Goal: Information Seeking & Learning: Check status

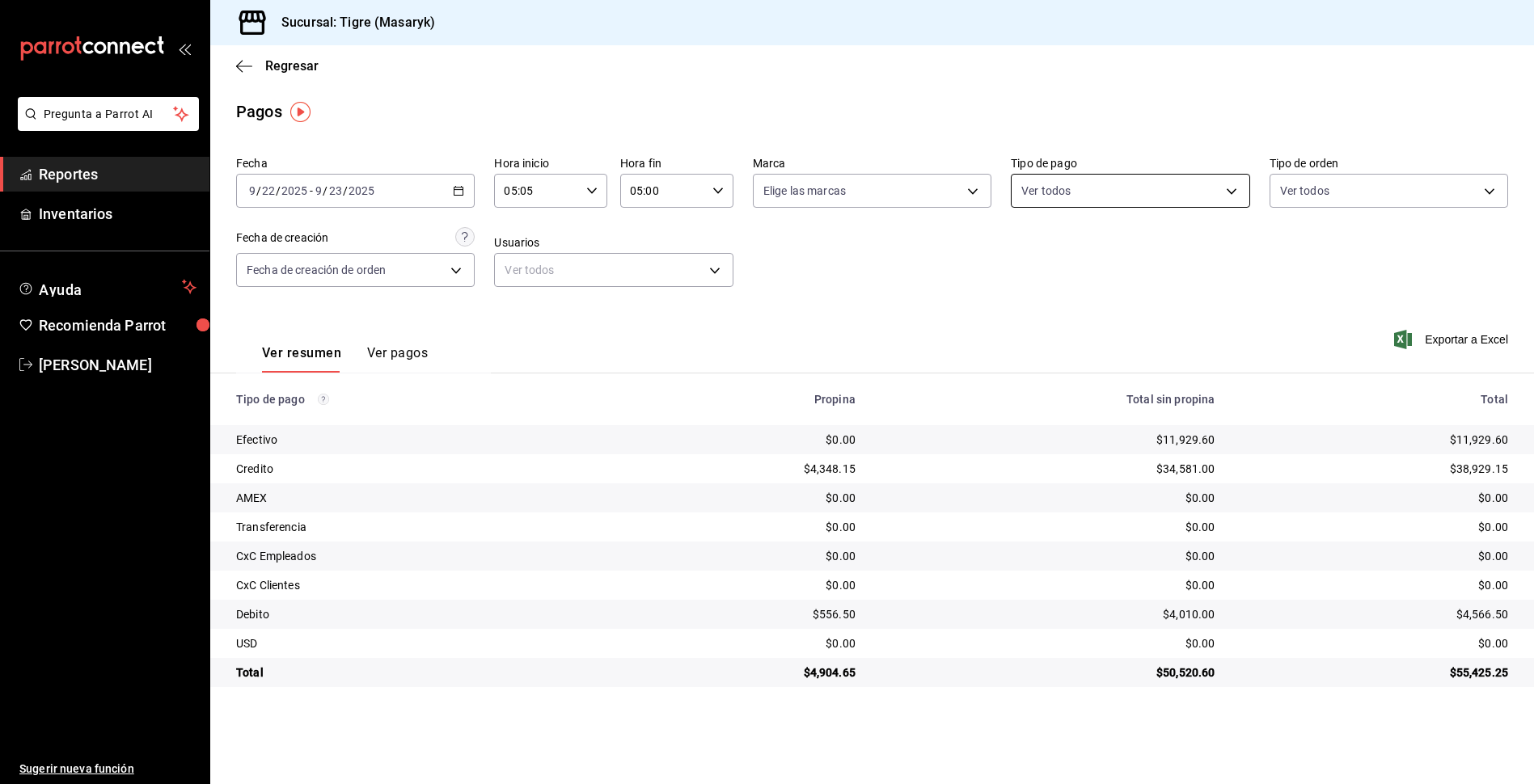
click at [1238, 195] on body "Pregunta a Parrot AI Reportes Inventarios Ayuda Recomienda Parrot Tigre Masaryk…" at bounding box center [767, 392] width 1534 height 784
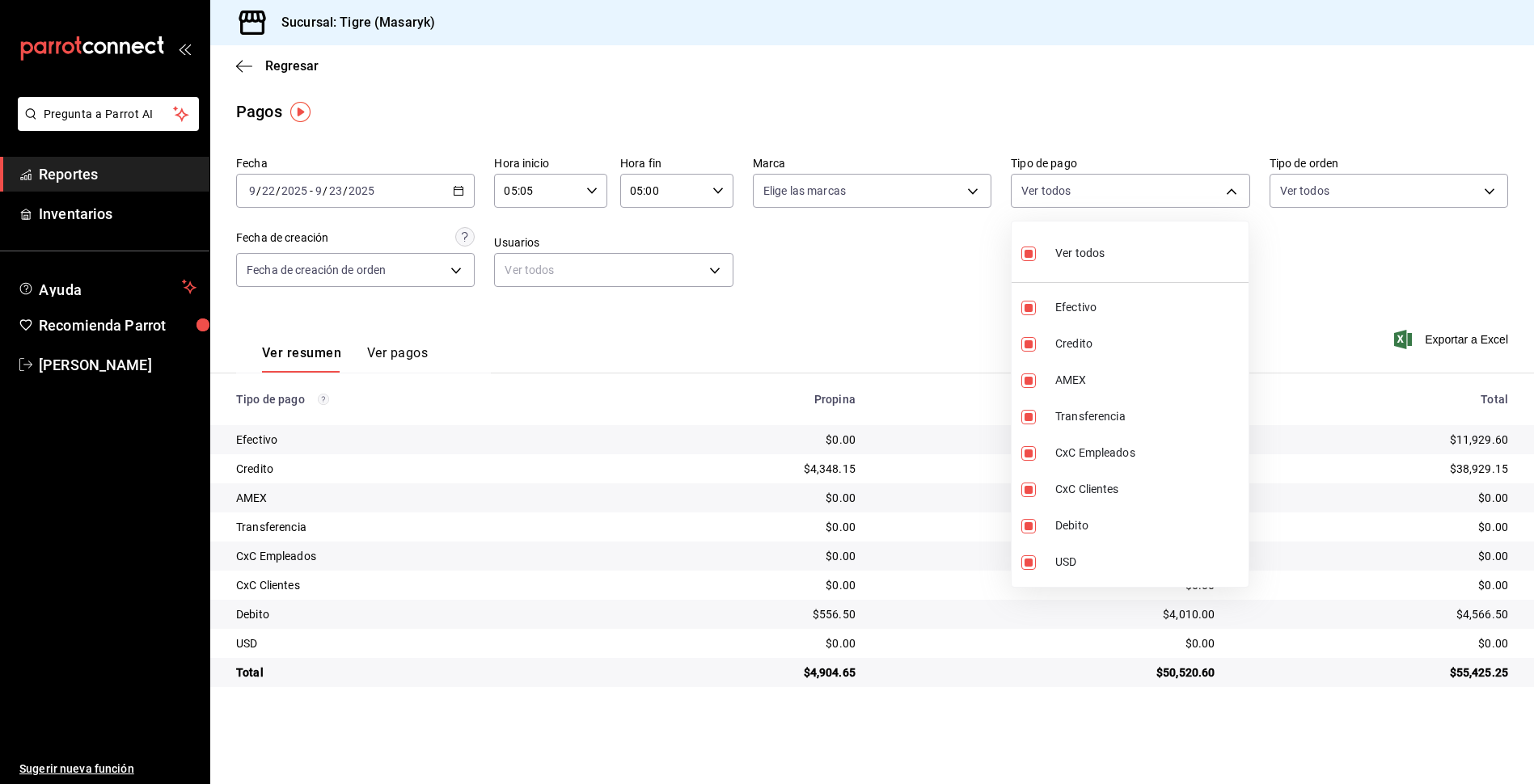
click at [1026, 266] on div "Ver todos" at bounding box center [1063, 252] width 83 height 34
checkbox input "false"
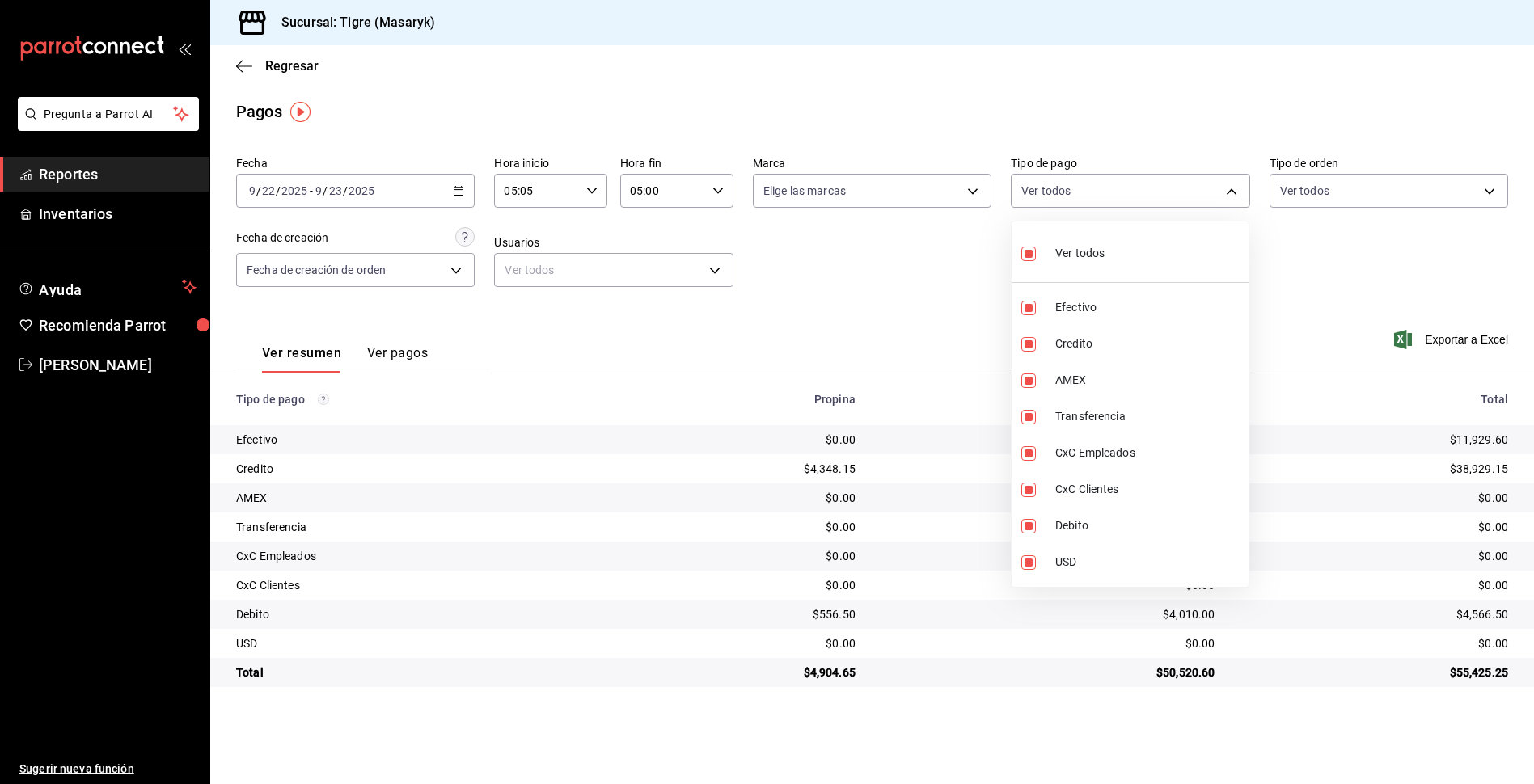
checkbox input "false"
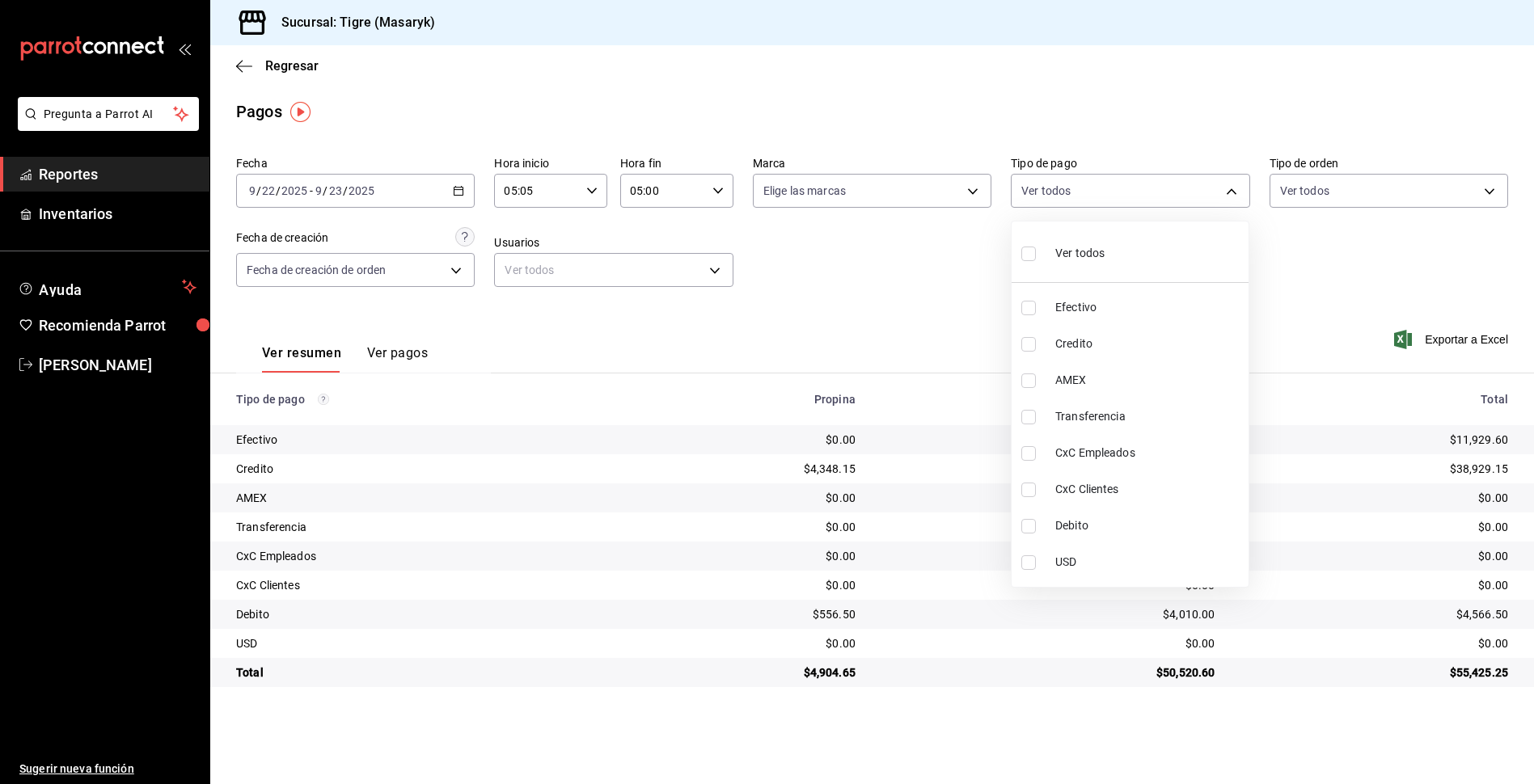
click at [1018, 342] on li "Credito" at bounding box center [1130, 344] width 237 height 36
type input "563f51c4-7c0d-43b6-837e-e895ac41548e"
checkbox input "true"
click at [1023, 527] on input "checkbox" at bounding box center [1029, 526] width 15 height 15
checkbox input "true"
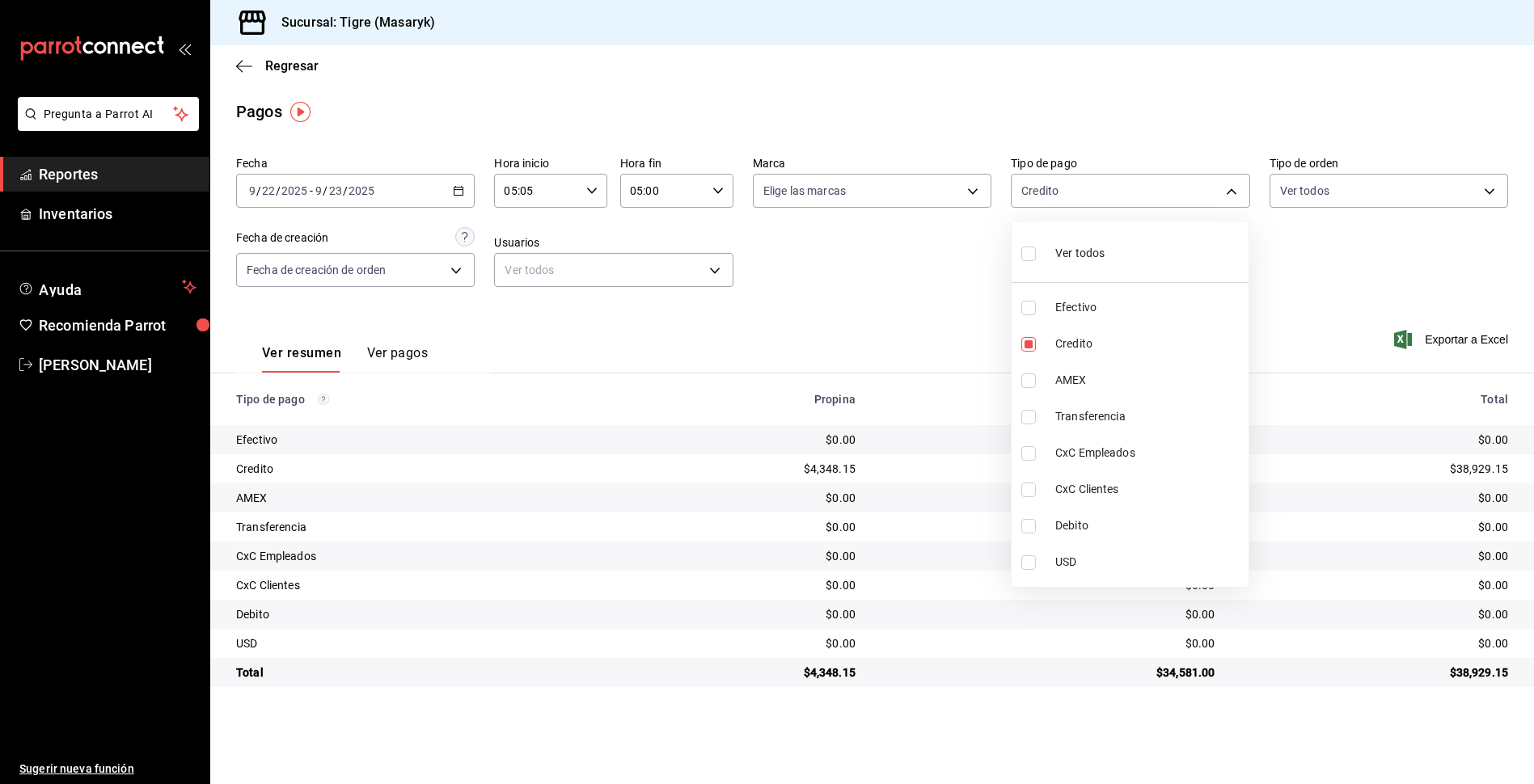
type input "563f51c4-7c0d-43b6-837e-e895ac41548e,a8f1af16-94e3-41ee-854d-4aaa38aa7ebf"
click at [963, 328] on div at bounding box center [767, 392] width 1534 height 784
click at [1223, 196] on body "Pregunta a Parrot AI Reportes Inventarios Ayuda Recomienda Parrot Tigre [PERSON…" at bounding box center [767, 392] width 1534 height 784
click at [940, 299] on div at bounding box center [767, 392] width 1534 height 784
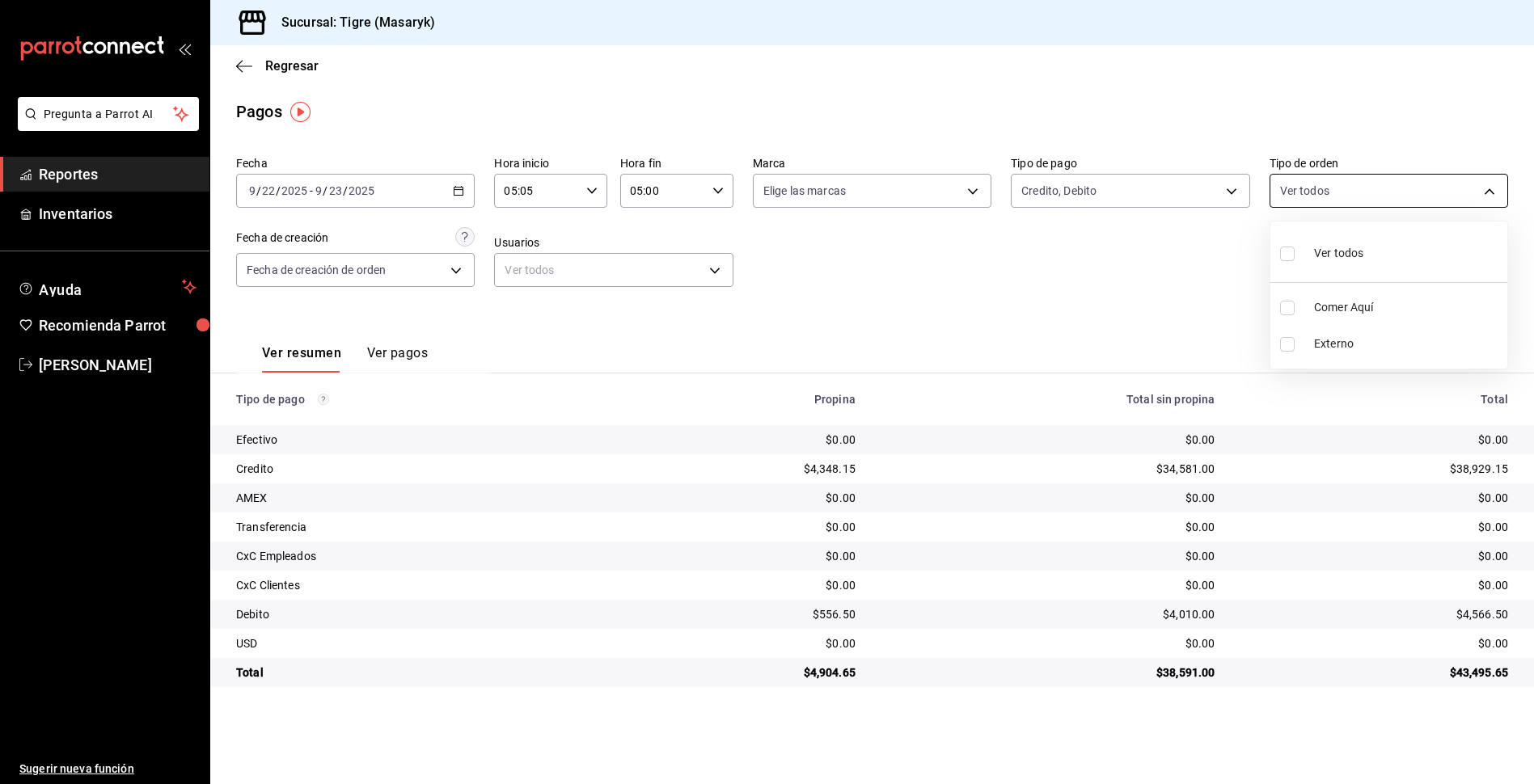
click at [1489, 186] on body "Pregunta a Parrot AI Reportes Inventarios Ayuda Recomienda Parrot Tigre [PERSON…" at bounding box center [767, 392] width 1534 height 784
click at [1086, 360] on div at bounding box center [767, 392] width 1534 height 784
click at [968, 188] on body "Pregunta a Parrot AI Reportes Inventarios Ayuda Recomienda Parrot Tigre [PERSON…" at bounding box center [767, 392] width 1534 height 784
click at [1051, 236] on div at bounding box center [767, 392] width 1534 height 784
click at [242, 59] on icon "button" at bounding box center [245, 66] width 16 height 15
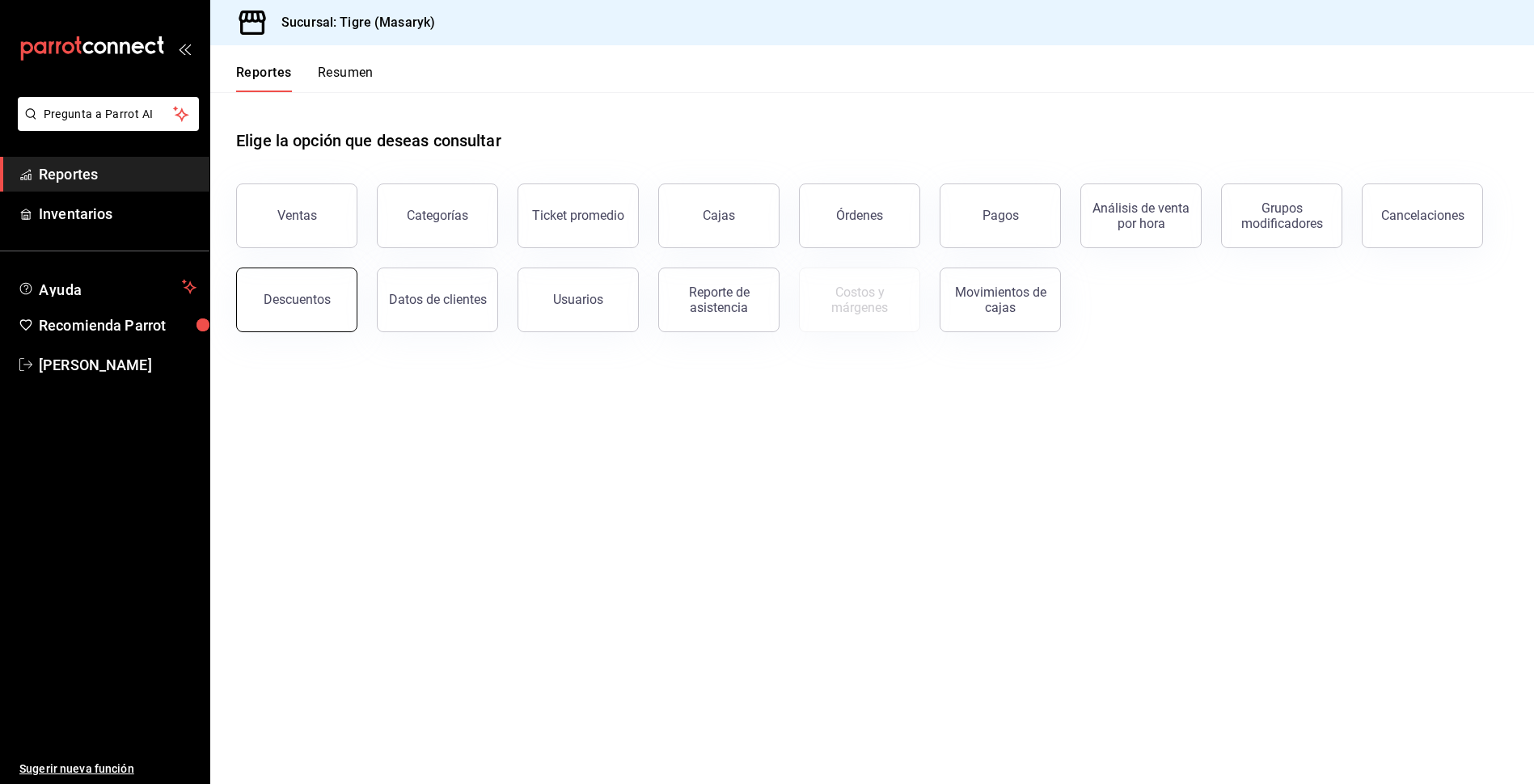
click at [297, 295] on div "Descuentos" at bounding box center [297, 299] width 67 height 16
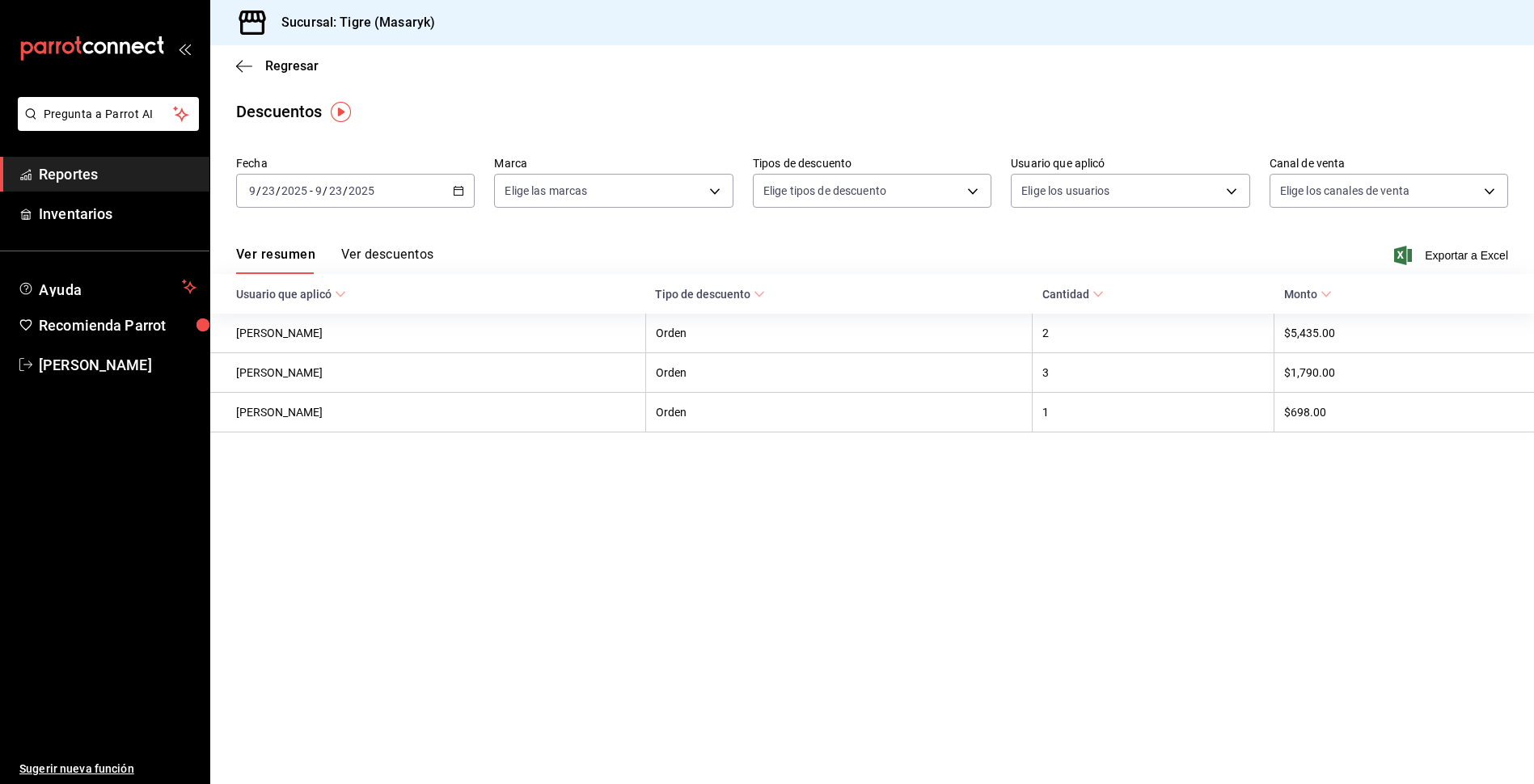
click at [457, 192] on icon "button" at bounding box center [458, 191] width 11 height 11
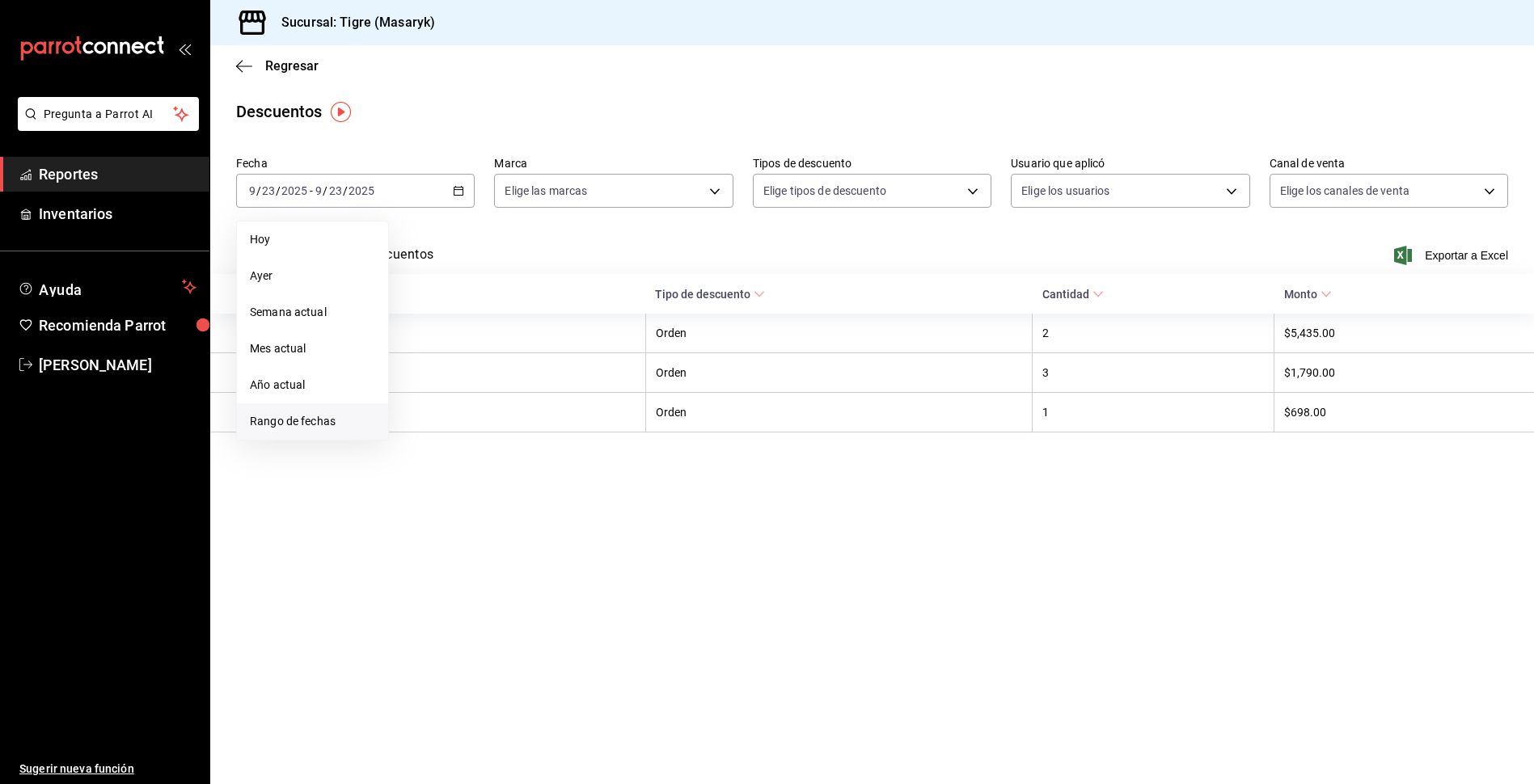
click at [317, 417] on span "Rango de fechas" at bounding box center [312, 421] width 126 height 17
click at [430, 397] on button "22" at bounding box center [422, 405] width 28 height 29
click at [443, 401] on button "23" at bounding box center [451, 405] width 28 height 29
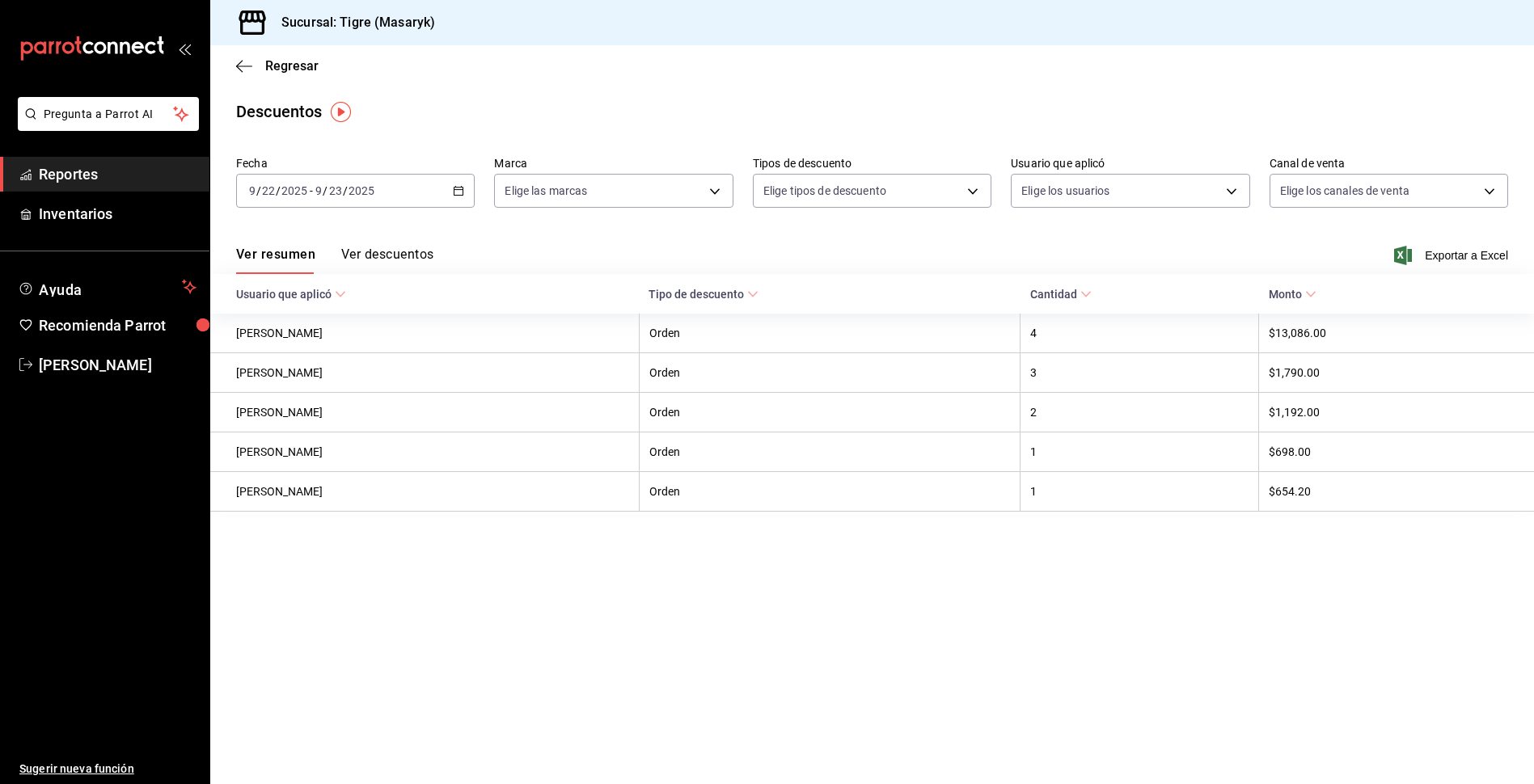
click at [444, 188] on div "[DATE] [DATE] - [DATE] [DATE]" at bounding box center [356, 190] width 238 height 34
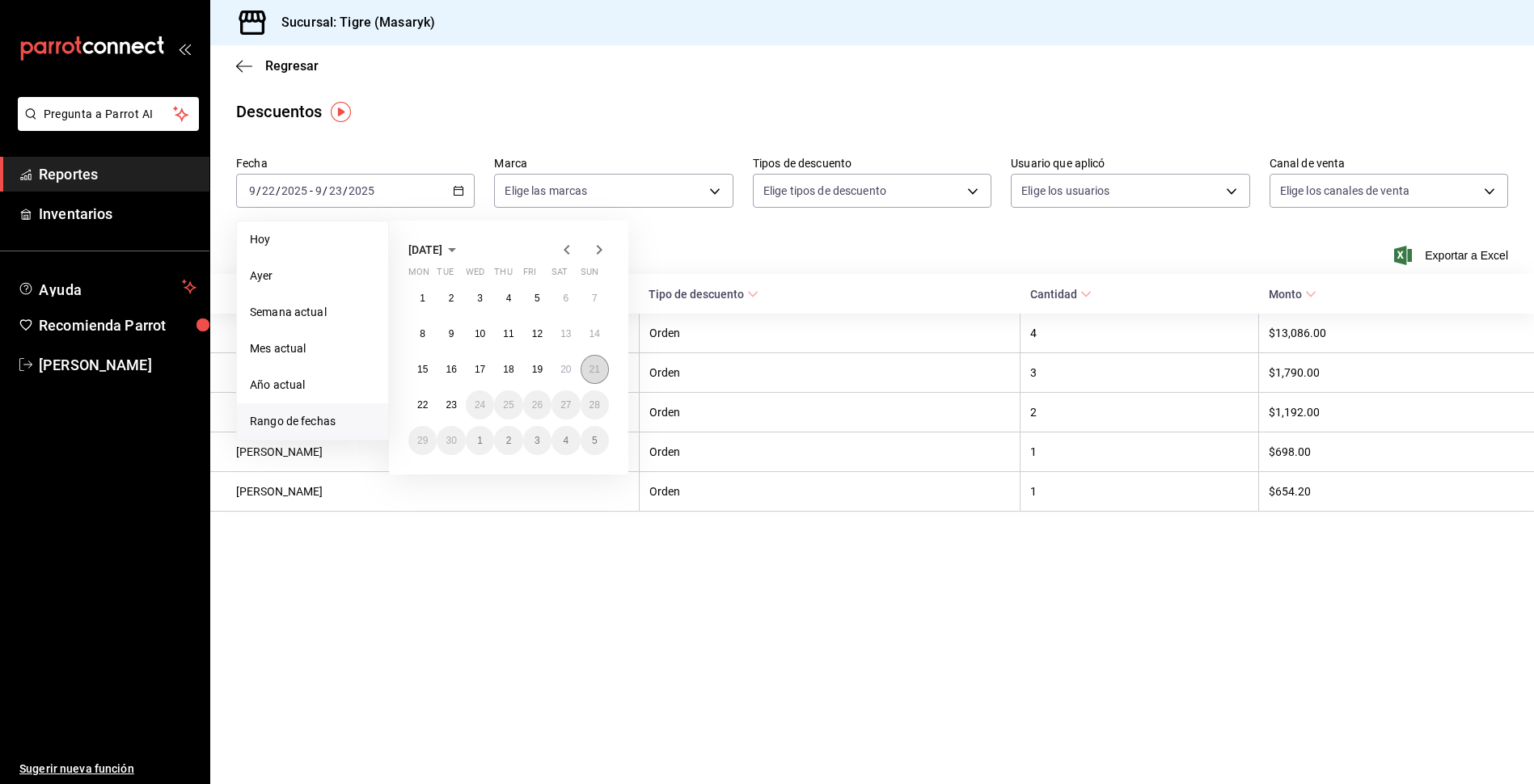
click at [590, 370] on abbr "21" at bounding box center [595, 369] width 11 height 11
click at [423, 405] on abbr "22" at bounding box center [422, 405] width 11 height 11
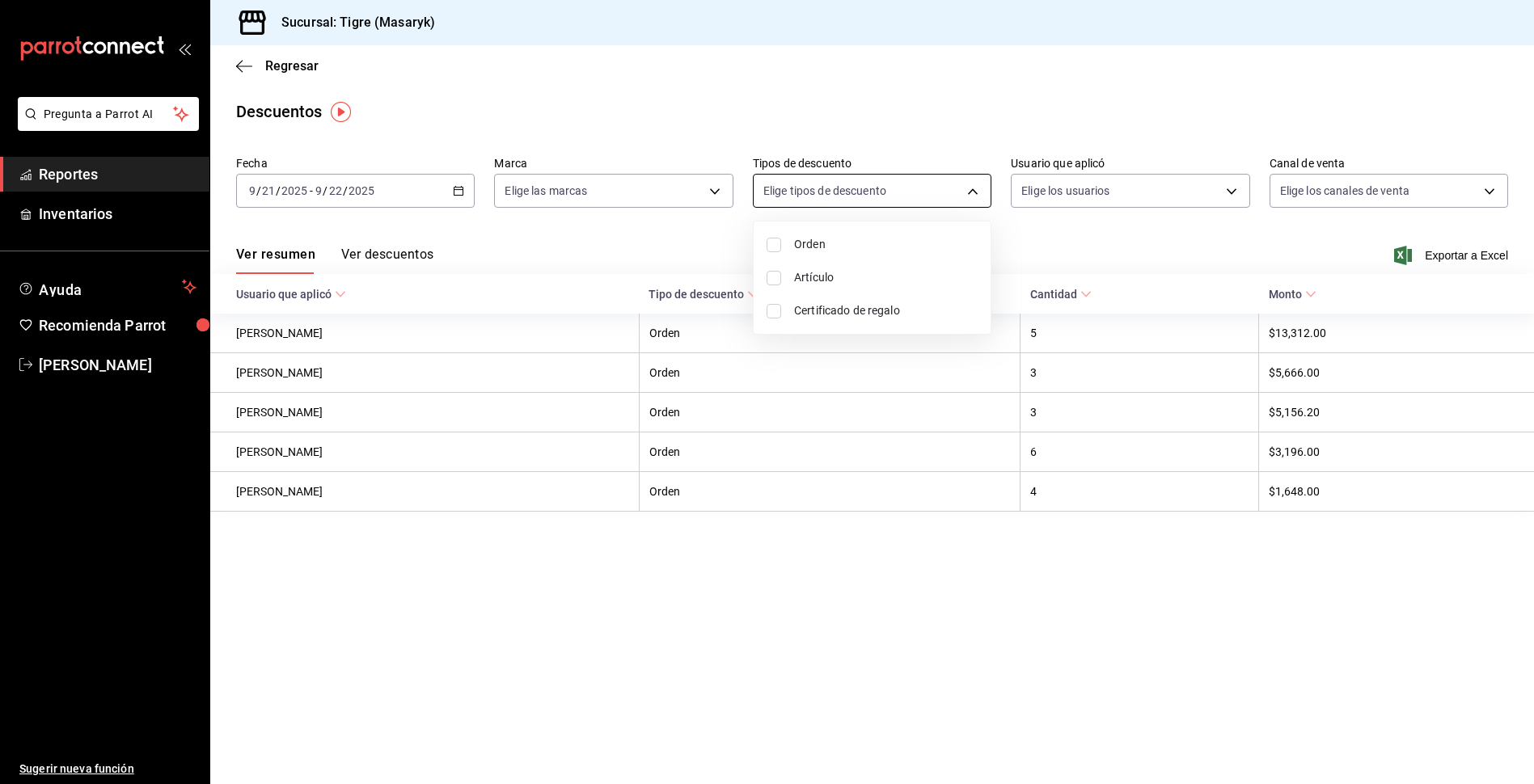
click at [974, 190] on body "Pregunta a Parrot AI Reportes Inventarios Ayuda Recomienda Parrot Tigre Masaryk…" at bounding box center [767, 392] width 1534 height 784
click at [676, 244] on div at bounding box center [767, 392] width 1534 height 784
click at [711, 189] on body "Pregunta a Parrot AI Reportes Inventarios Ayuda Recomienda Parrot Tigre Masaryk…" at bounding box center [767, 392] width 1534 height 784
click at [517, 256] on input "checkbox" at bounding box center [512, 254] width 15 height 15
checkbox input "true"
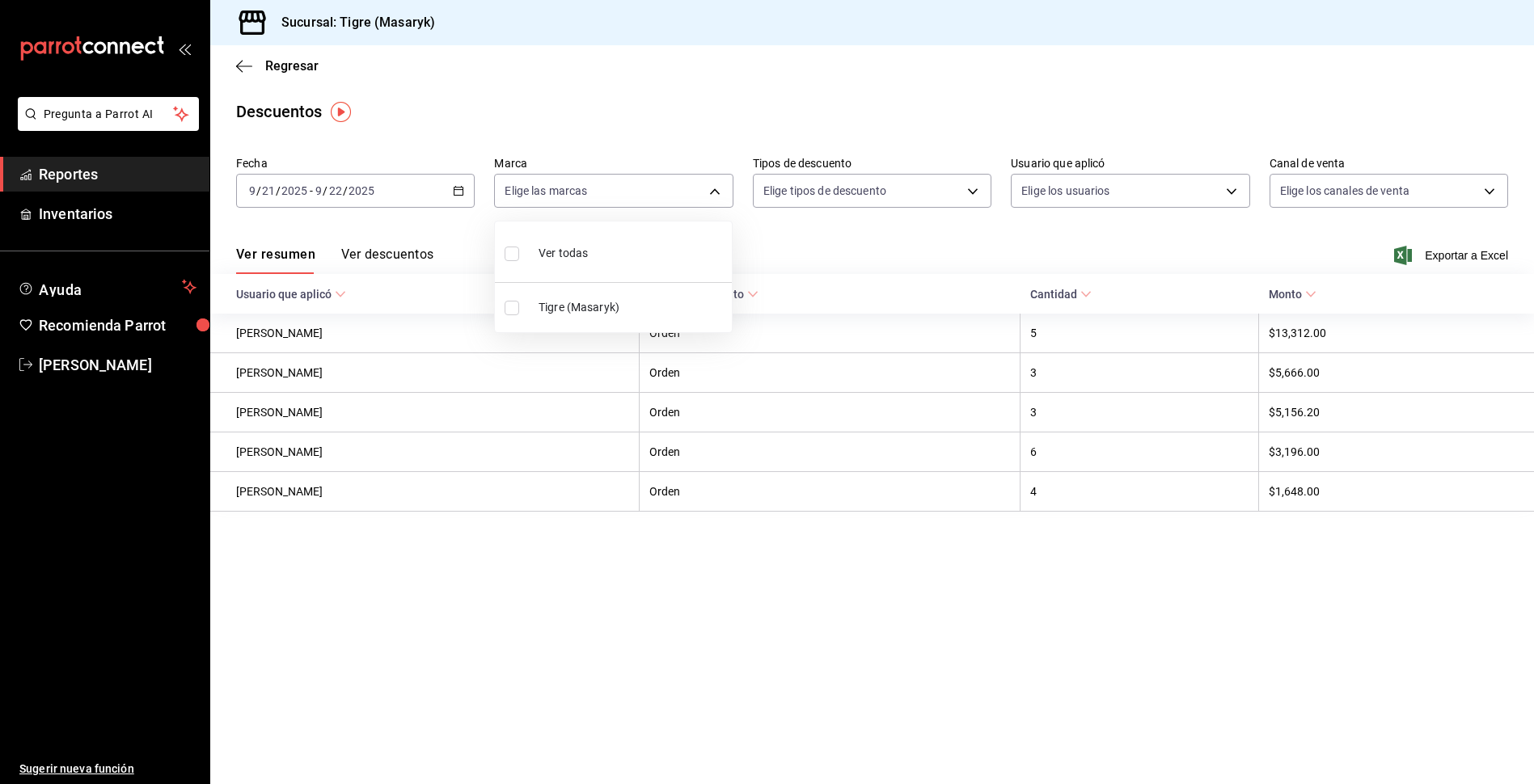
type input "0f86158e-2edf-4eb8-b958-7d07c808eb5c"
checkbox input "true"
click at [979, 196] on div at bounding box center [767, 392] width 1534 height 784
click at [978, 195] on body "Pregunta a Parrot AI Reportes Inventarios Ayuda Recomienda Parrot Tigre Masaryk…" at bounding box center [767, 392] width 1534 height 784
click at [1026, 254] on div at bounding box center [767, 392] width 1534 height 784
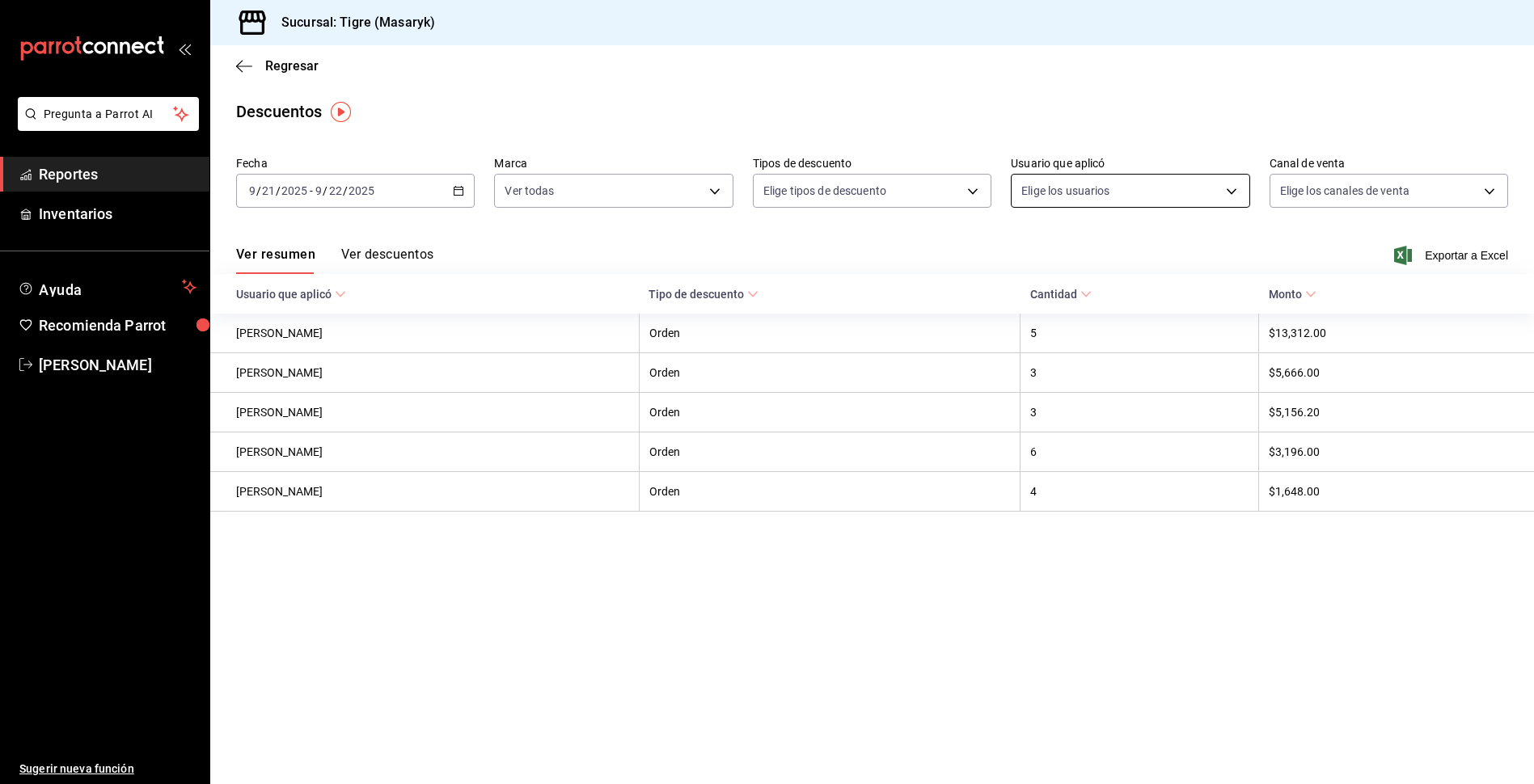
click at [1233, 195] on body "Pregunta a Parrot AI Reportes Inventarios Ayuda Recomienda Parrot Tigre Masaryk…" at bounding box center [767, 392] width 1534 height 784
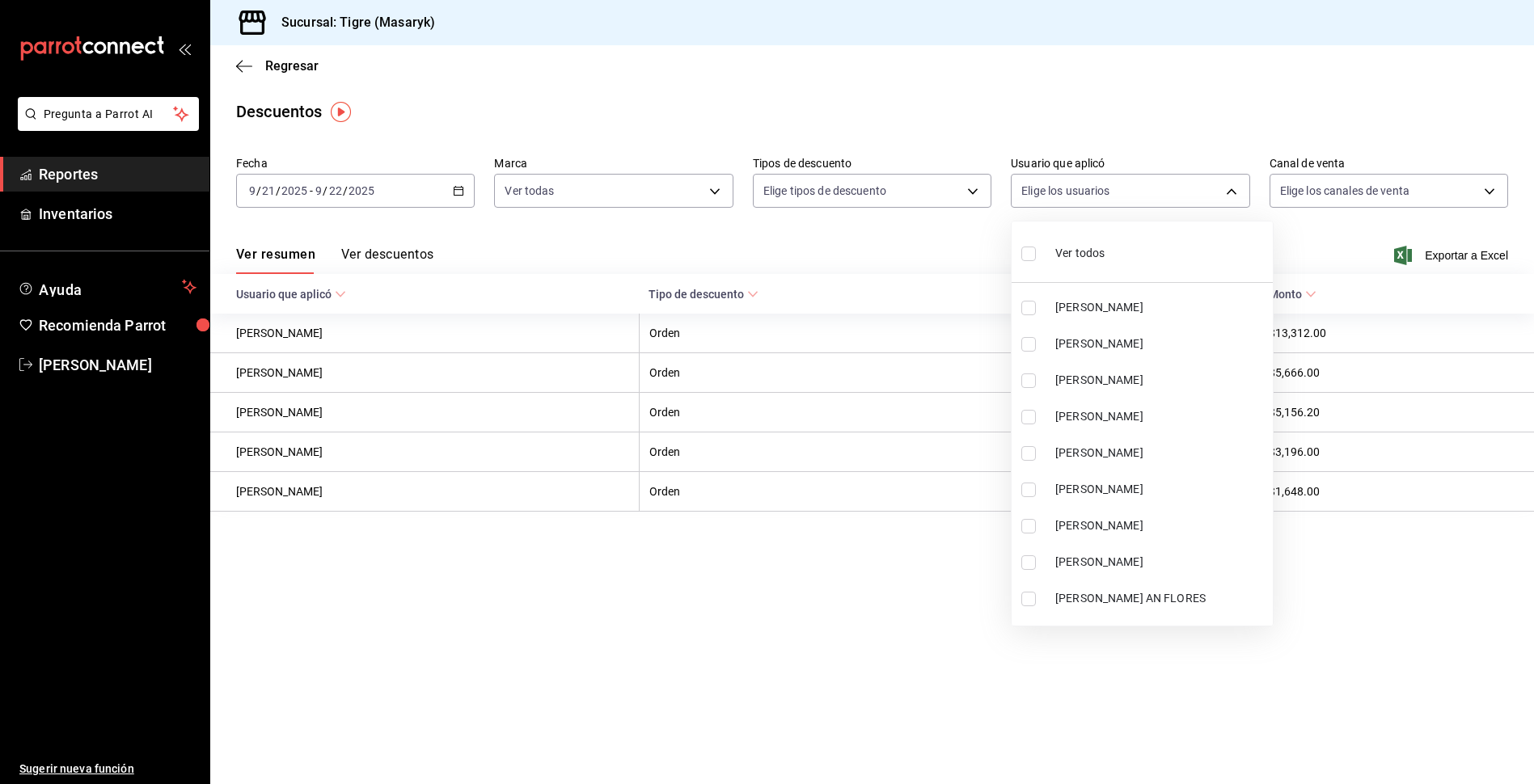
click at [1032, 254] on input "checkbox" at bounding box center [1029, 254] width 15 height 15
checkbox input "true"
type input "bbfd46ec-6ed9-4a73-b477-9abc58982961,ac98e1fb-610d-44f1-b62c-b81f87299d21,37955…"
checkbox input "true"
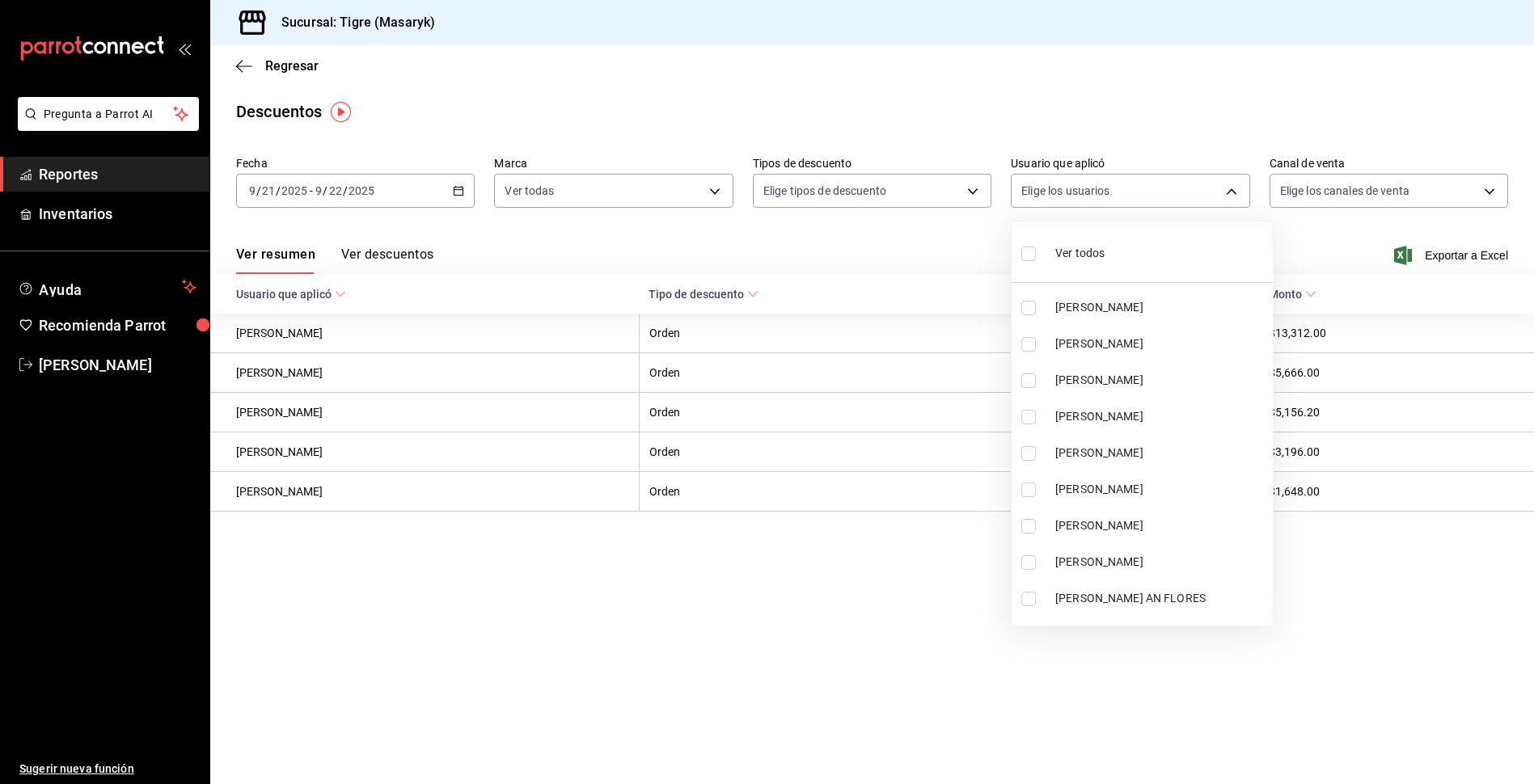
checkbox input "true"
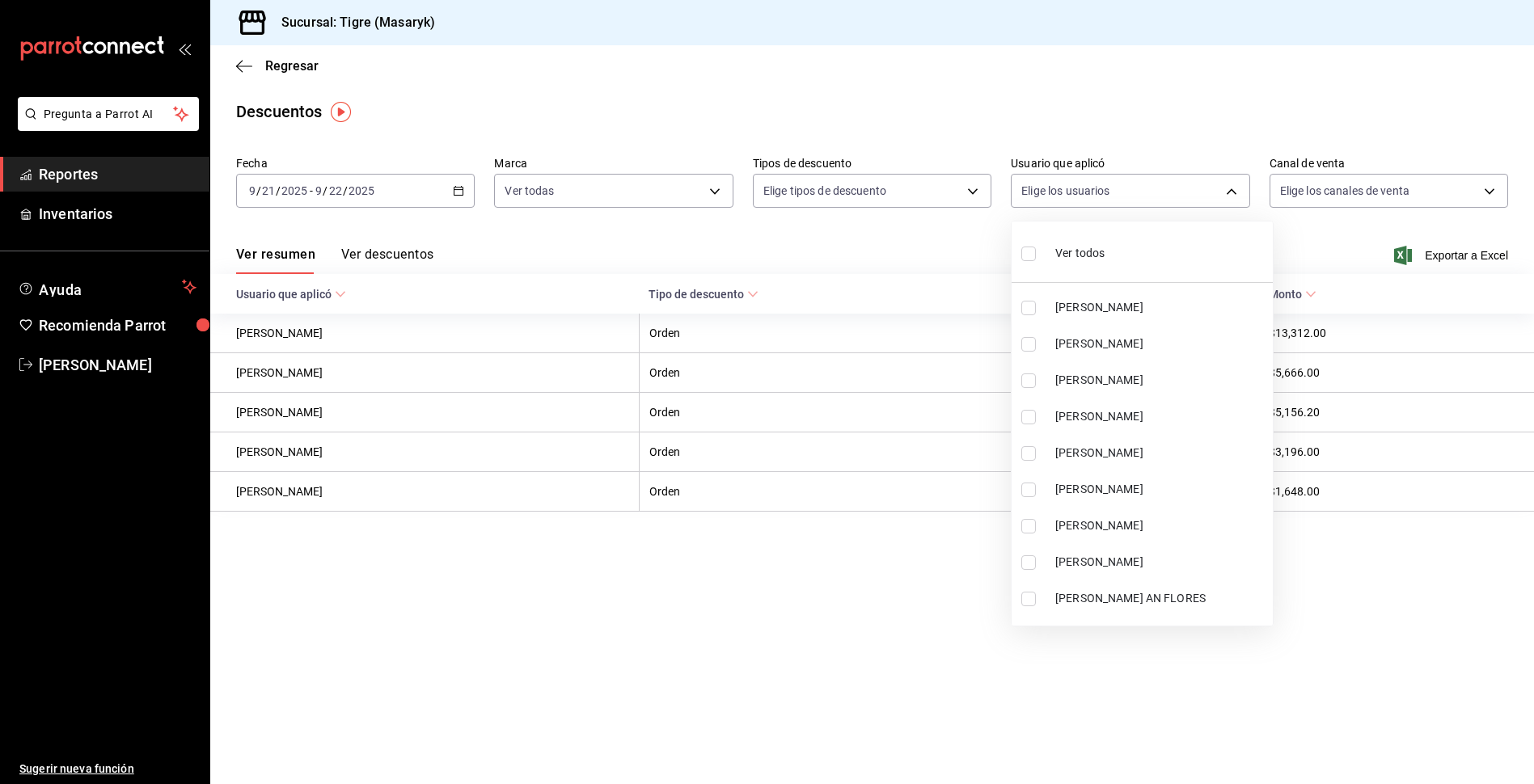
checkbox input "true"
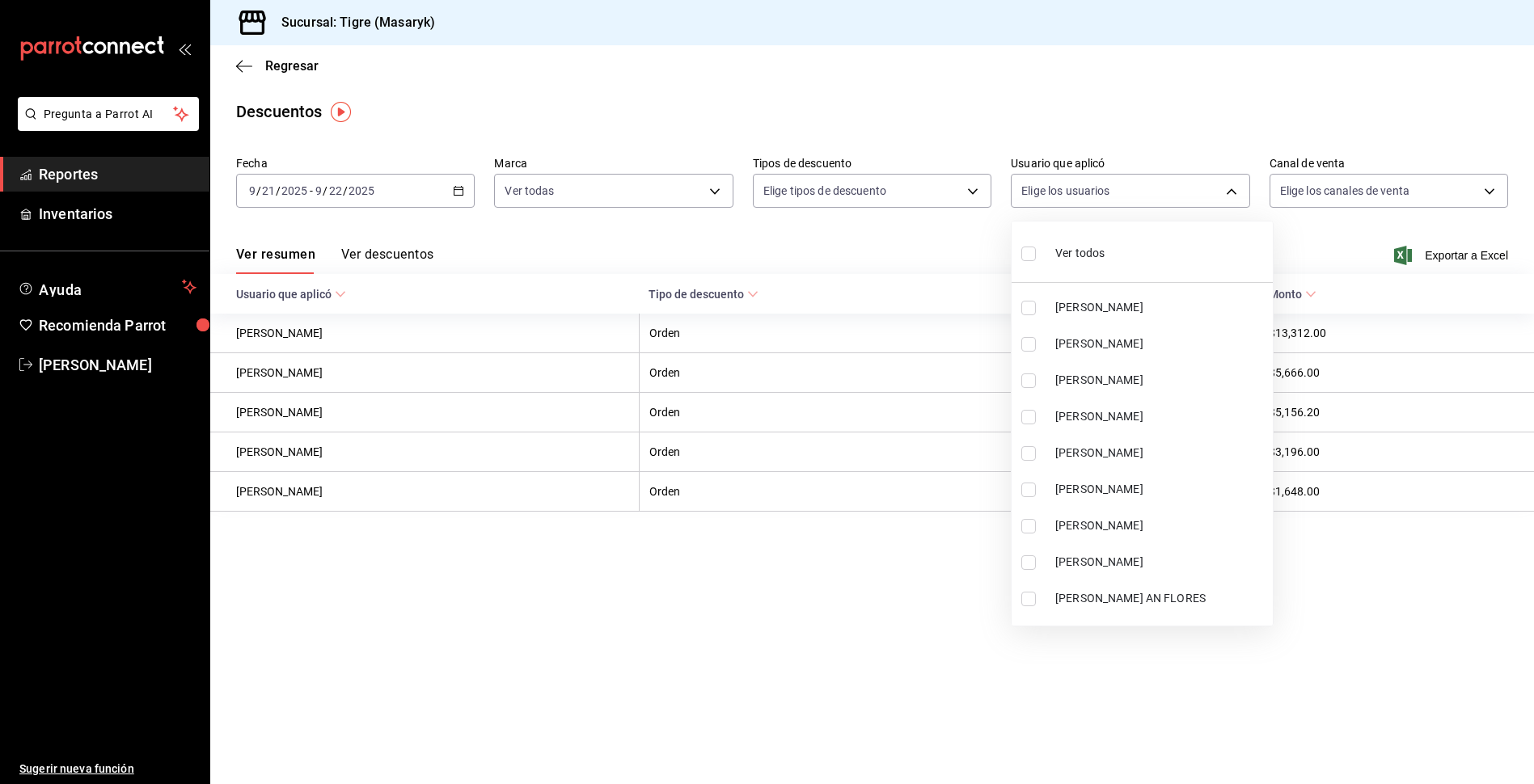
checkbox input "true"
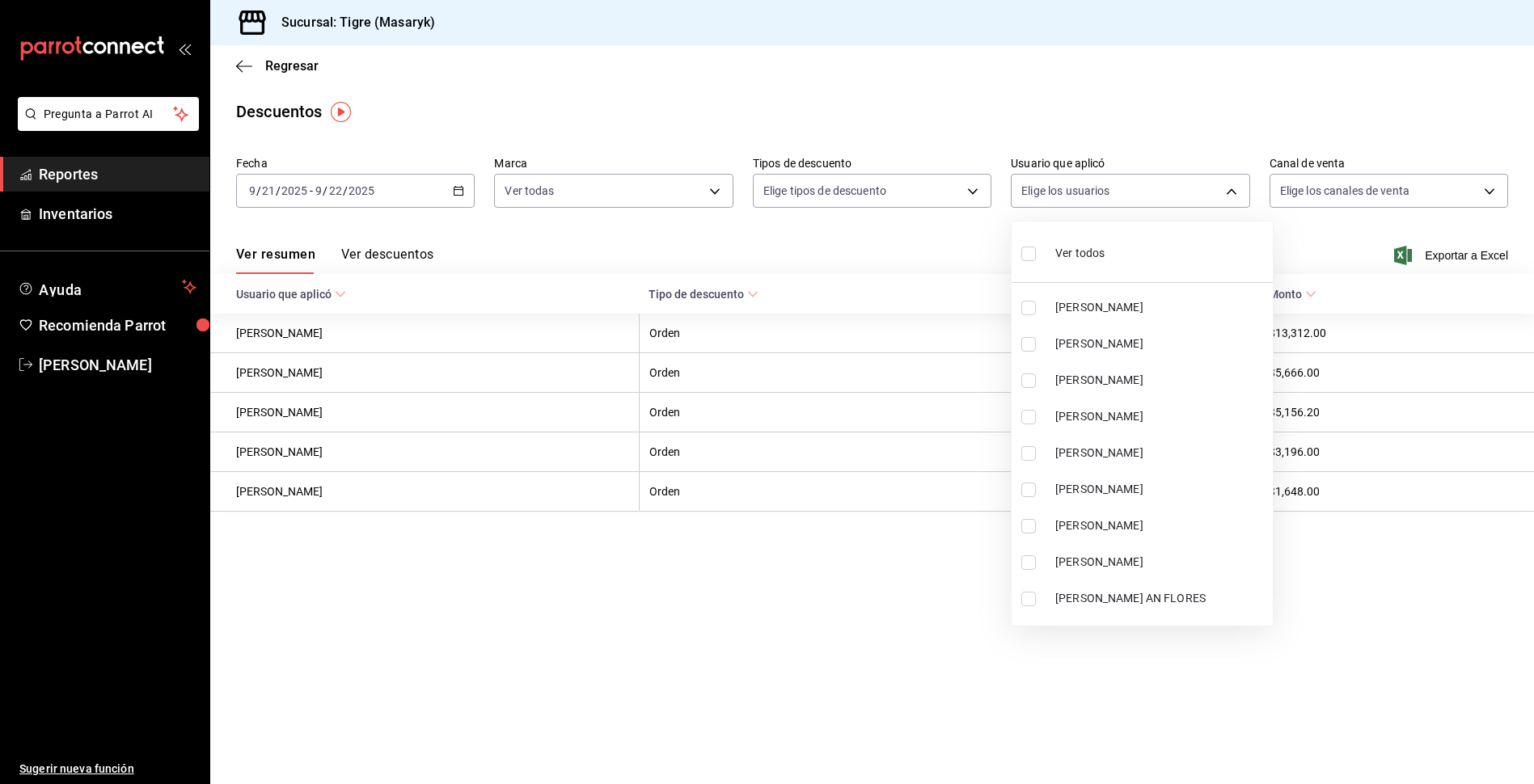
checkbox input "true"
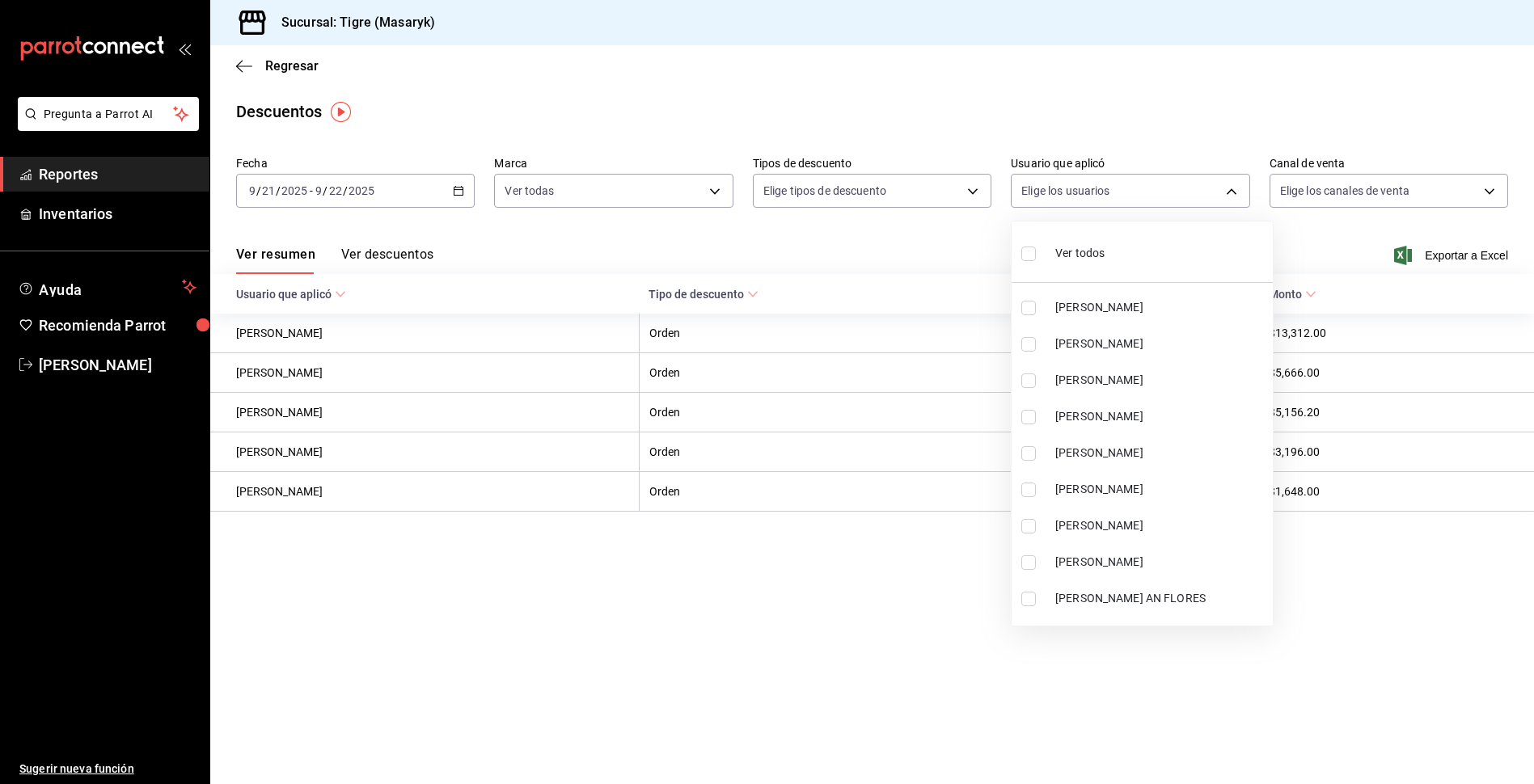
checkbox input "true"
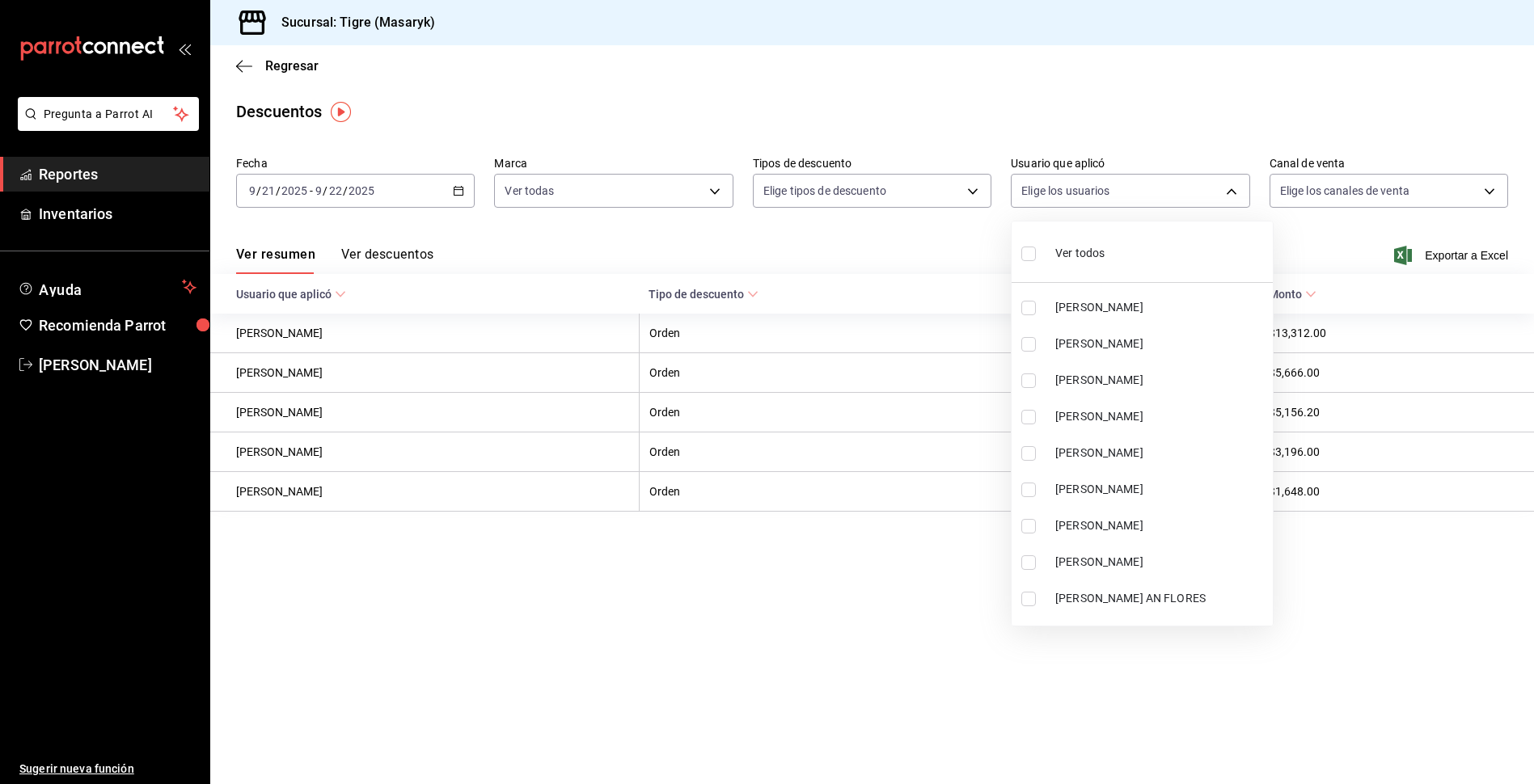
checkbox input "true"
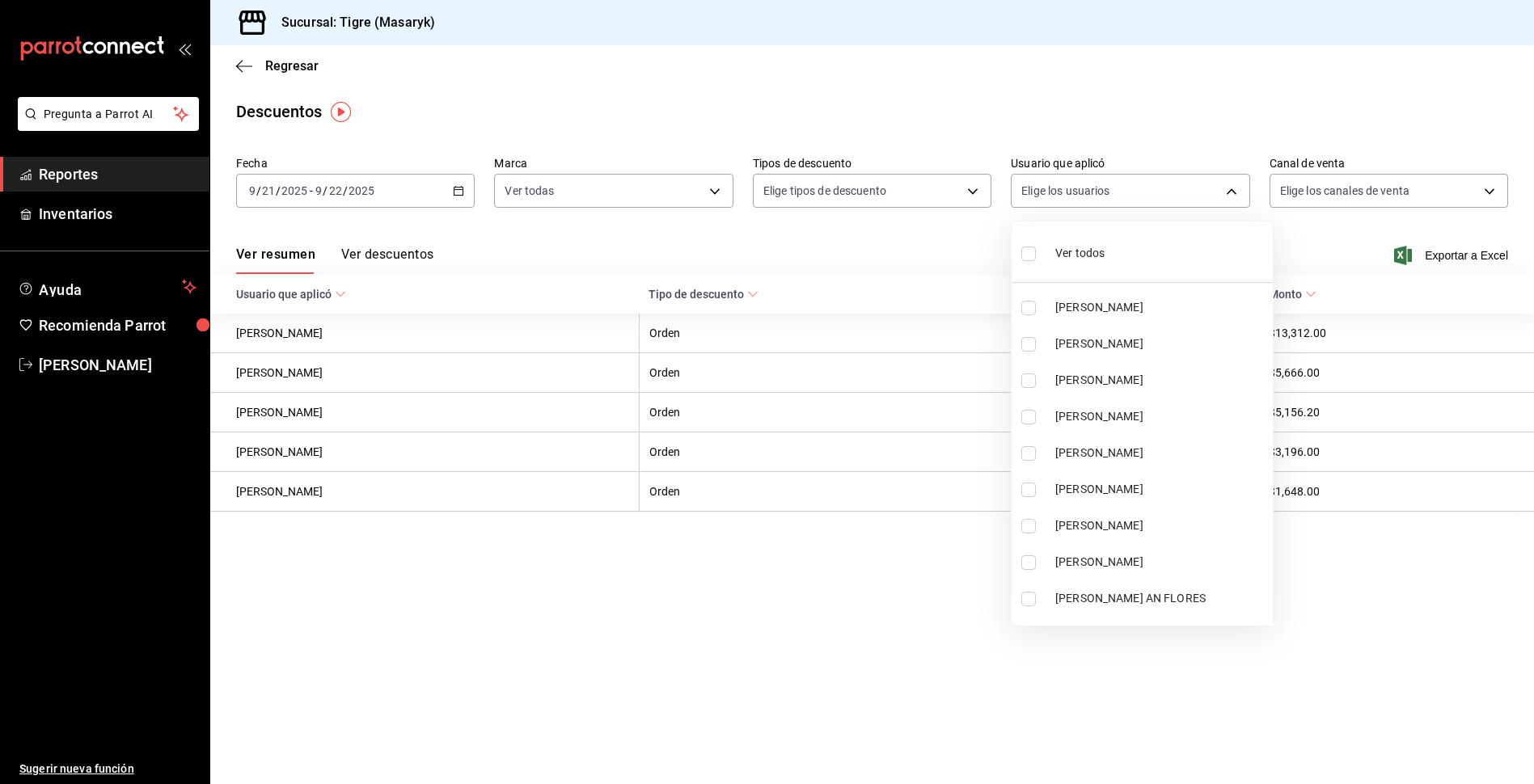
checkbox input "true"
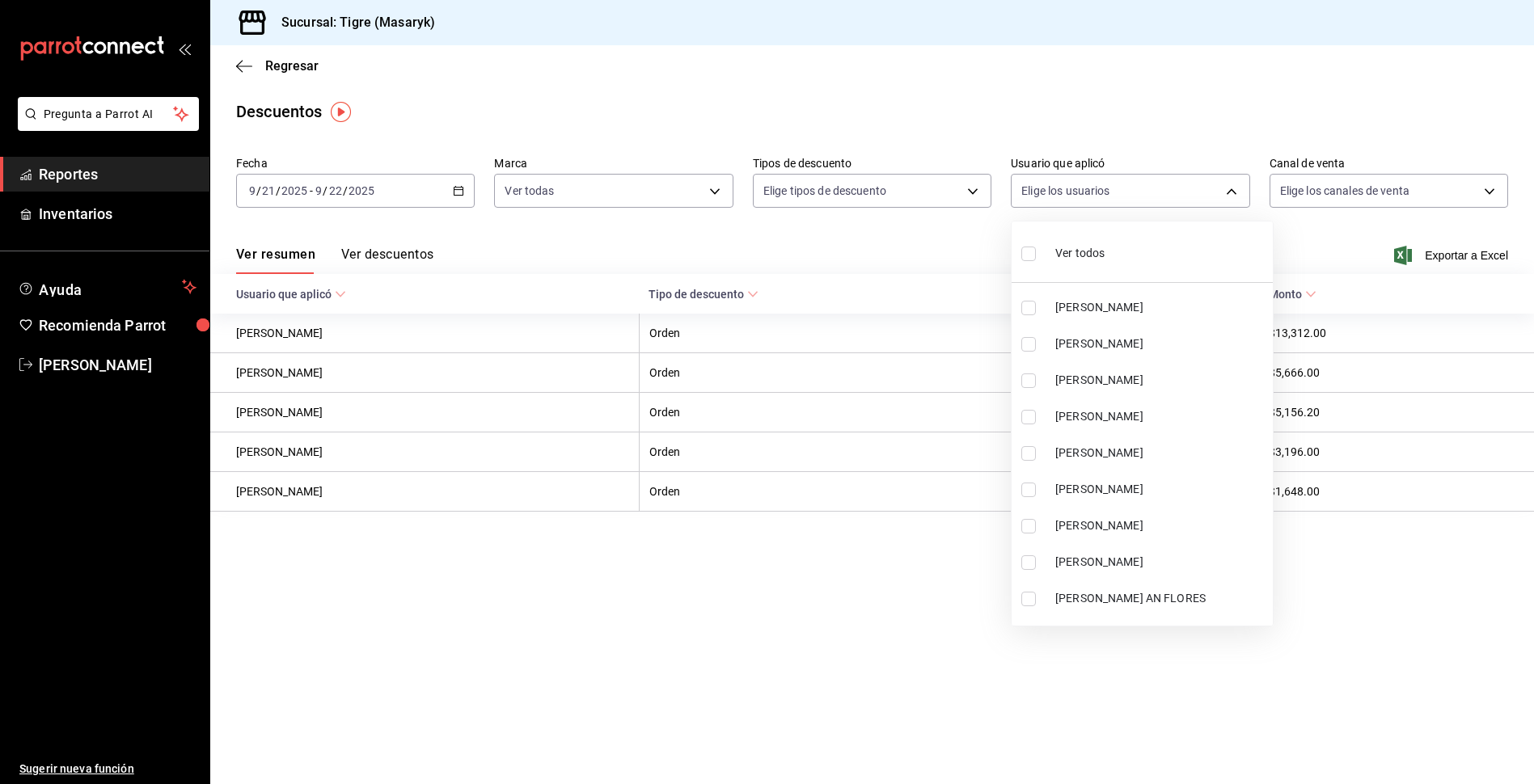
checkbox input "true"
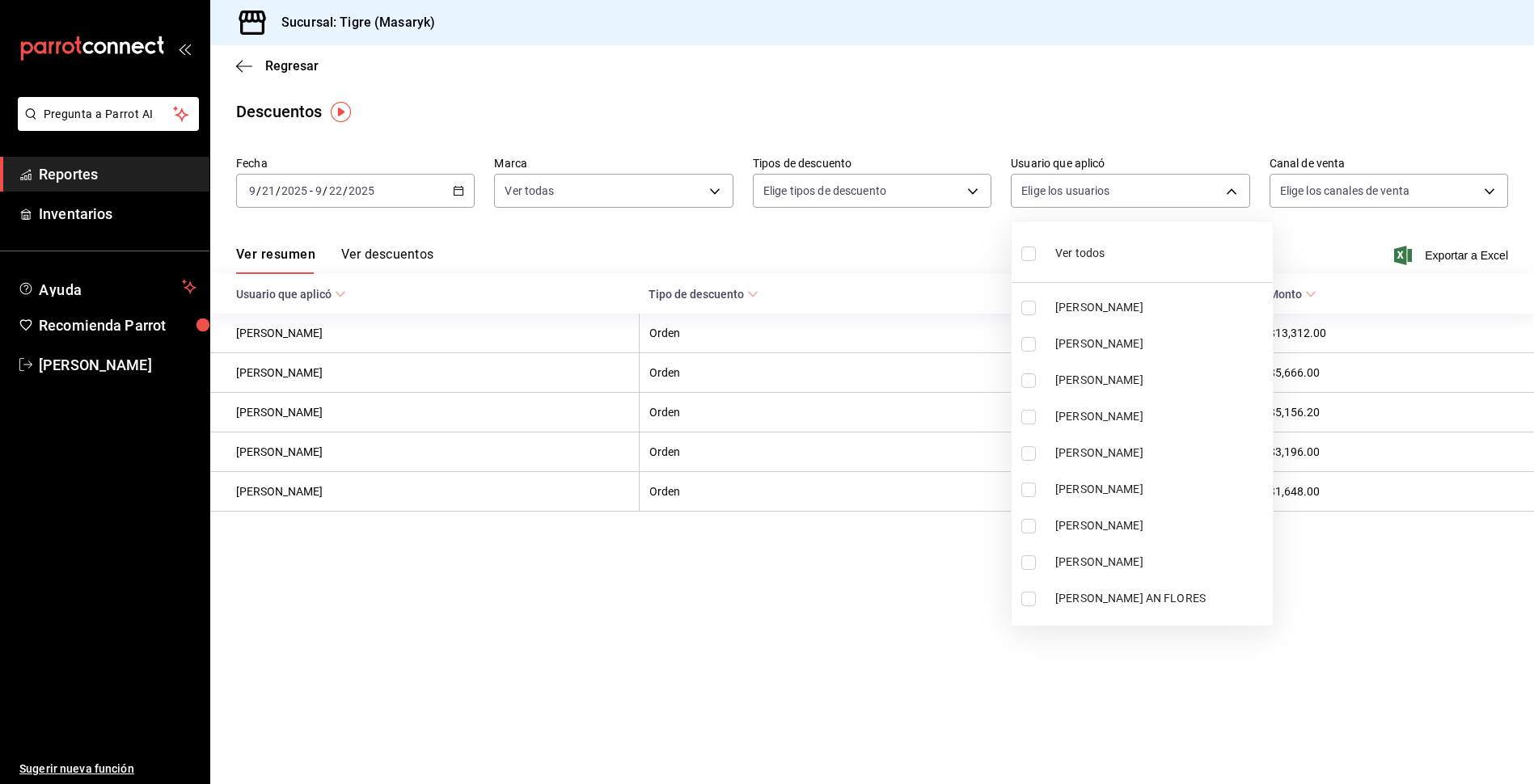
checkbox input "true"
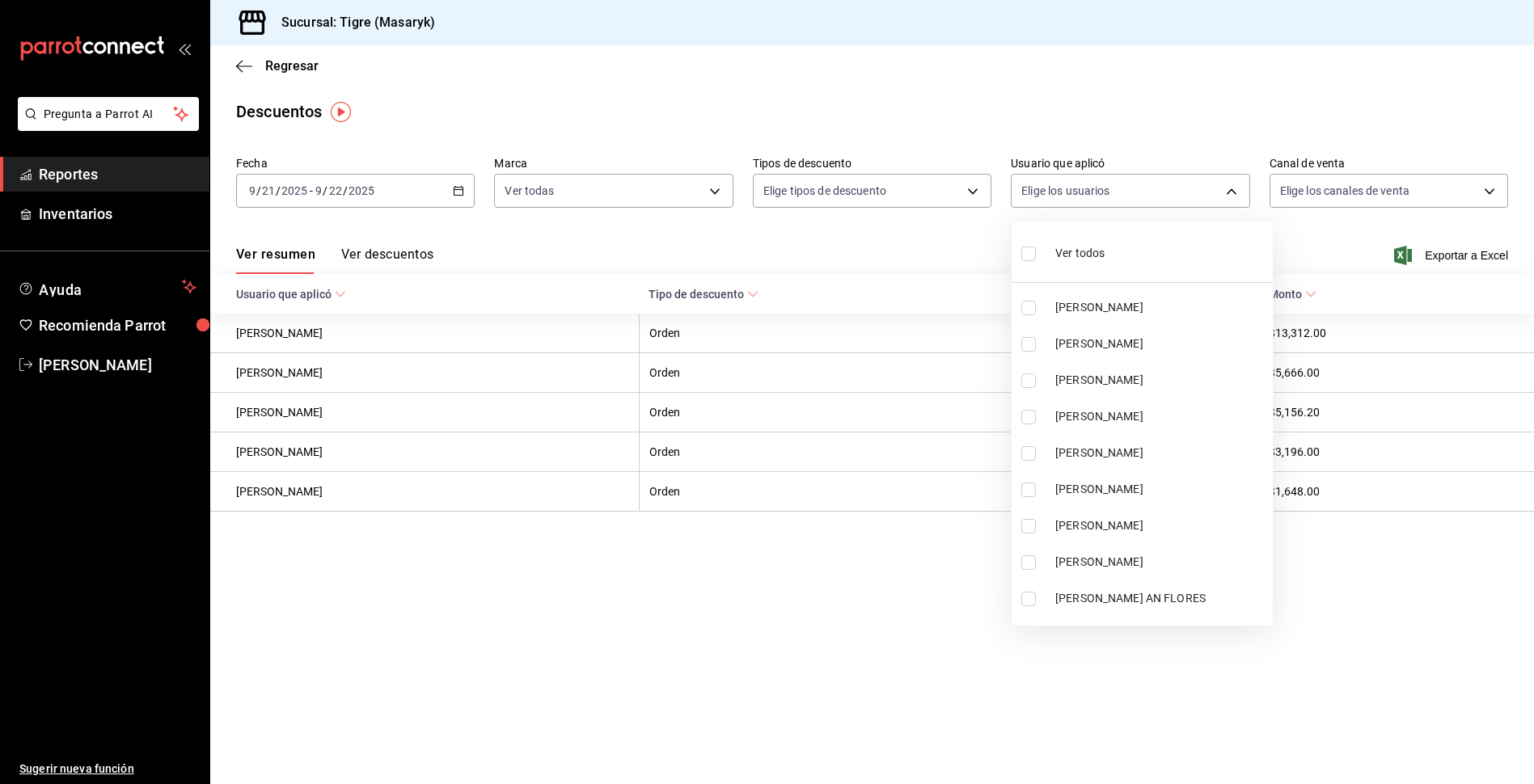
checkbox input "true"
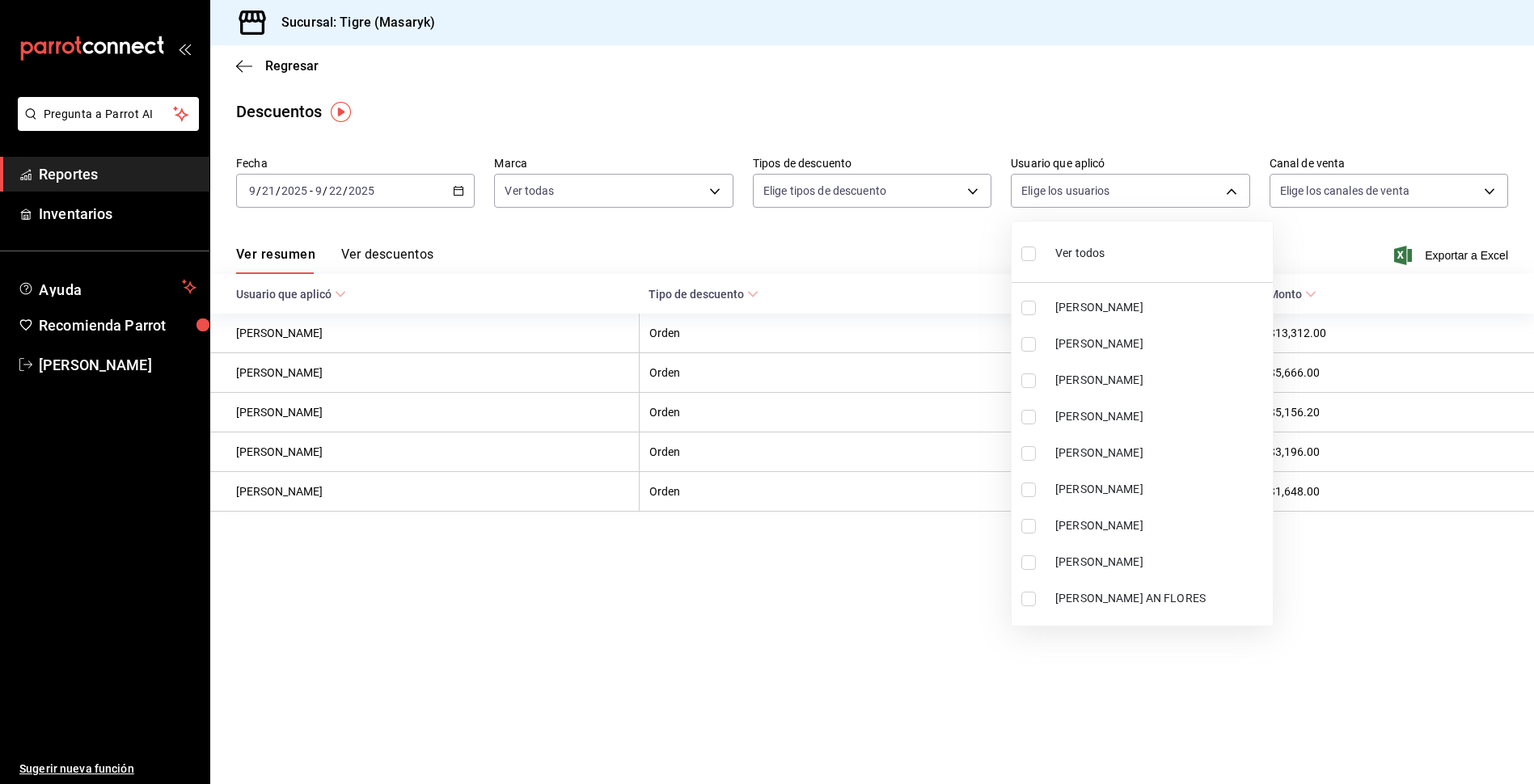
checkbox input "true"
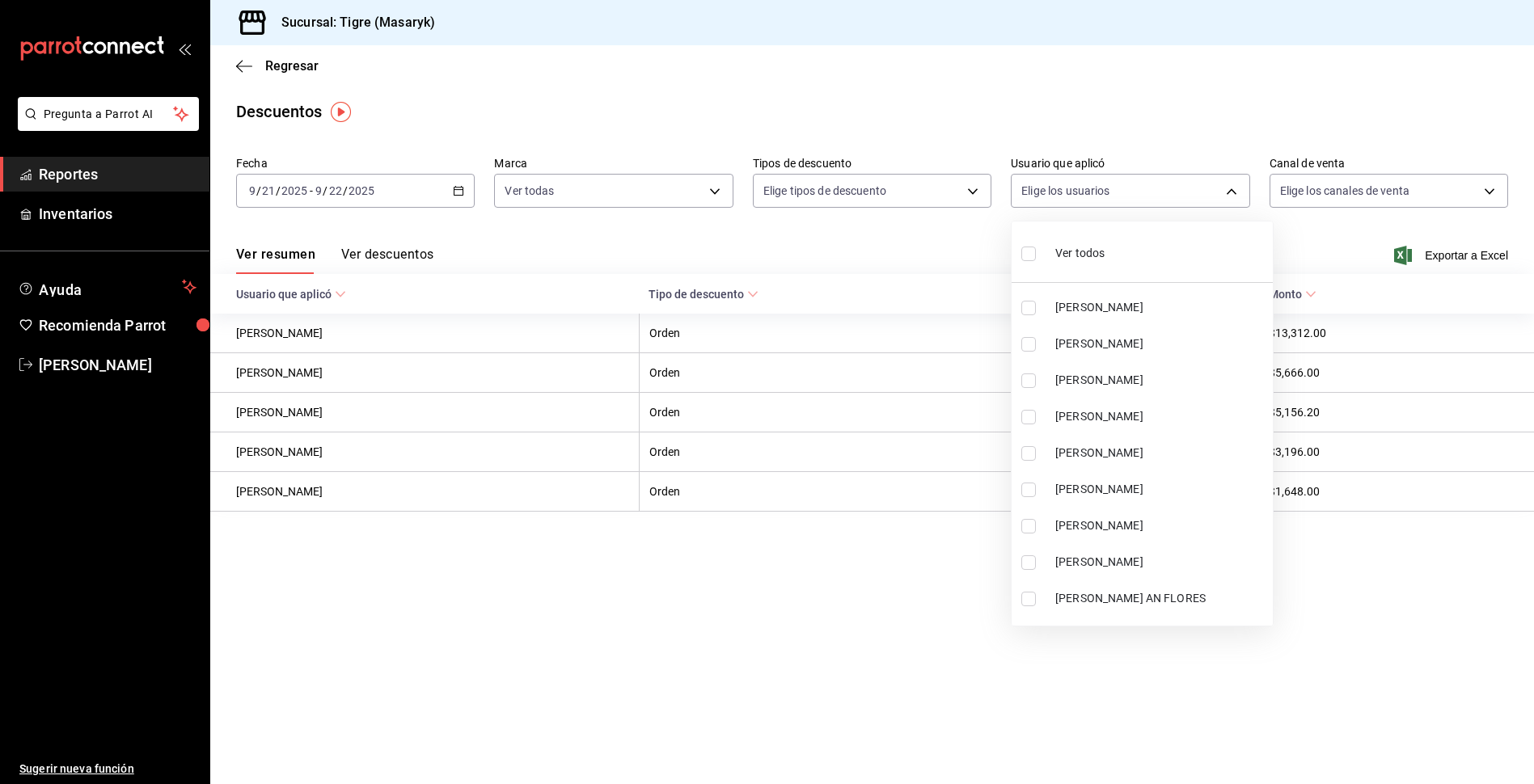
checkbox input "true"
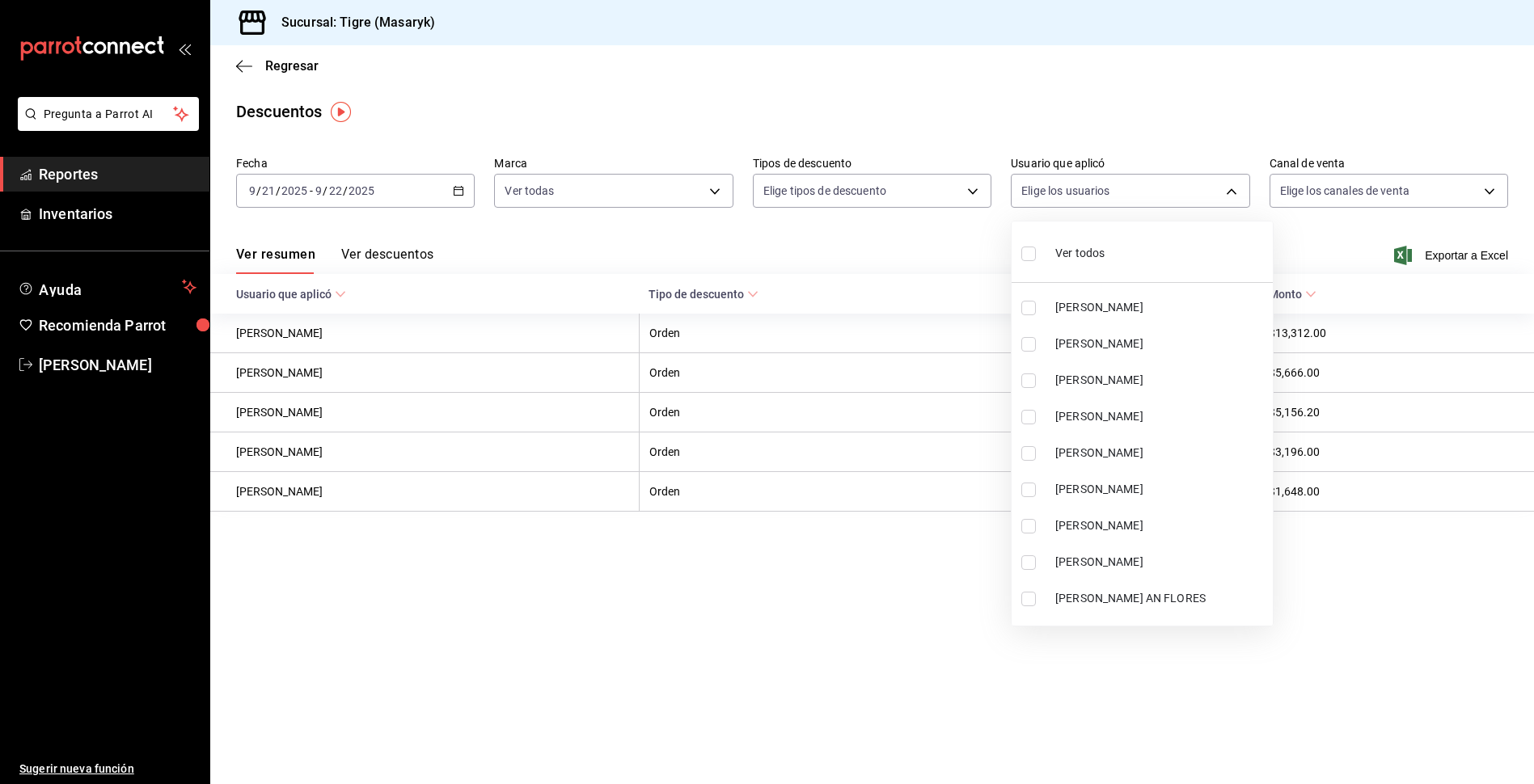
checkbox input "true"
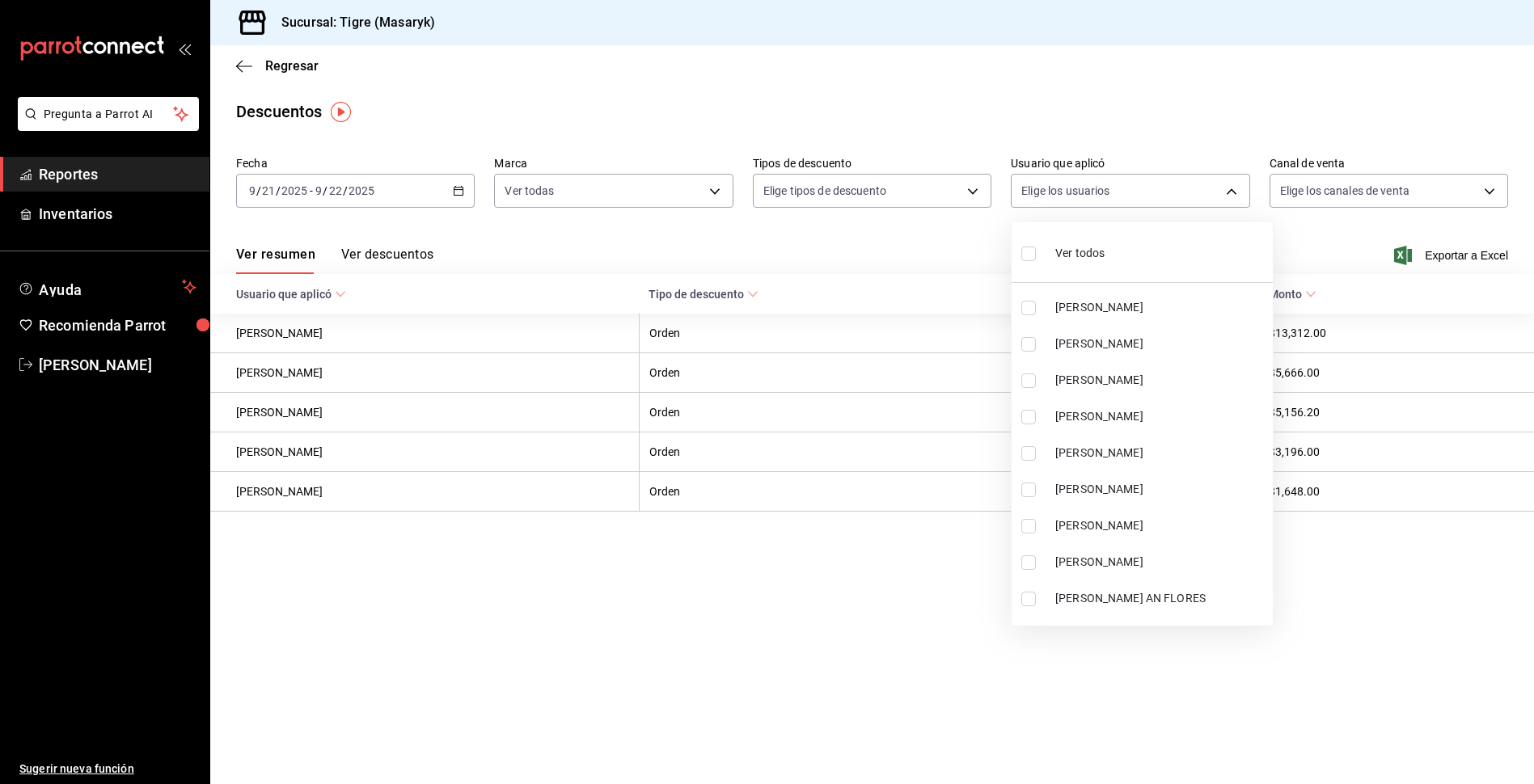
checkbox input "true"
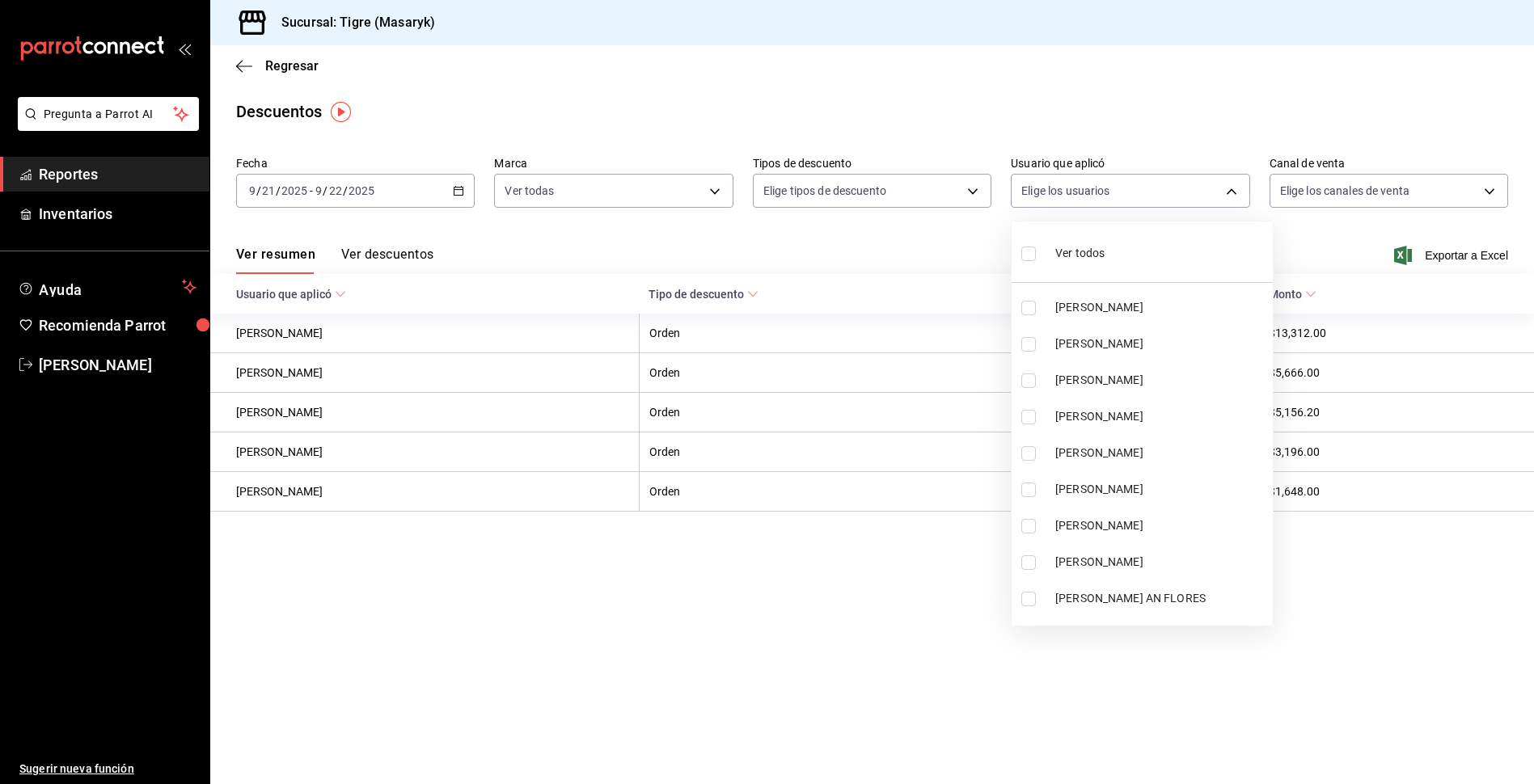
checkbox input "true"
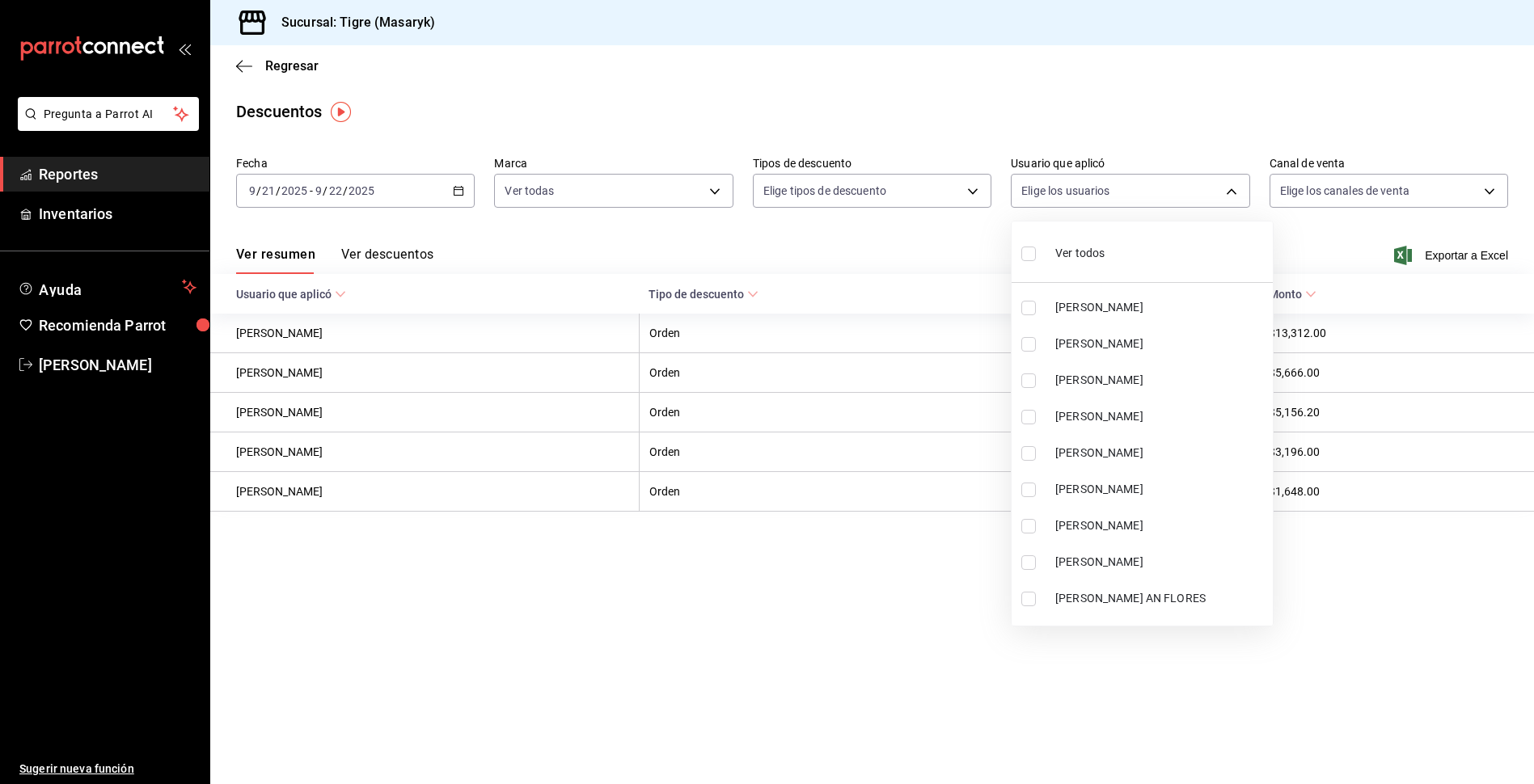
checkbox input "true"
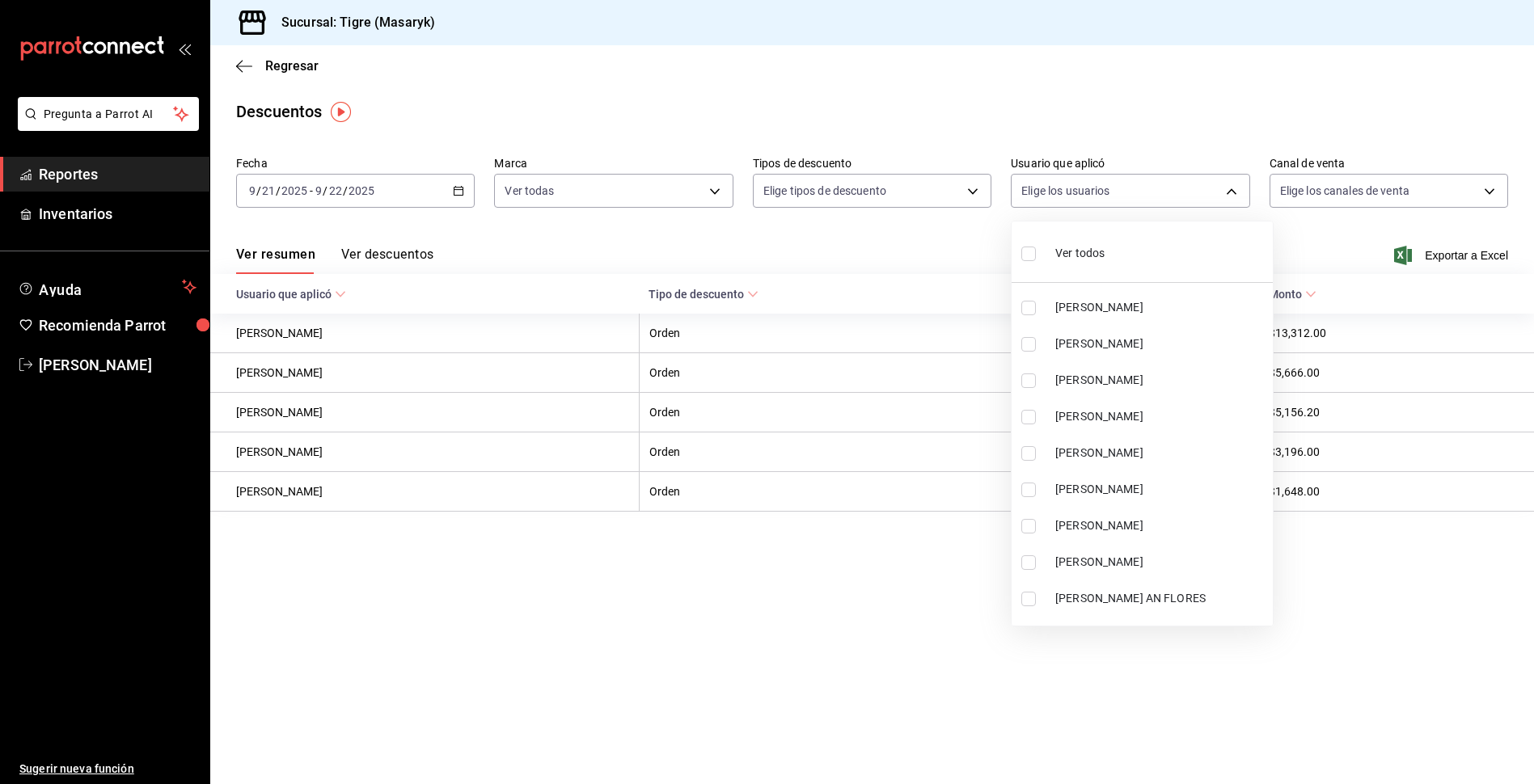
checkbox input "true"
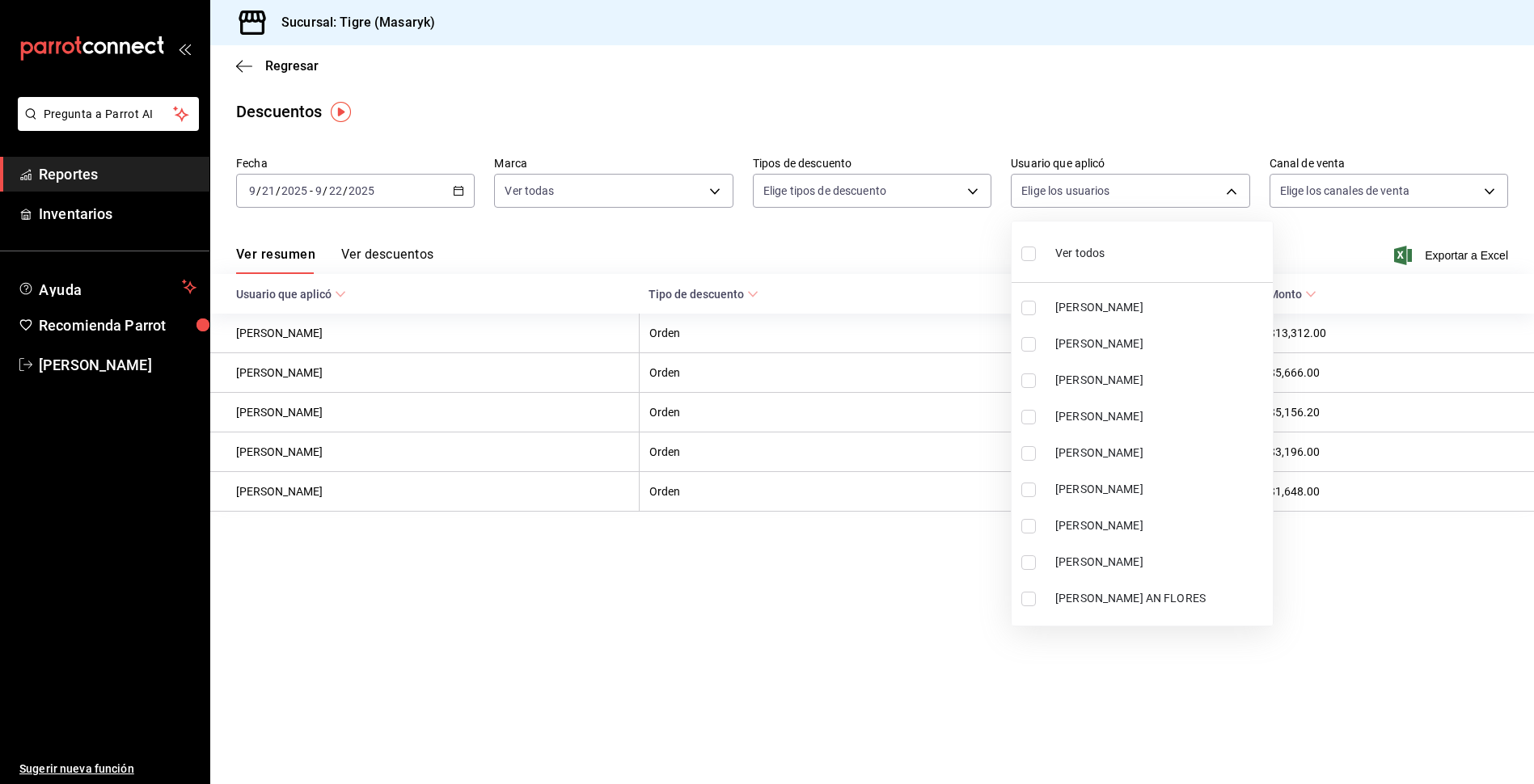
checkbox input "true"
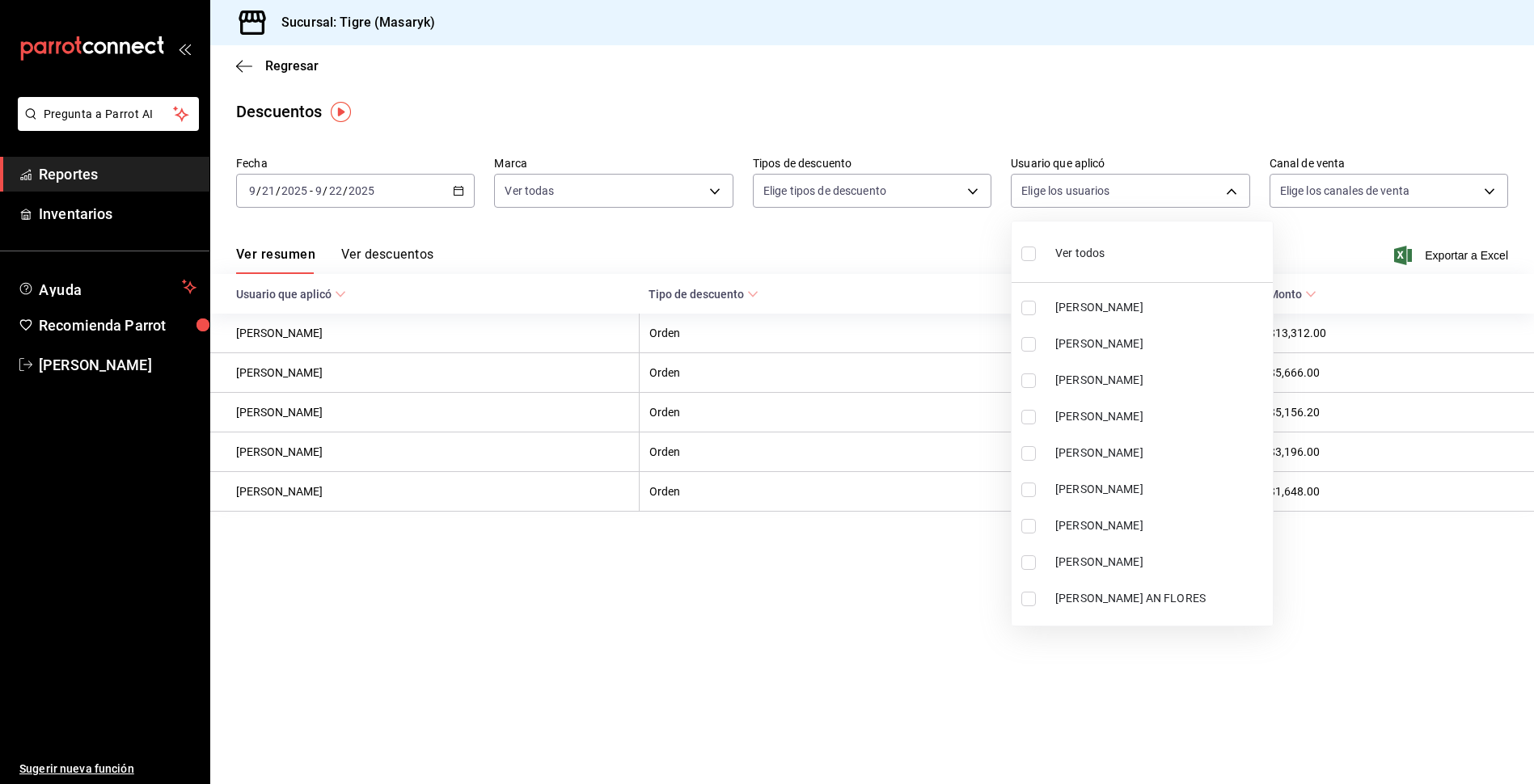
checkbox input "true"
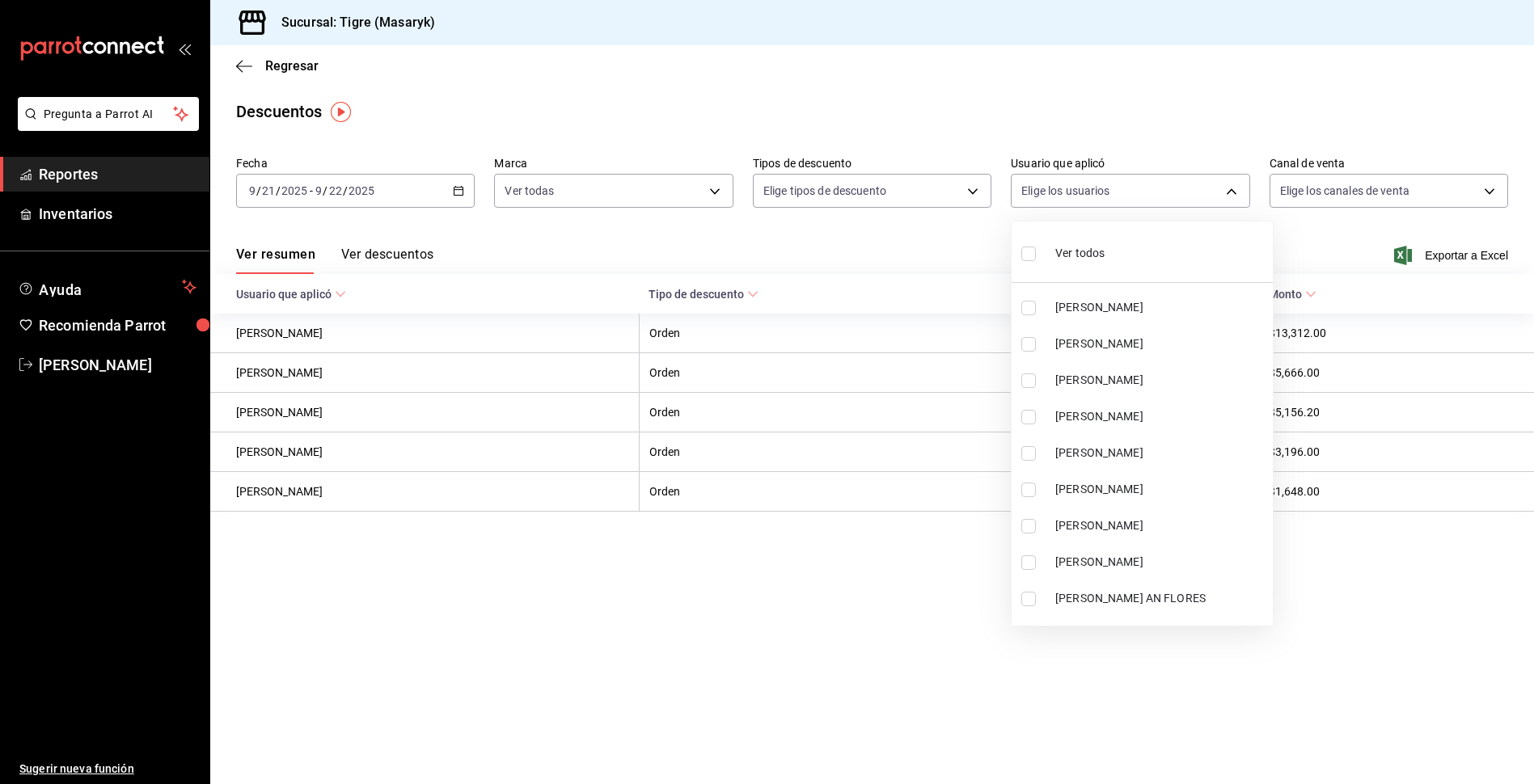
checkbox input "true"
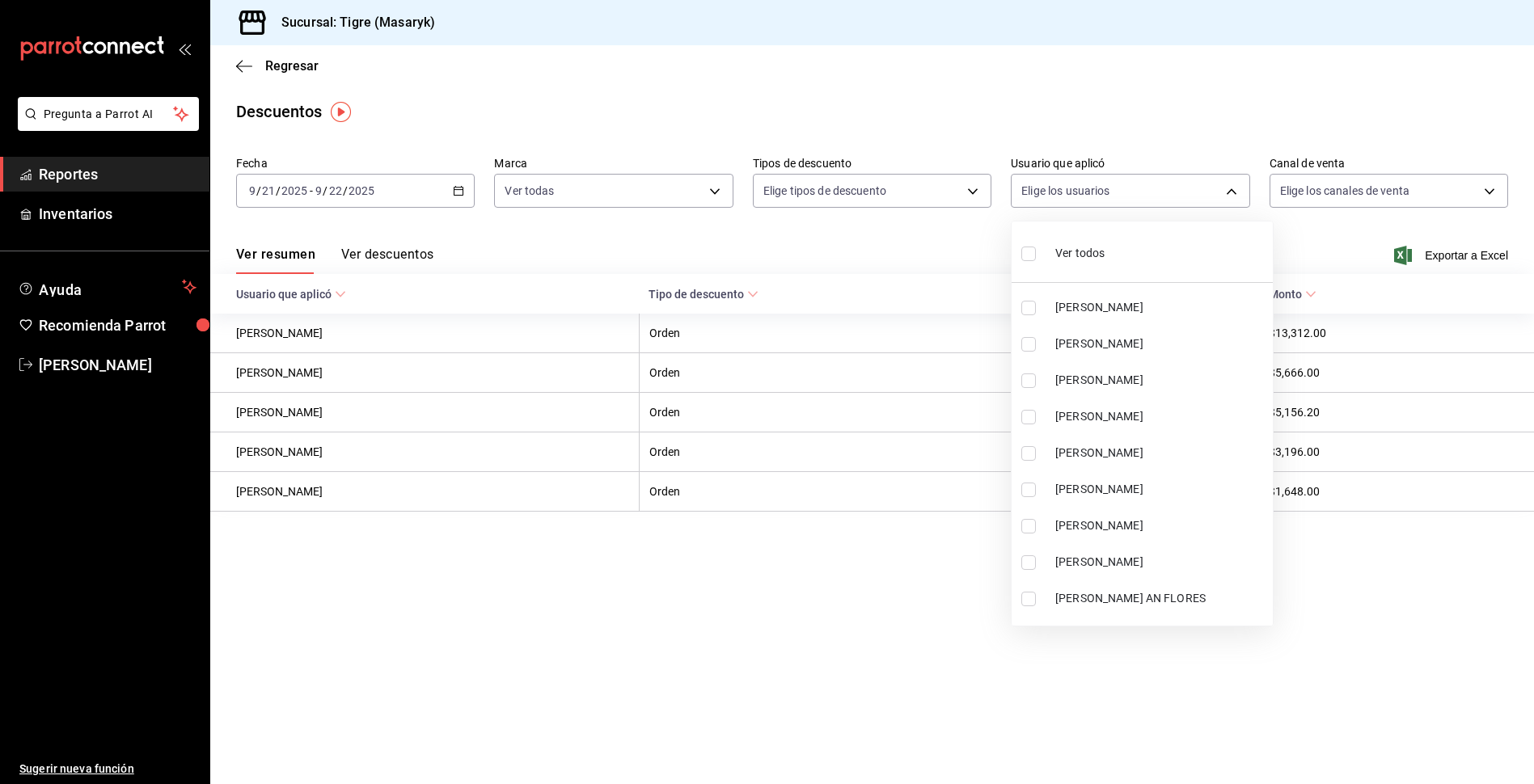
checkbox input "true"
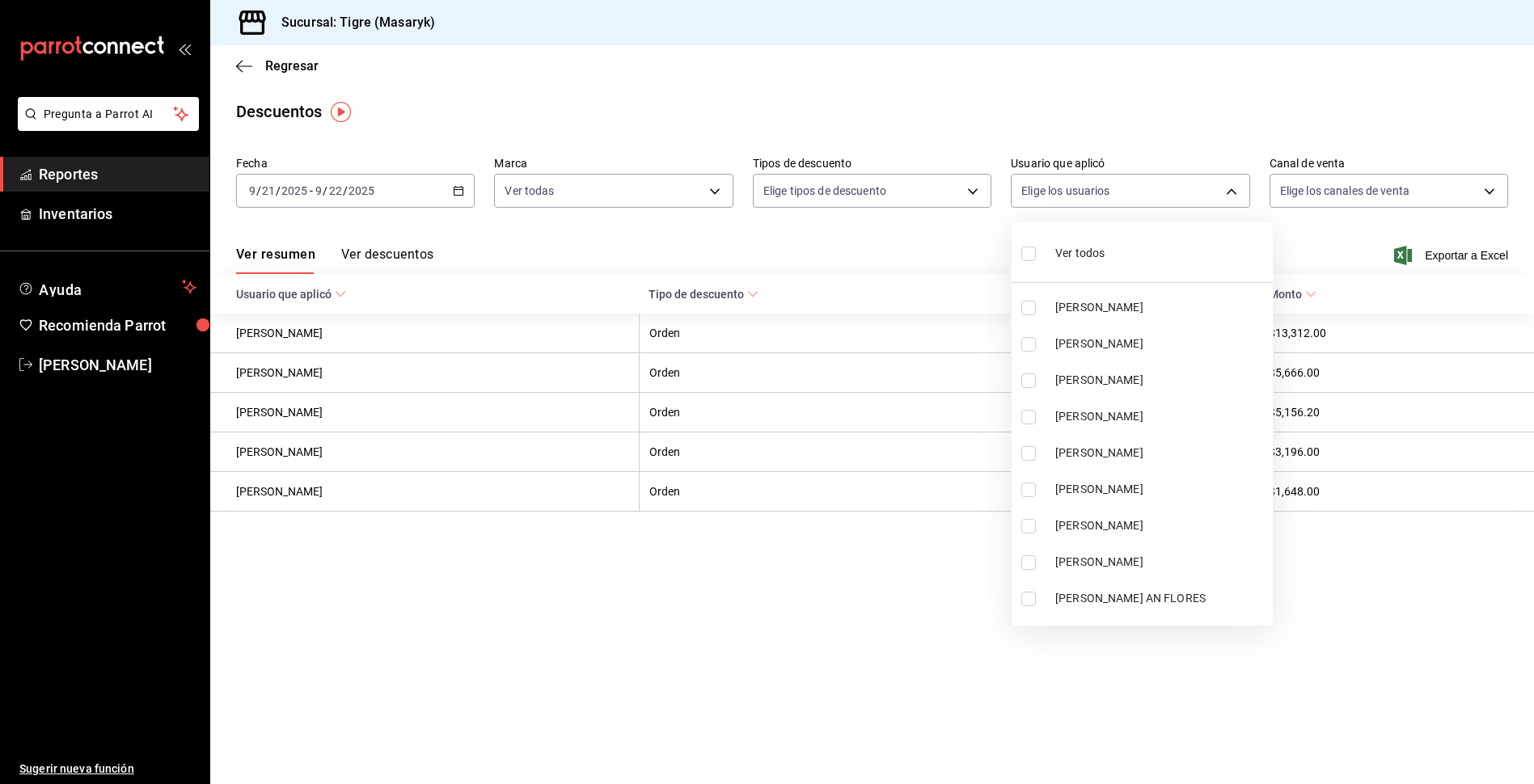
checkbox input "true"
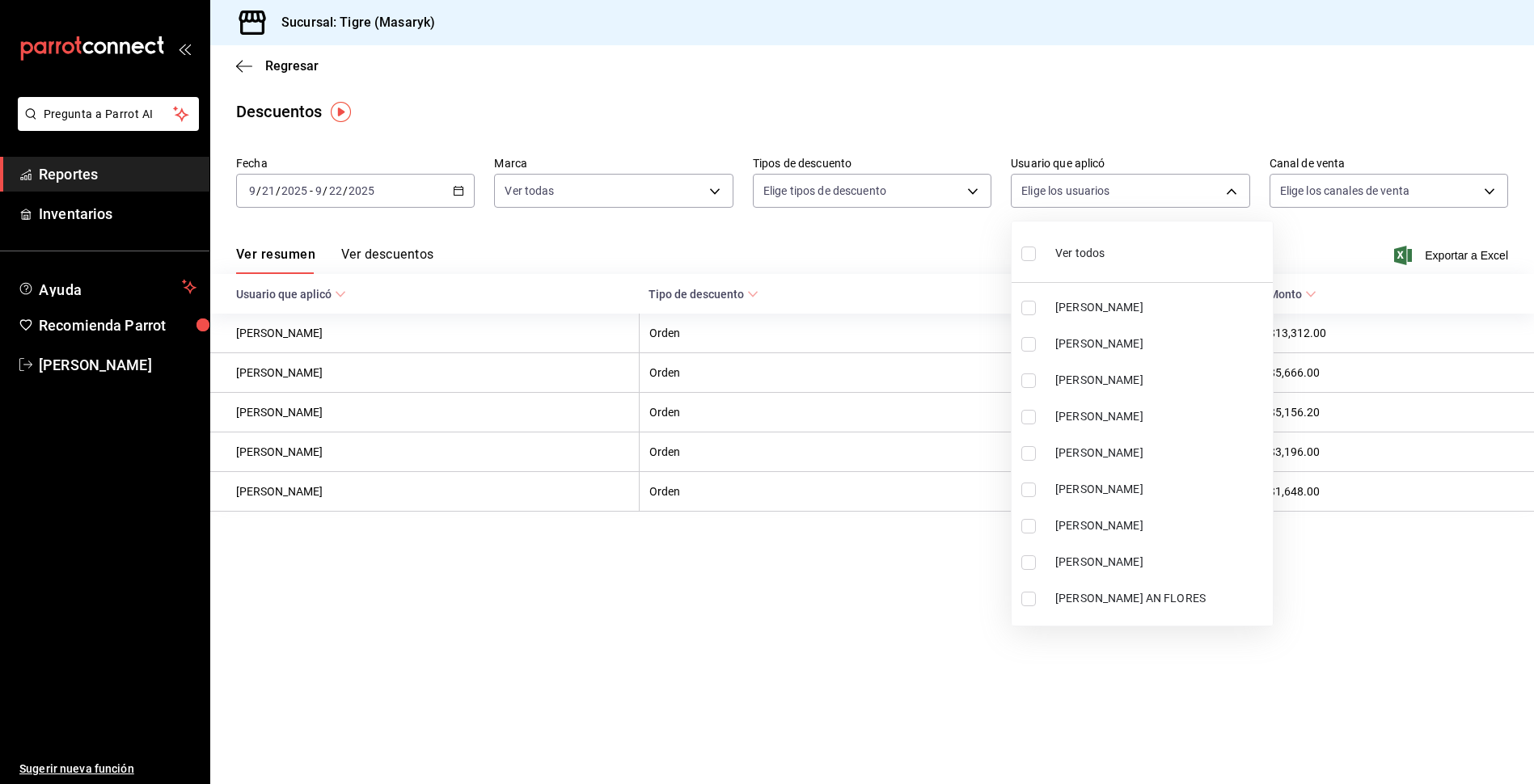
checkbox input "true"
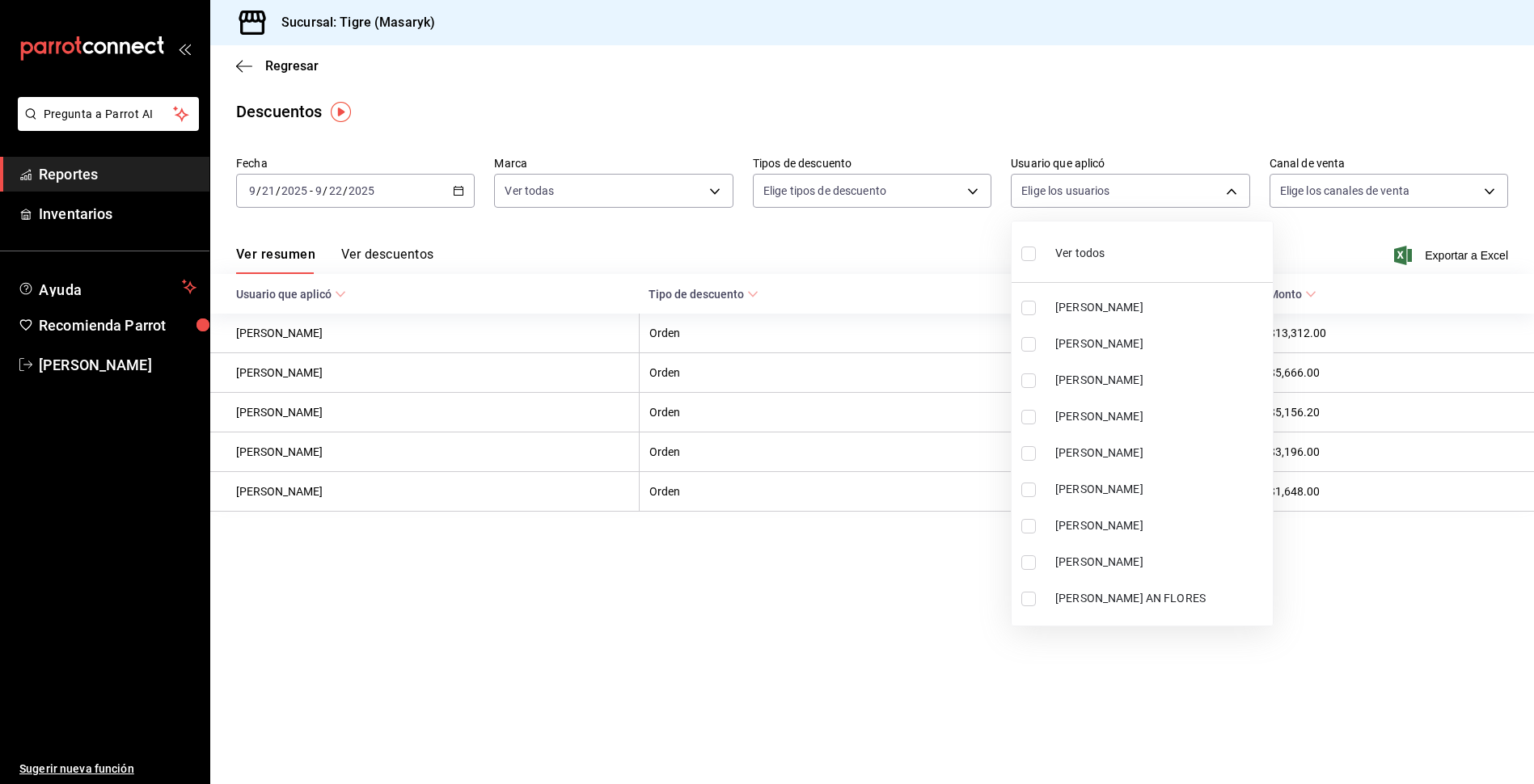
checkbox input "true"
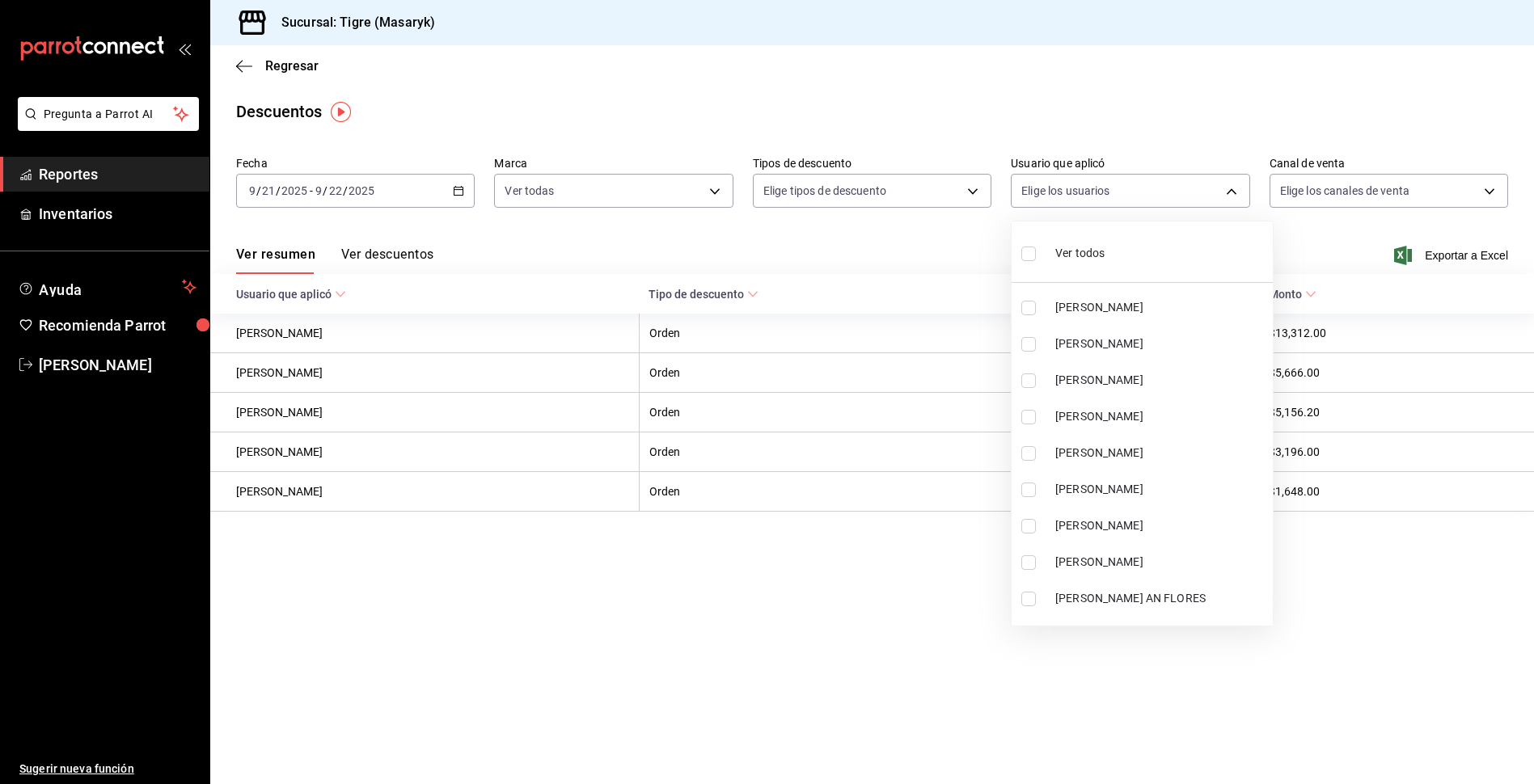
checkbox input "true"
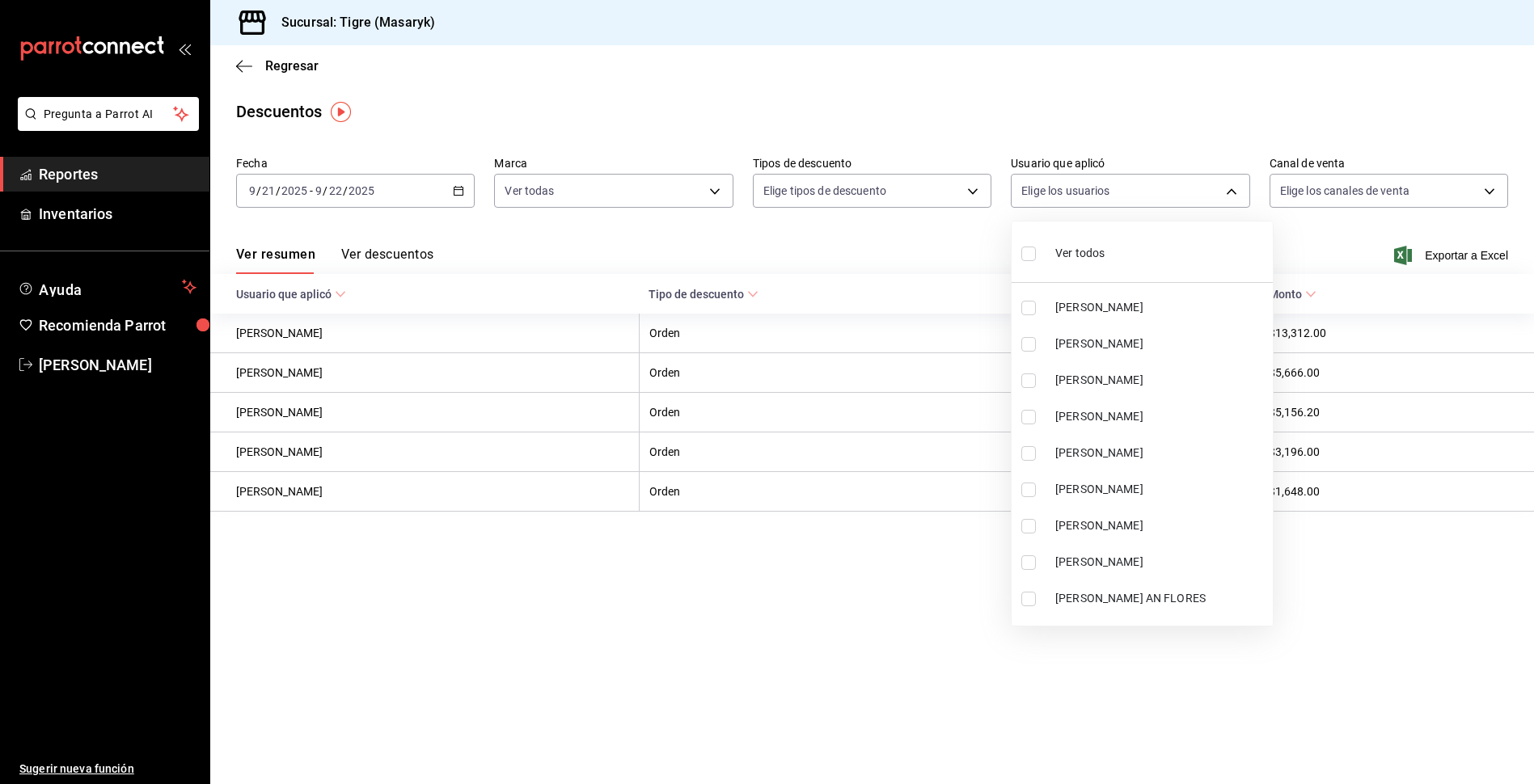
checkbox input "true"
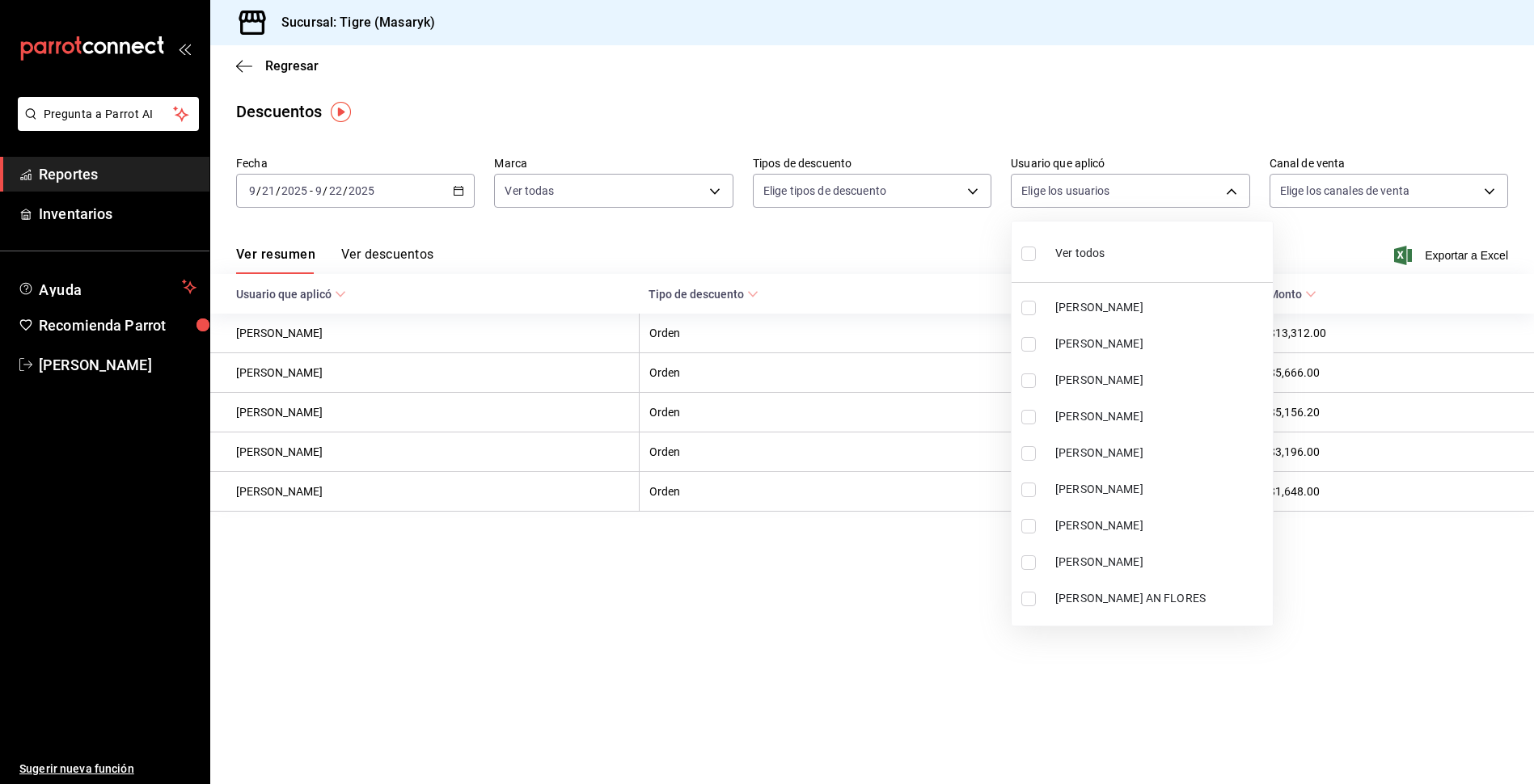
checkbox input "true"
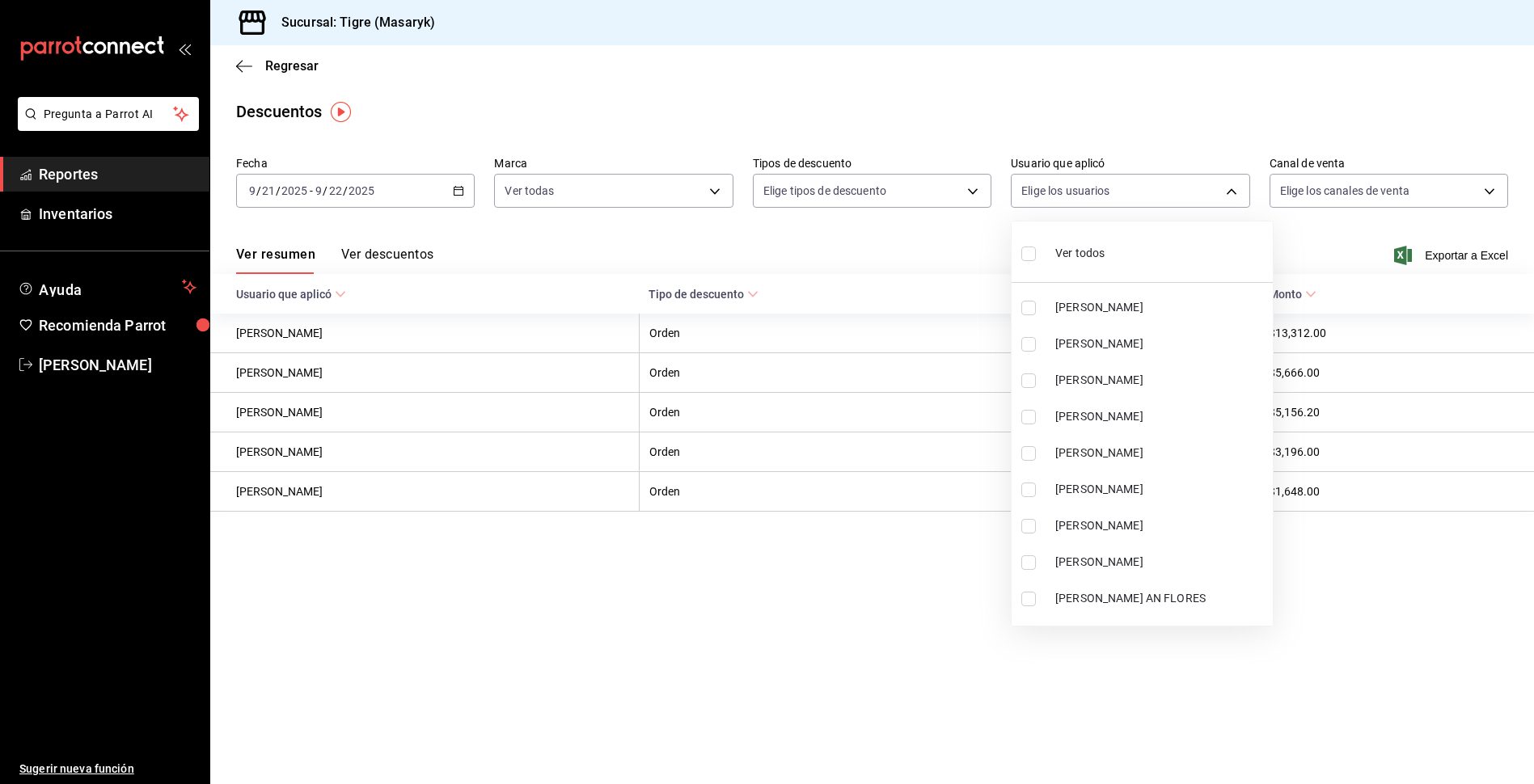
checkbox input "true"
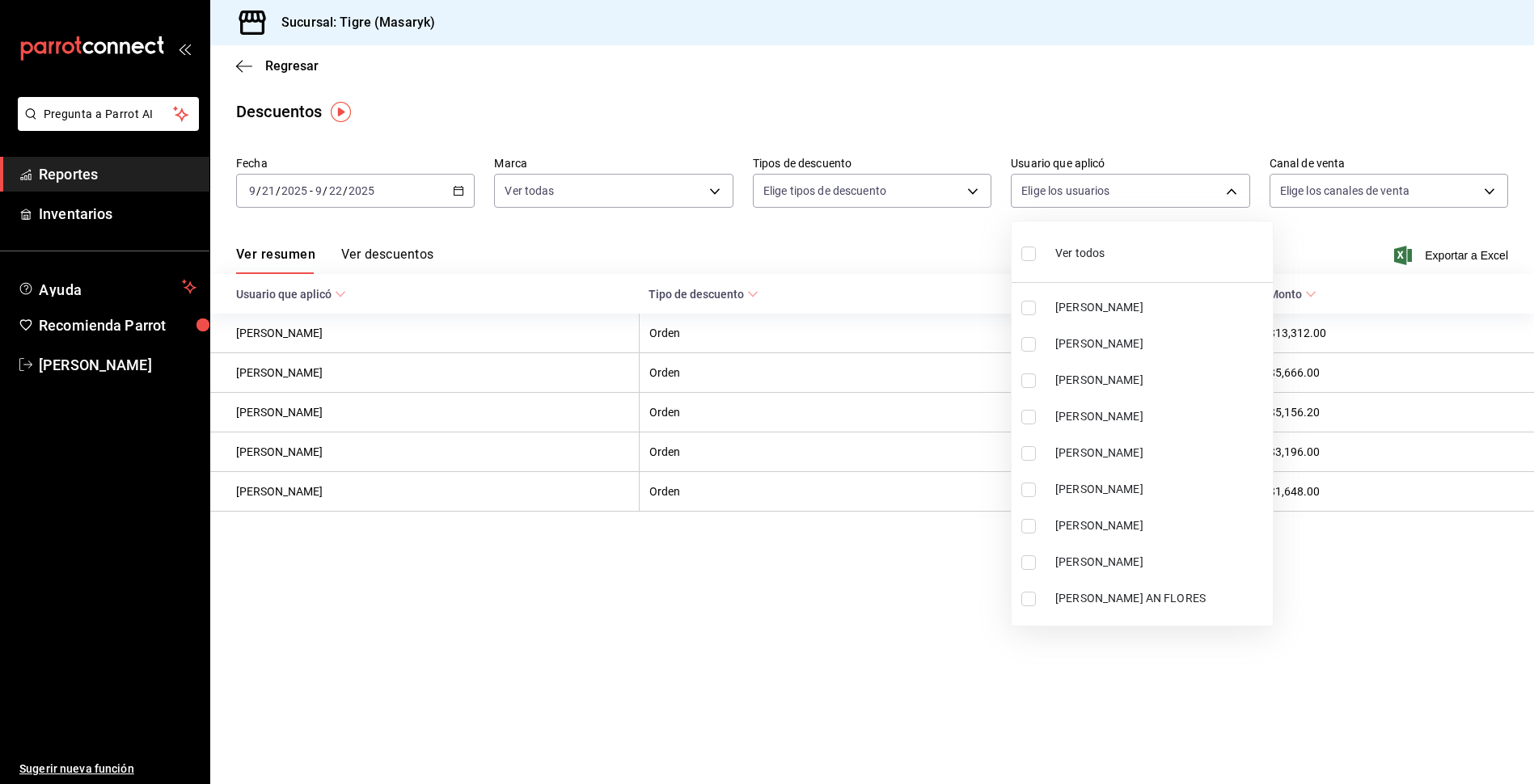
checkbox input "true"
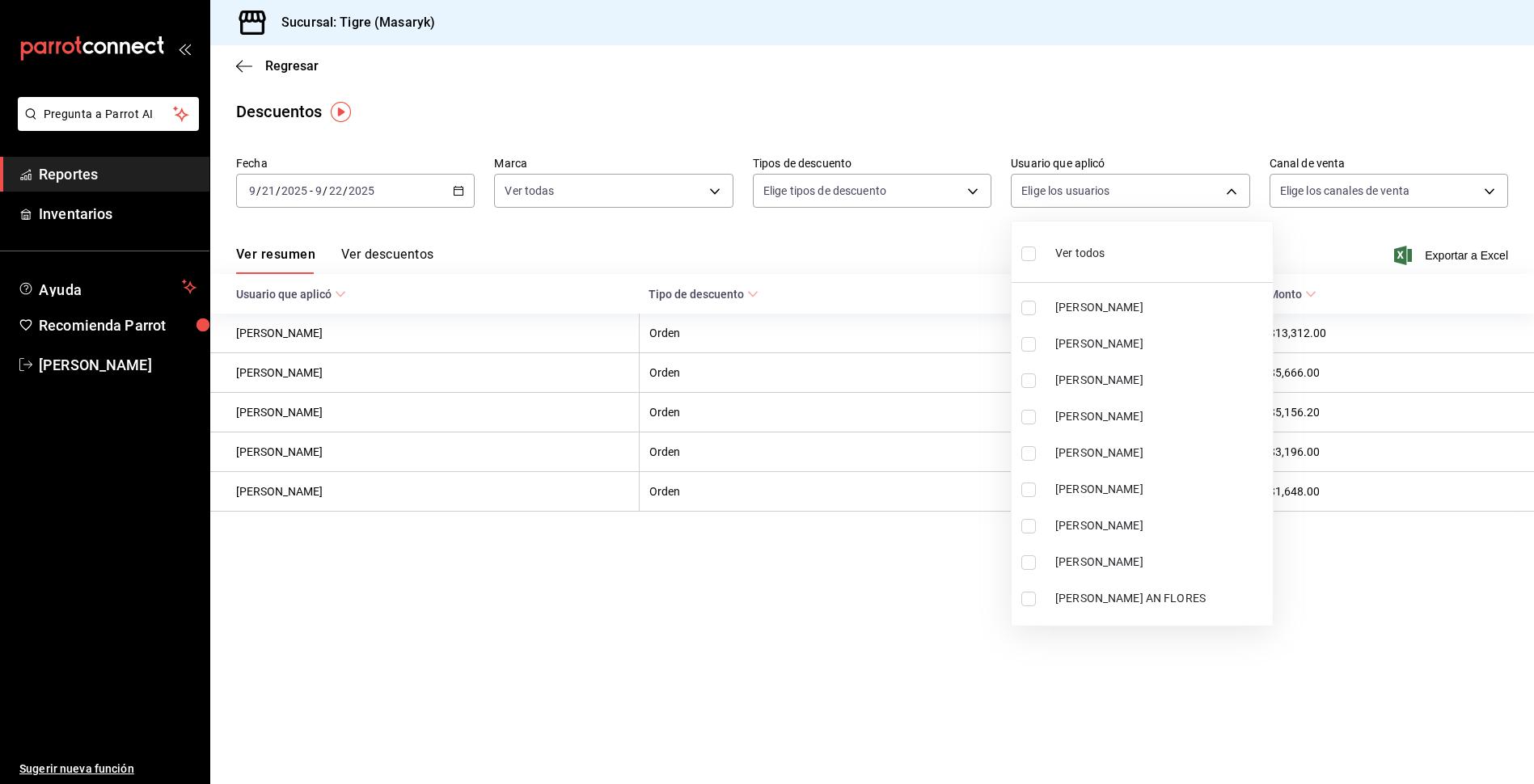
checkbox input "true"
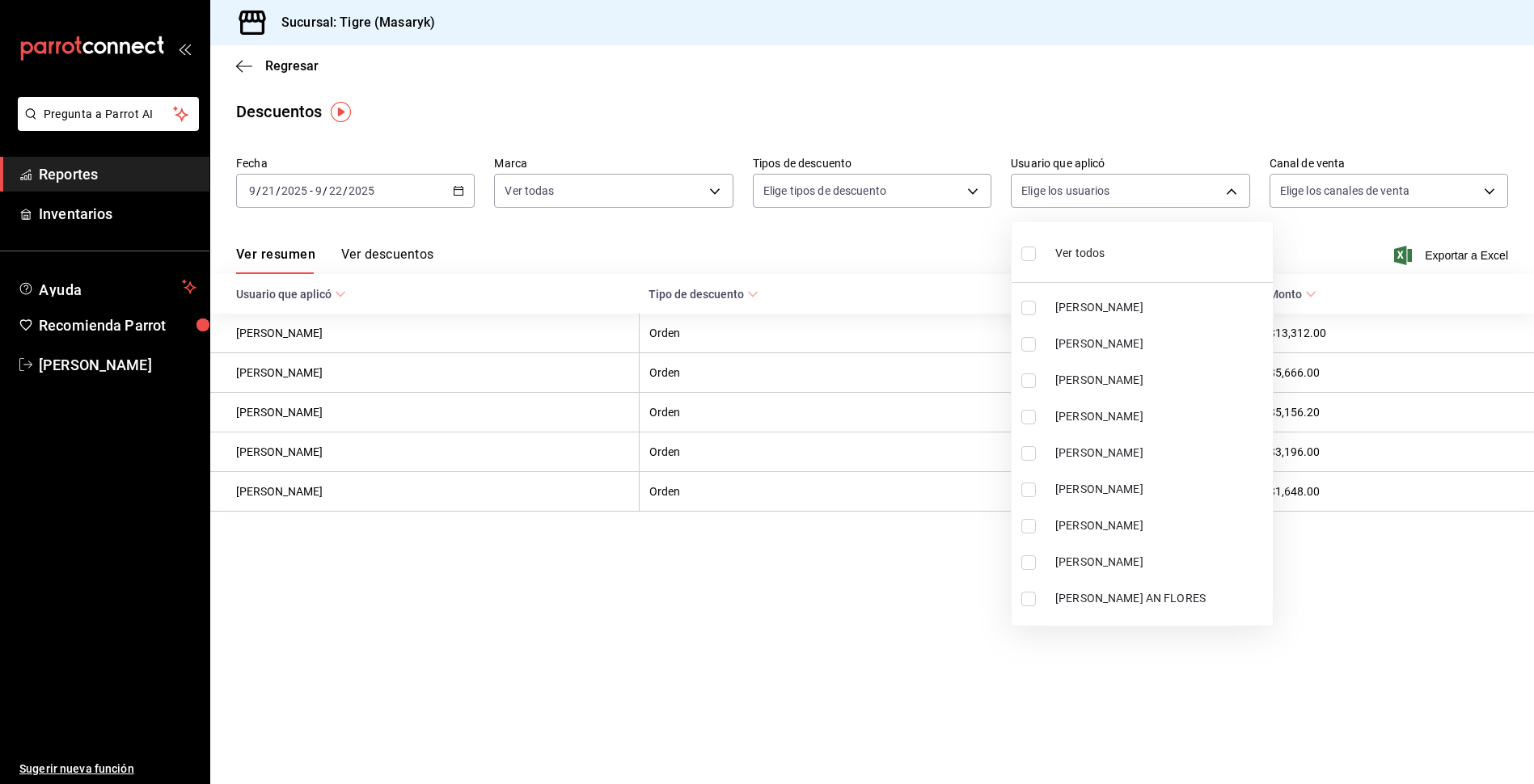
checkbox input "true"
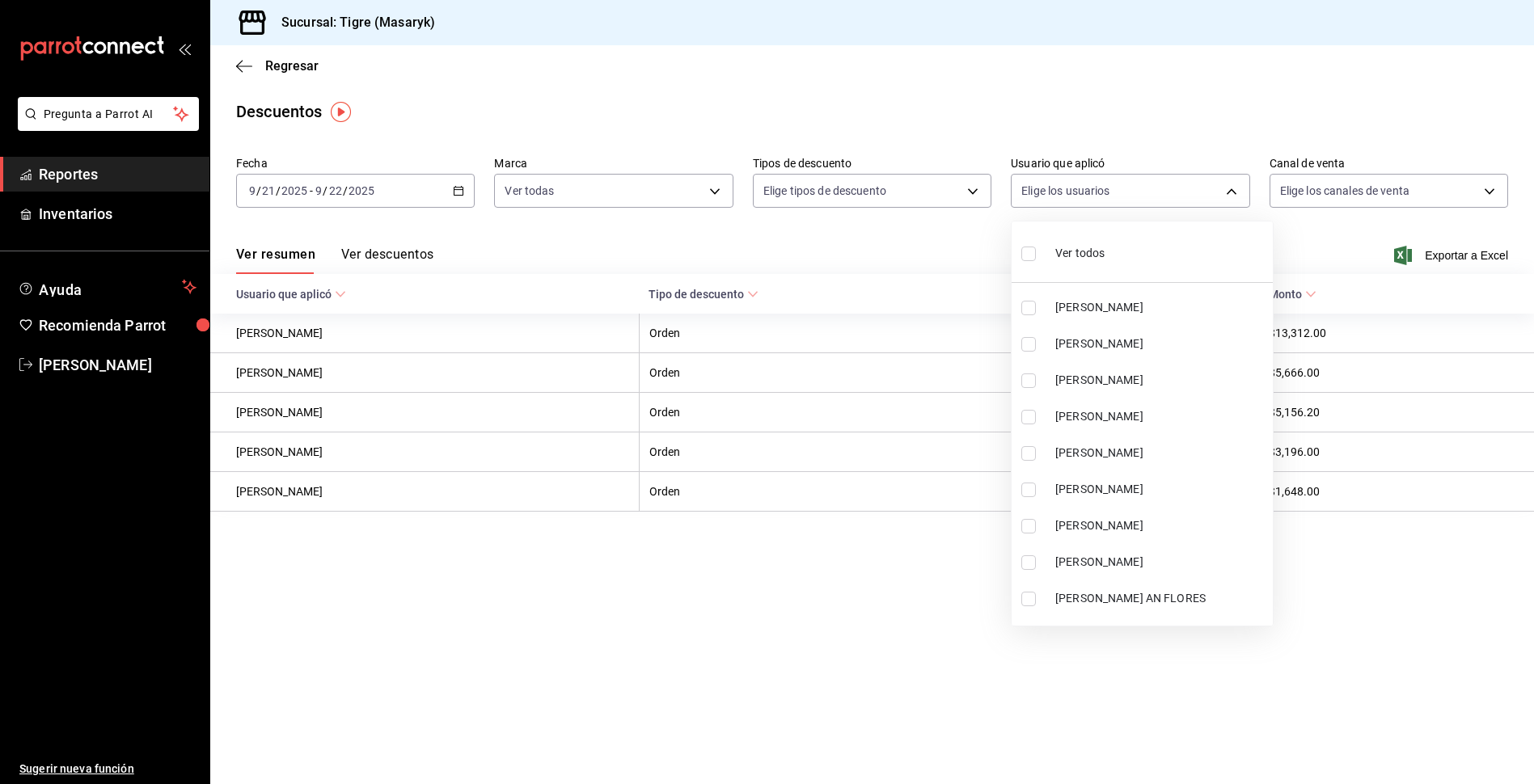
checkbox input "true"
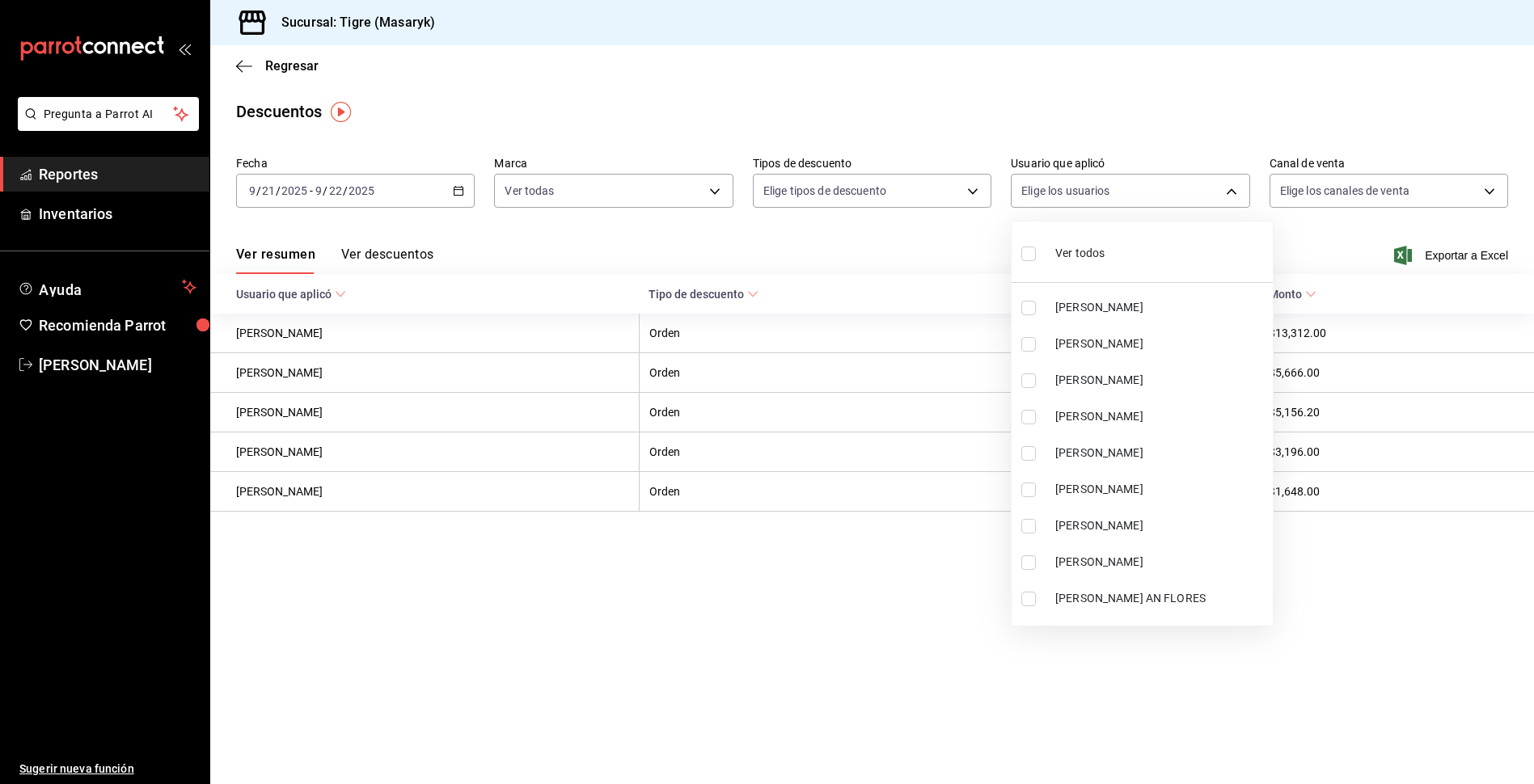
checkbox input "true"
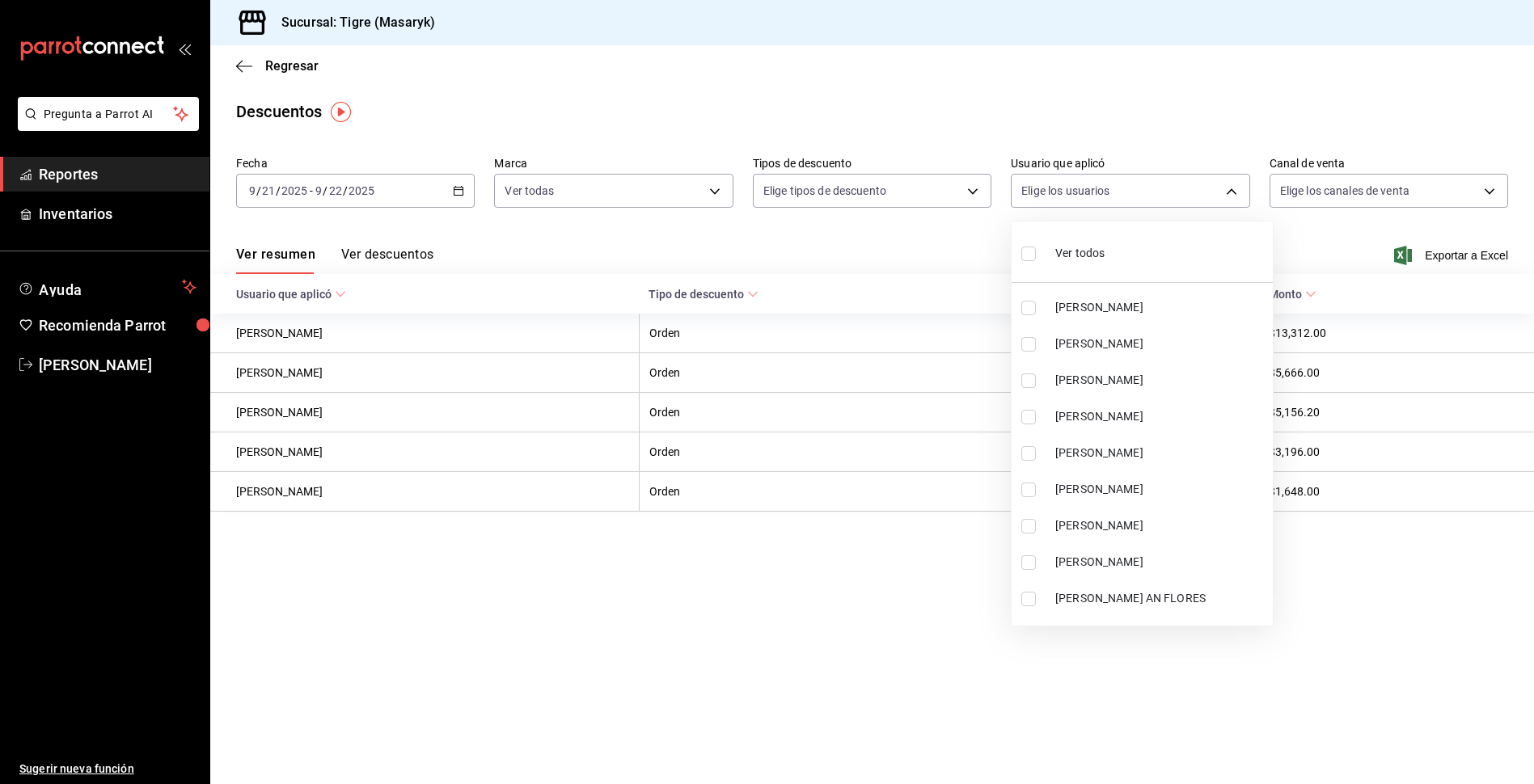
checkbox input "true"
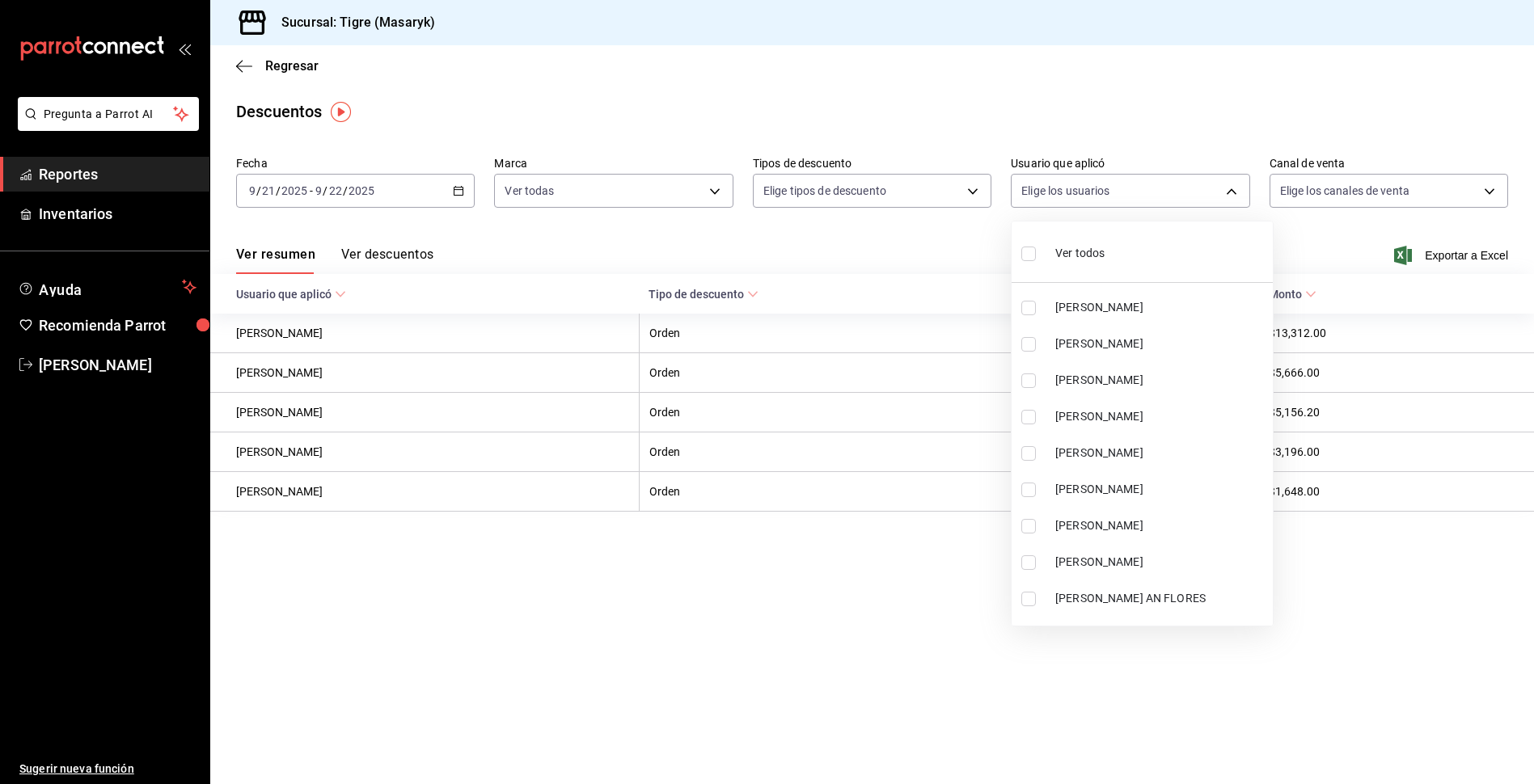
checkbox input "true"
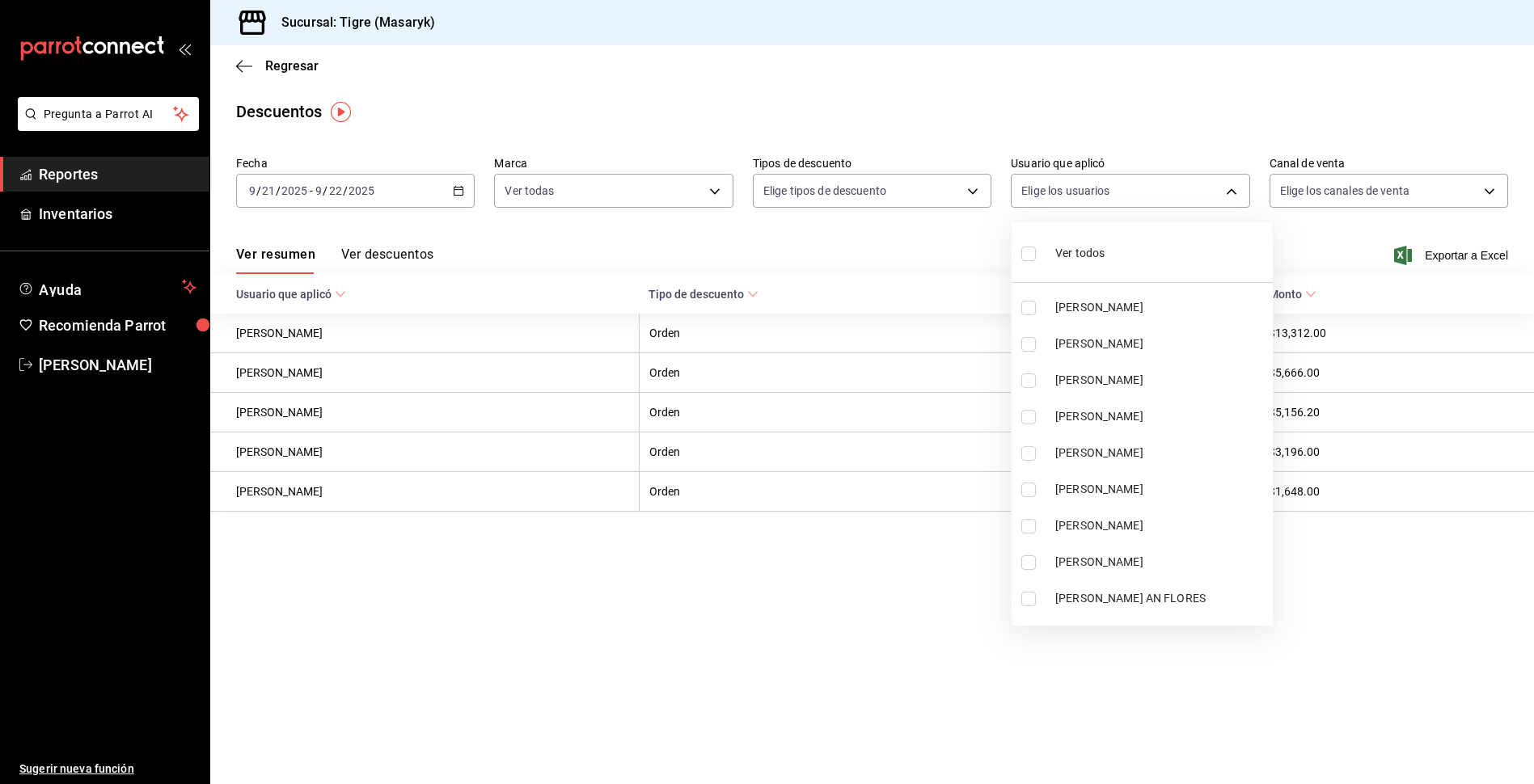
checkbox input "true"
click at [829, 249] on div at bounding box center [767, 392] width 1534 height 784
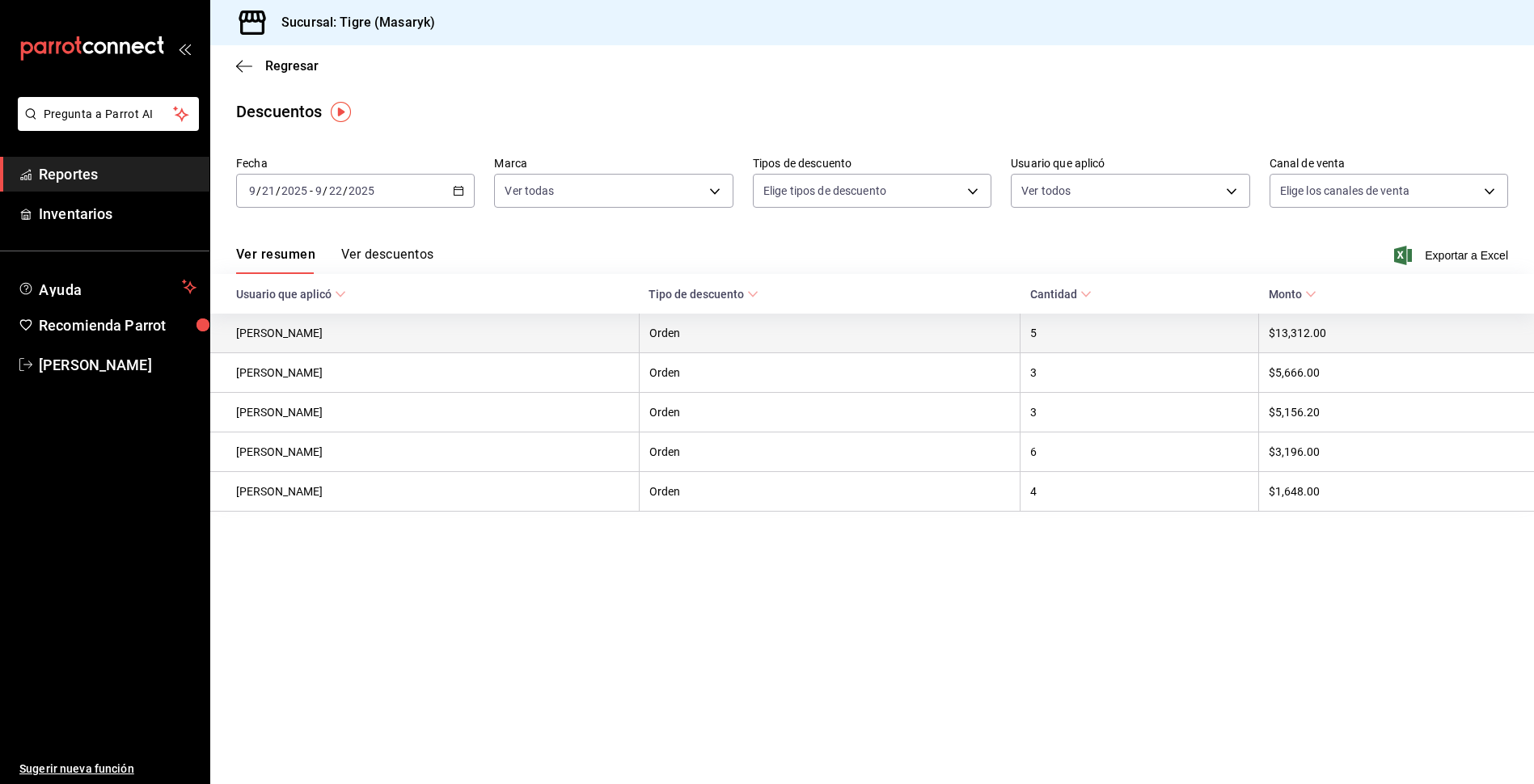
click at [1367, 344] on th "$13,312.00" at bounding box center [1396, 333] width 275 height 39
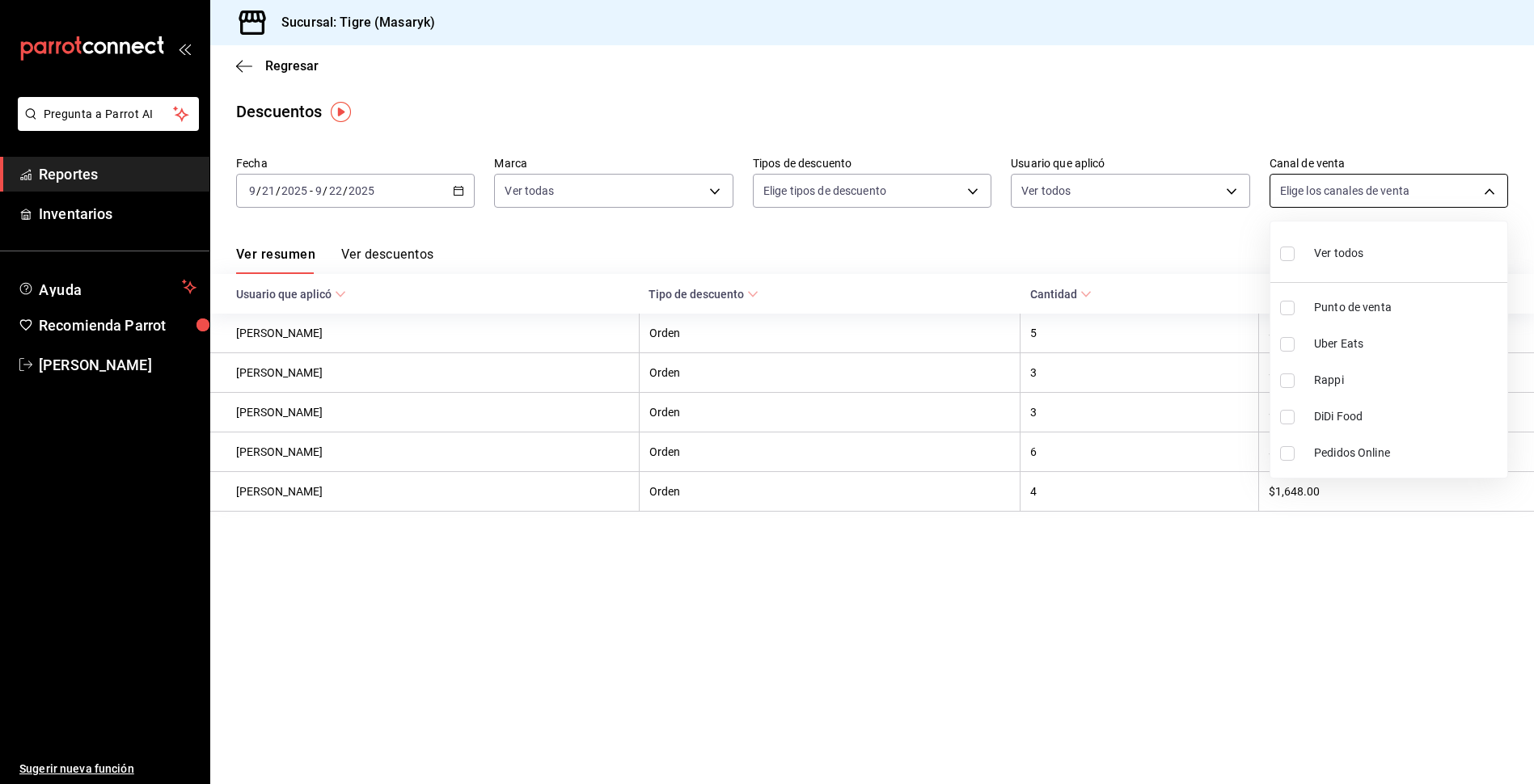
click at [1477, 187] on body "Pregunta a Parrot AI Reportes Inventarios Ayuda Recomienda Parrot Tigre Masaryk…" at bounding box center [767, 392] width 1534 height 784
click at [1187, 262] on div at bounding box center [767, 392] width 1534 height 784
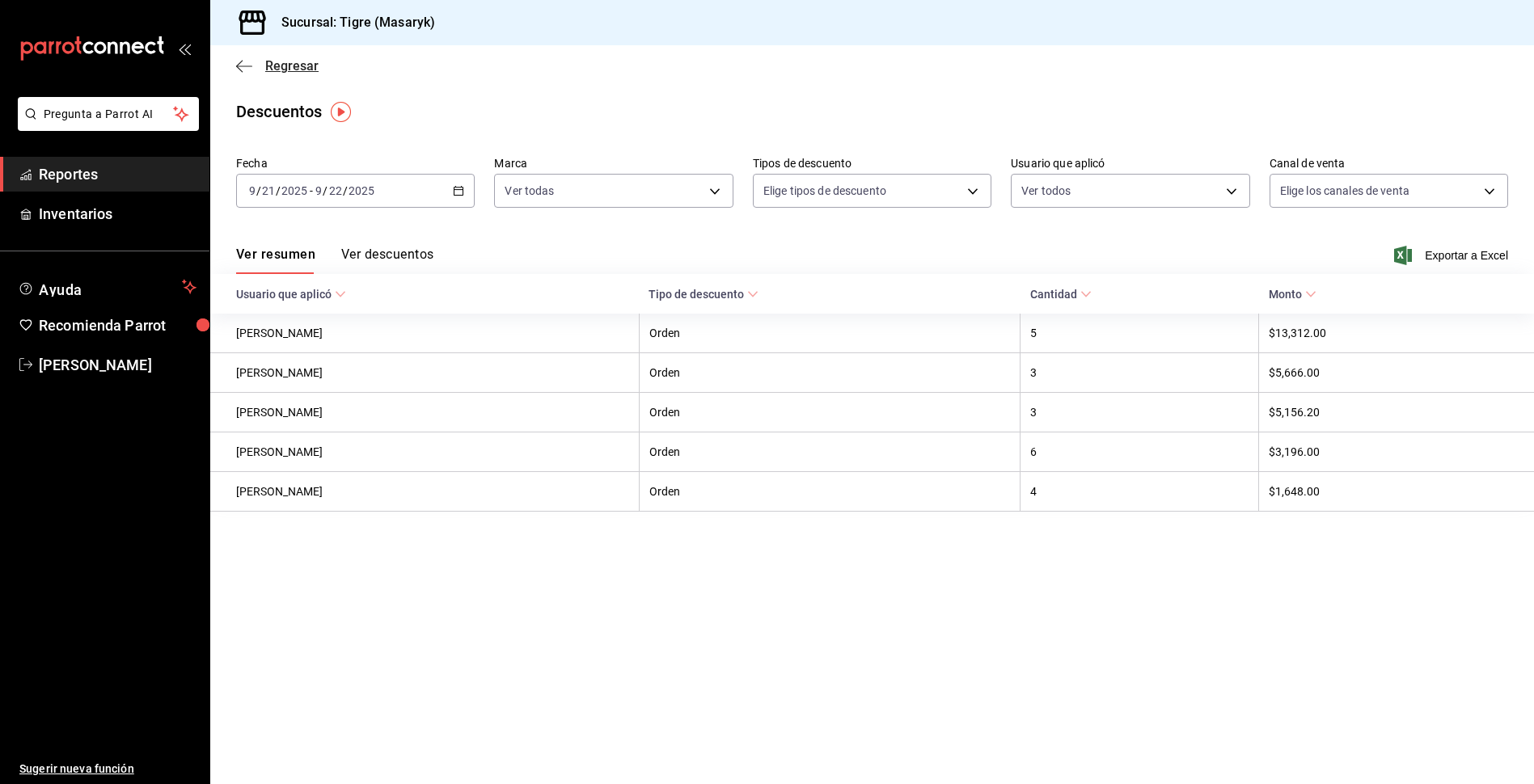
click at [243, 66] on icon "button" at bounding box center [245, 66] width 16 height 1
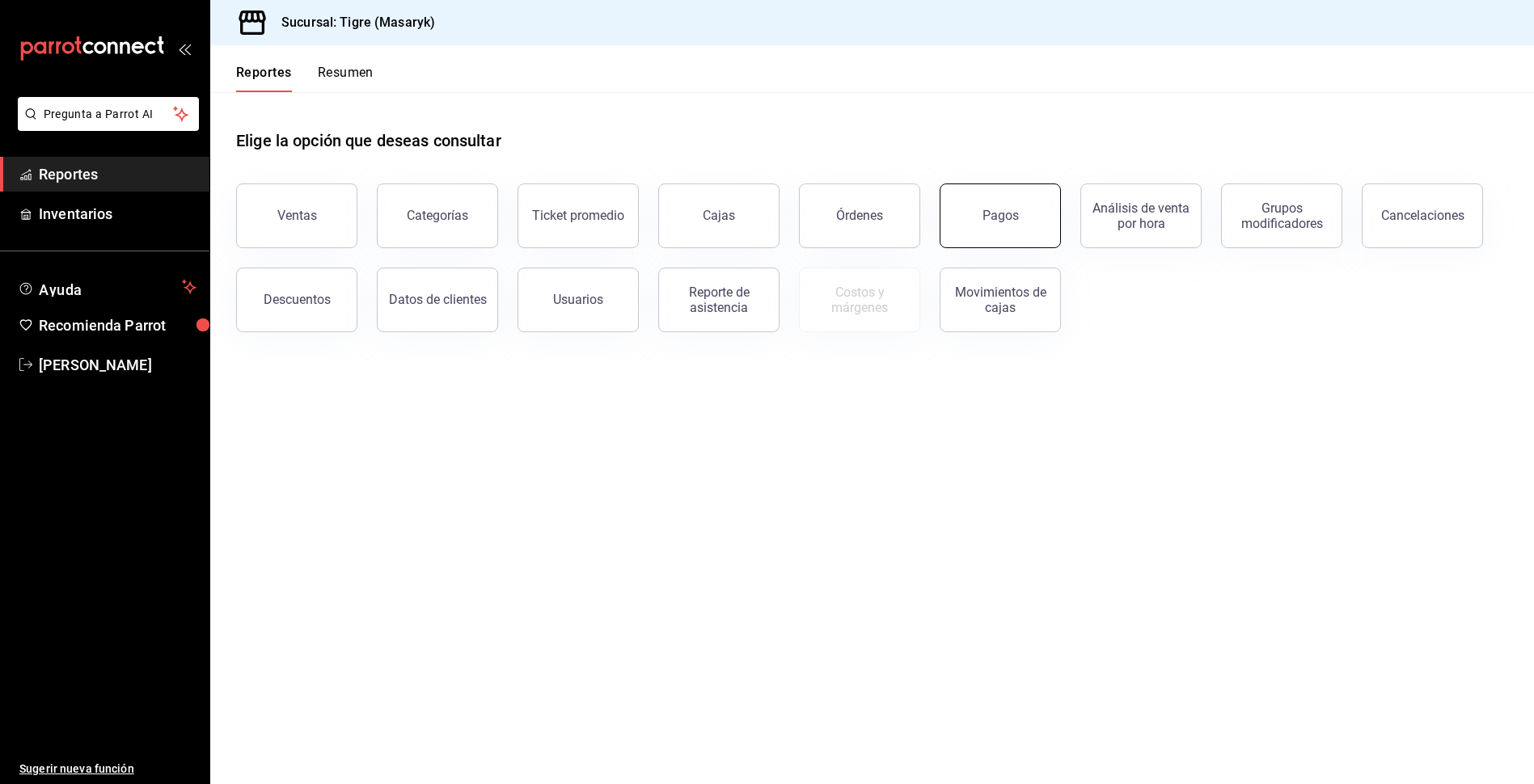
click at [1015, 209] on div "Pagos" at bounding box center [1000, 215] width 36 height 16
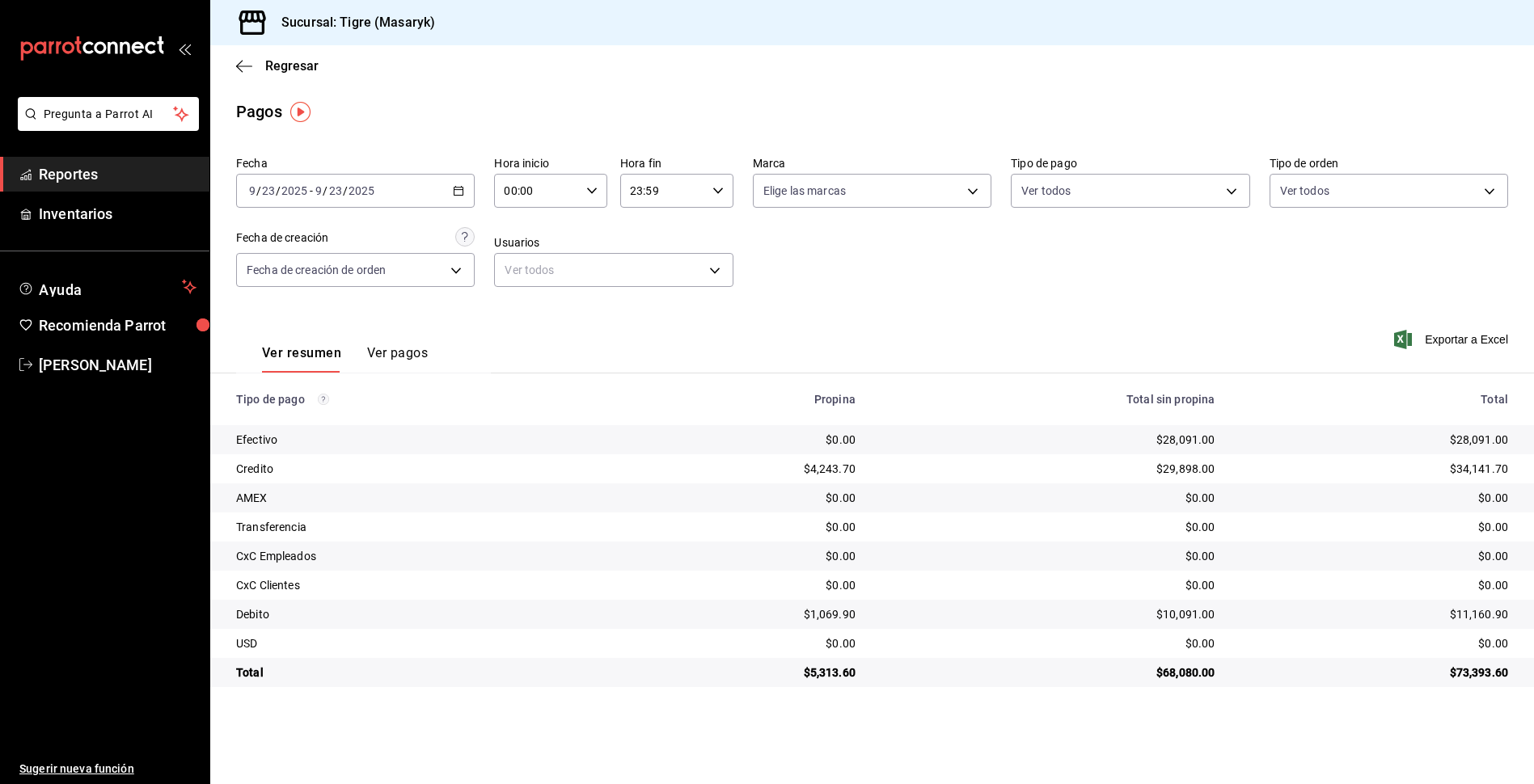
click at [450, 190] on div "[DATE] [DATE] - [DATE] [DATE]" at bounding box center [356, 190] width 238 height 34
click at [282, 424] on span "Rango de fechas" at bounding box center [312, 421] width 126 height 17
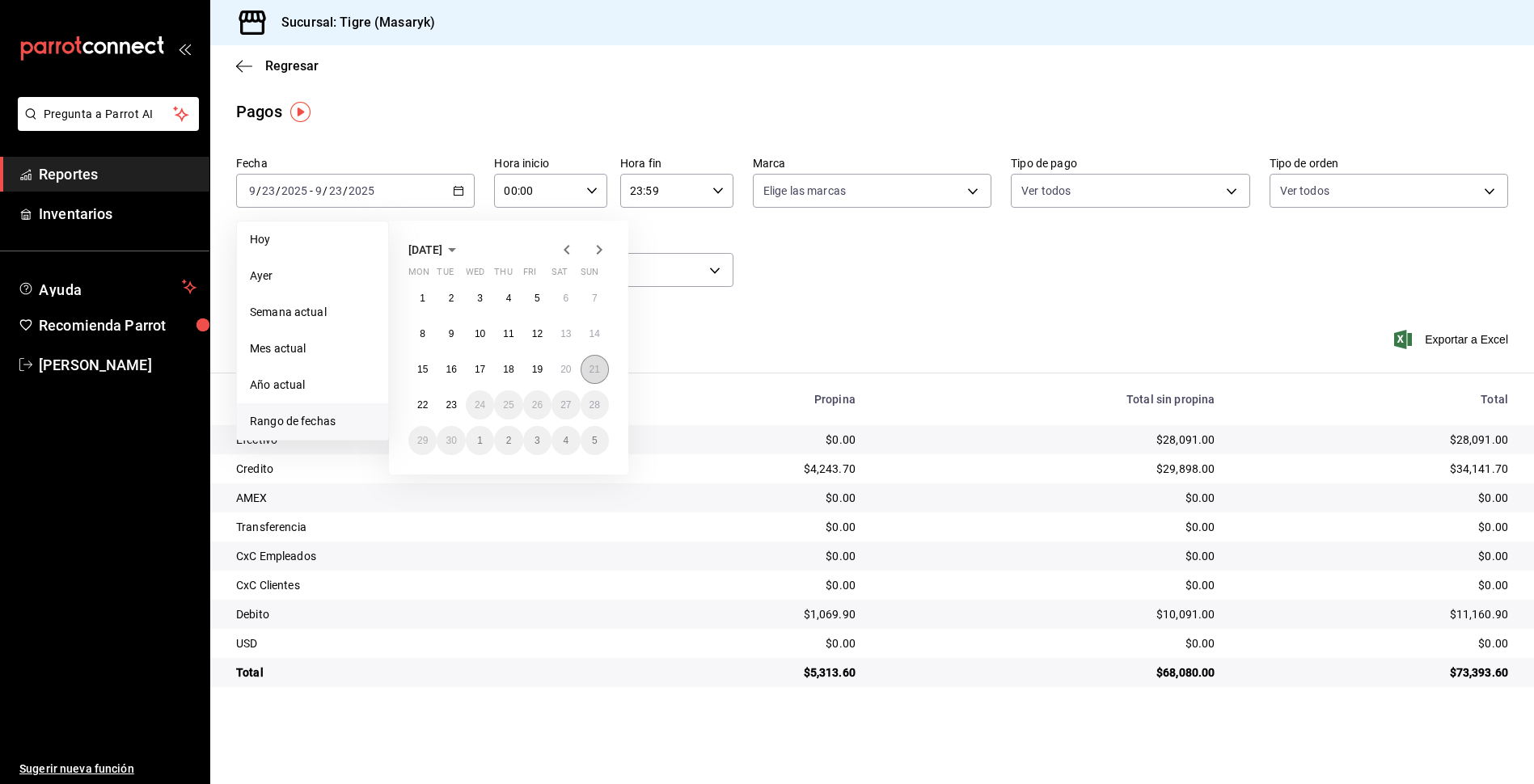
click at [594, 372] on abbr "21" at bounding box center [595, 369] width 11 height 11
click at [425, 401] on abbr "22" at bounding box center [422, 405] width 11 height 11
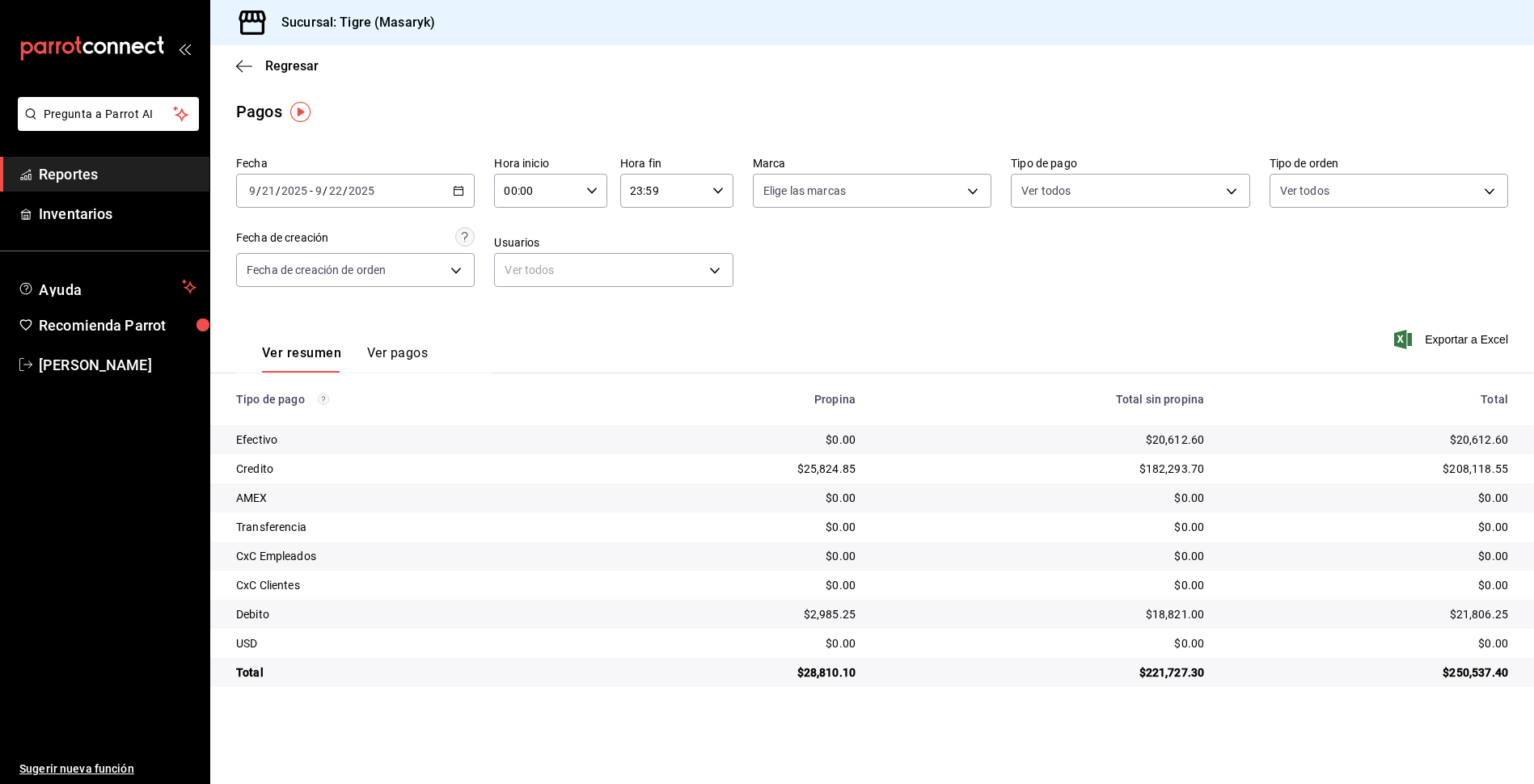
click at [572, 184] on input "00:00" at bounding box center [537, 190] width 85 height 32
click at [536, 264] on span "05" at bounding box center [521, 264] width 30 height 13
click at [585, 272] on button "05" at bounding box center [579, 264] width 50 height 32
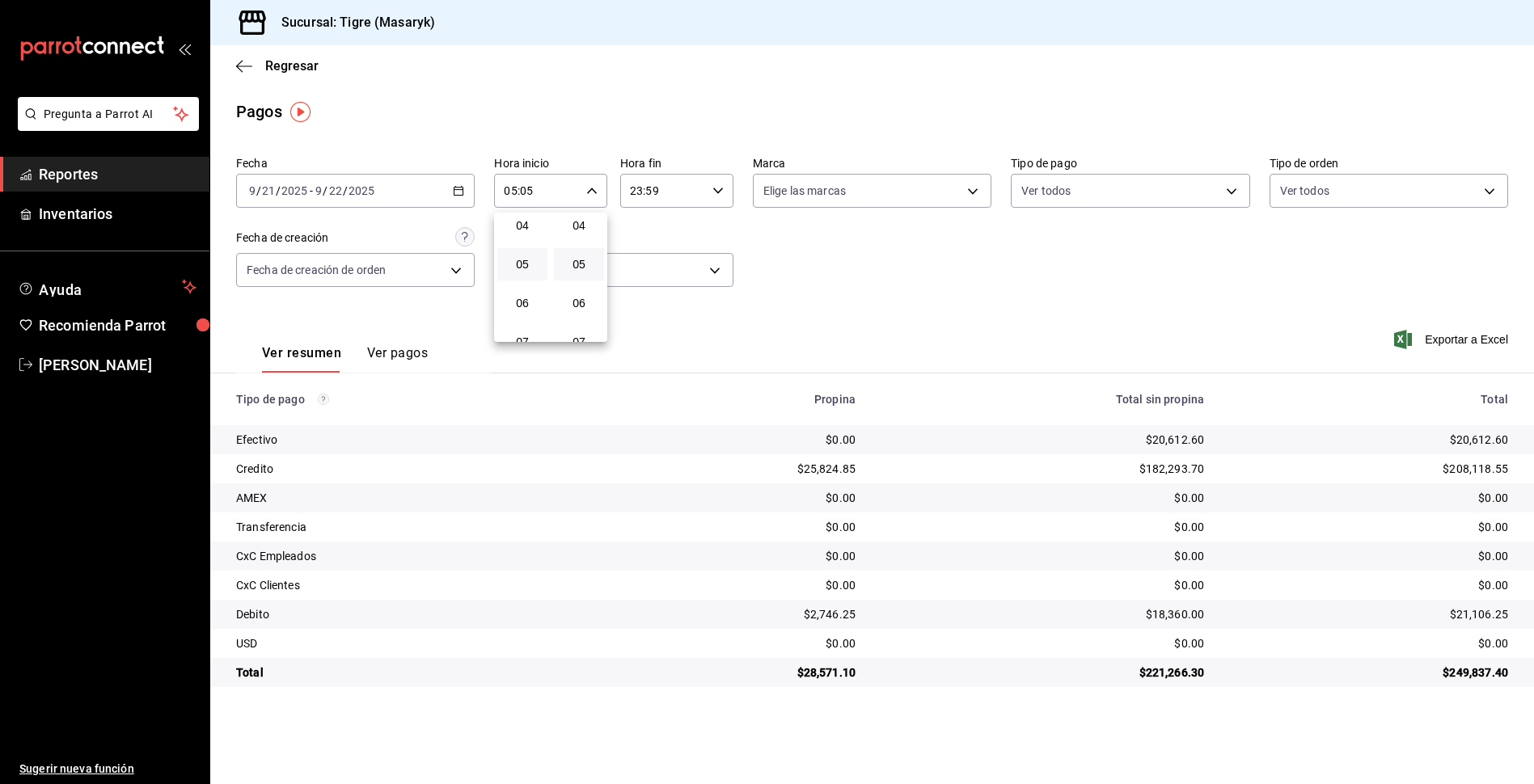
click at [457, 198] on div at bounding box center [767, 392] width 1534 height 784
click at [466, 194] on div "[DATE] [DATE] - [DATE] [DATE]" at bounding box center [356, 190] width 238 height 34
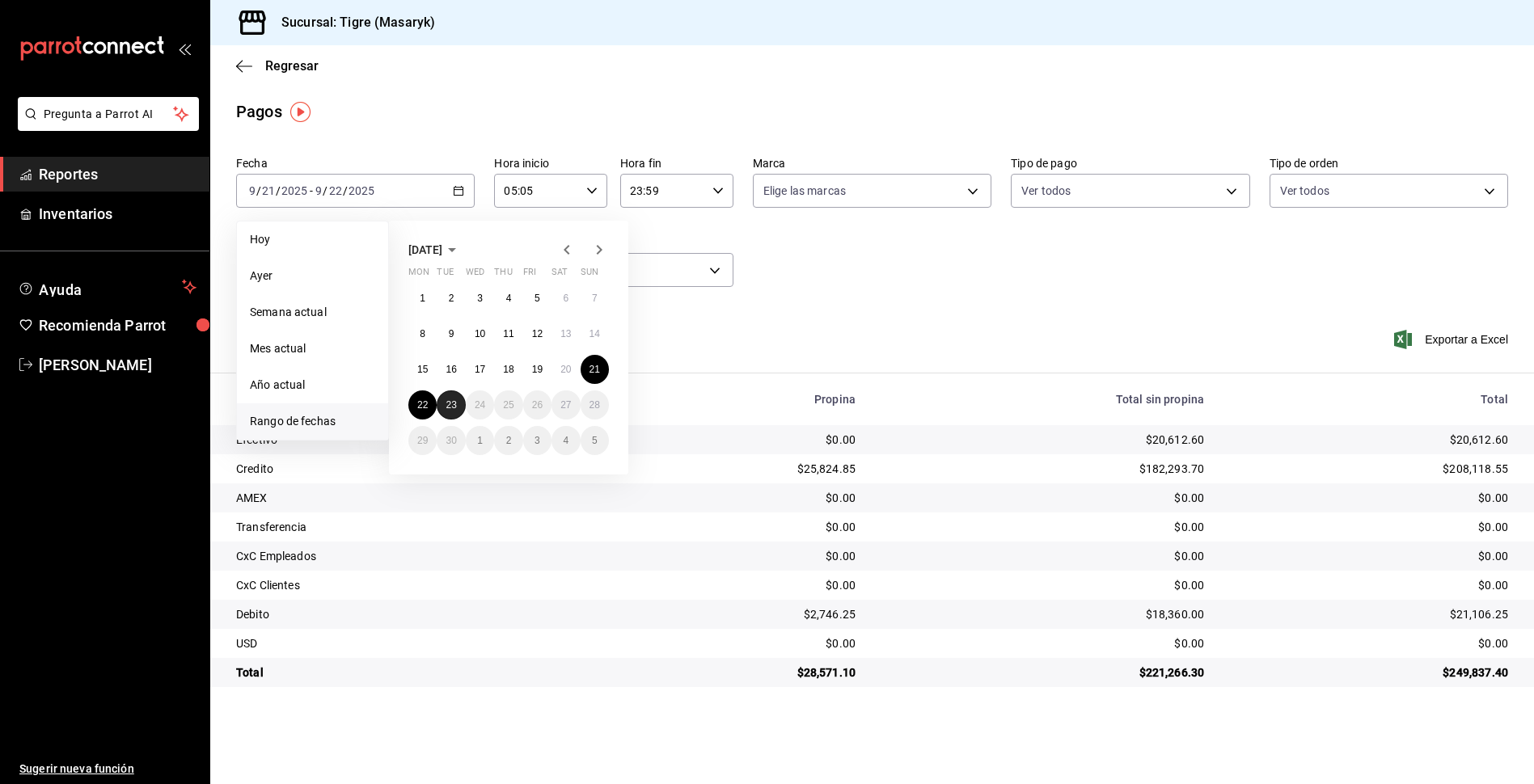
click at [452, 409] on abbr "23" at bounding box center [451, 405] width 11 height 11
click at [424, 406] on abbr "22" at bounding box center [422, 405] width 11 height 11
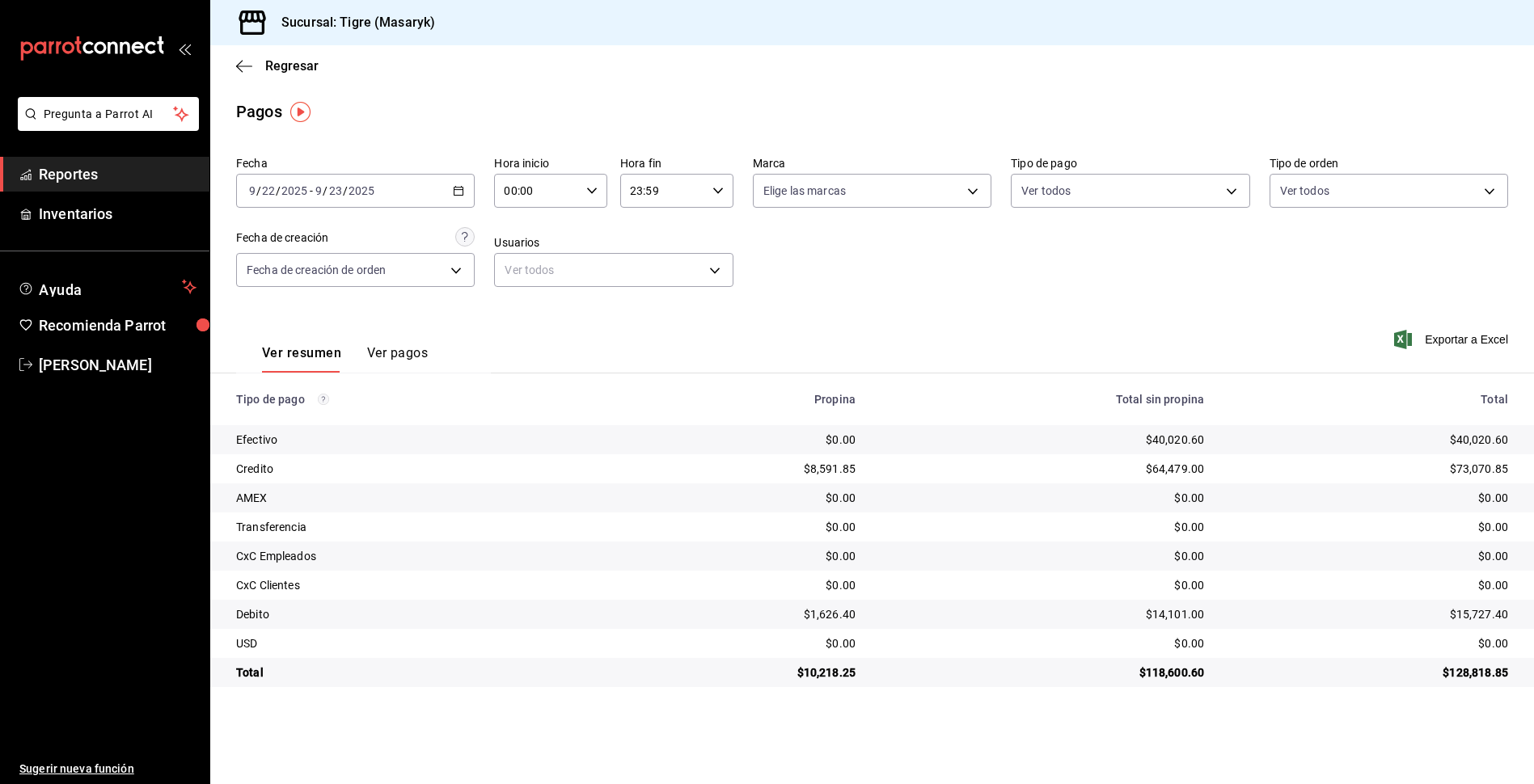
click at [459, 185] on div "[DATE] [DATE] - [DATE] [DATE]" at bounding box center [356, 190] width 238 height 34
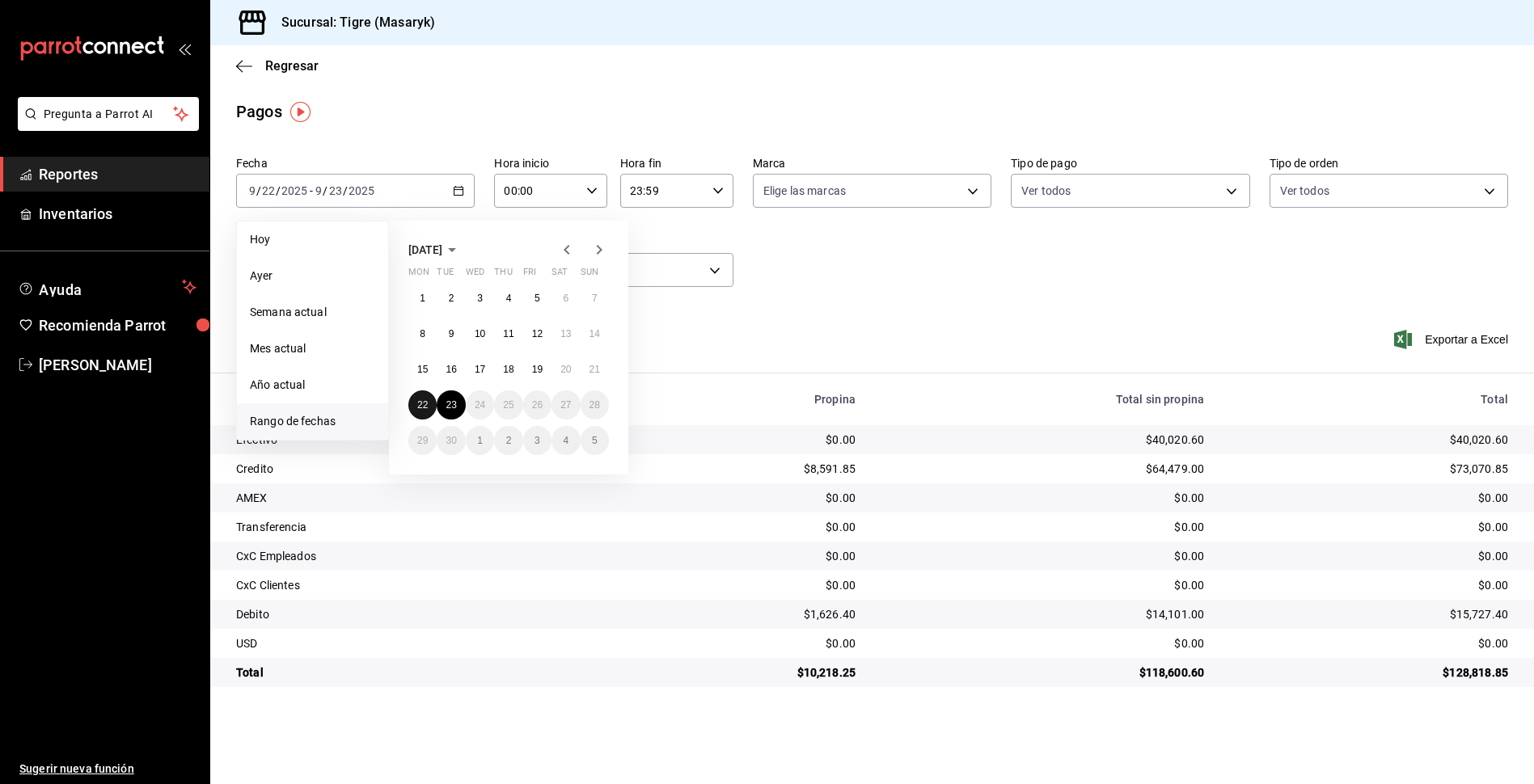
click at [429, 407] on button "22" at bounding box center [422, 405] width 28 height 29
click at [454, 406] on abbr "23" at bounding box center [451, 405] width 11 height 11
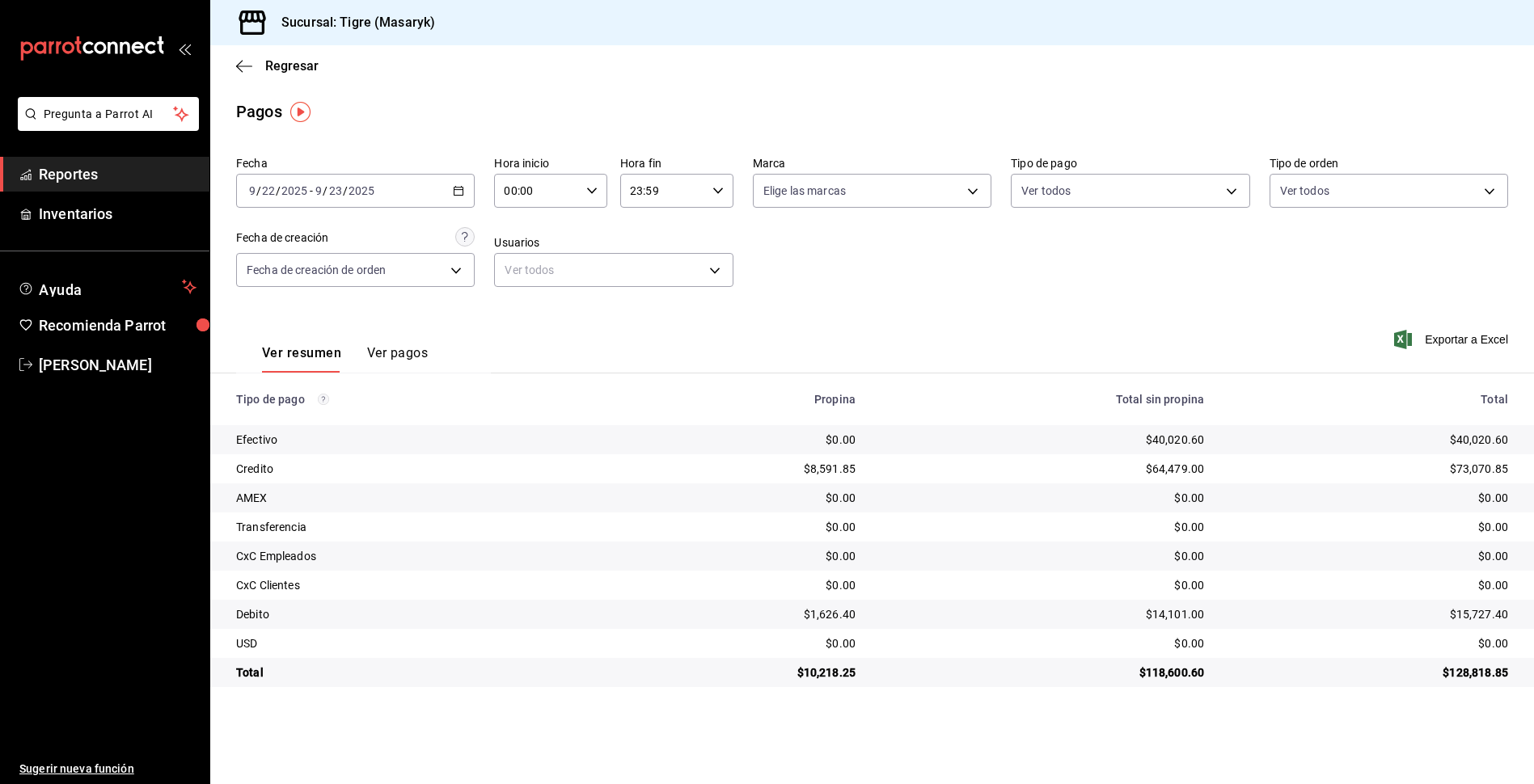
click at [597, 190] on icon "button" at bounding box center [592, 191] width 11 height 11
click at [519, 260] on span "05" at bounding box center [521, 264] width 30 height 13
click at [720, 186] on div at bounding box center [767, 392] width 1534 height 784
click at [720, 186] on icon "button" at bounding box center [719, 191] width 11 height 11
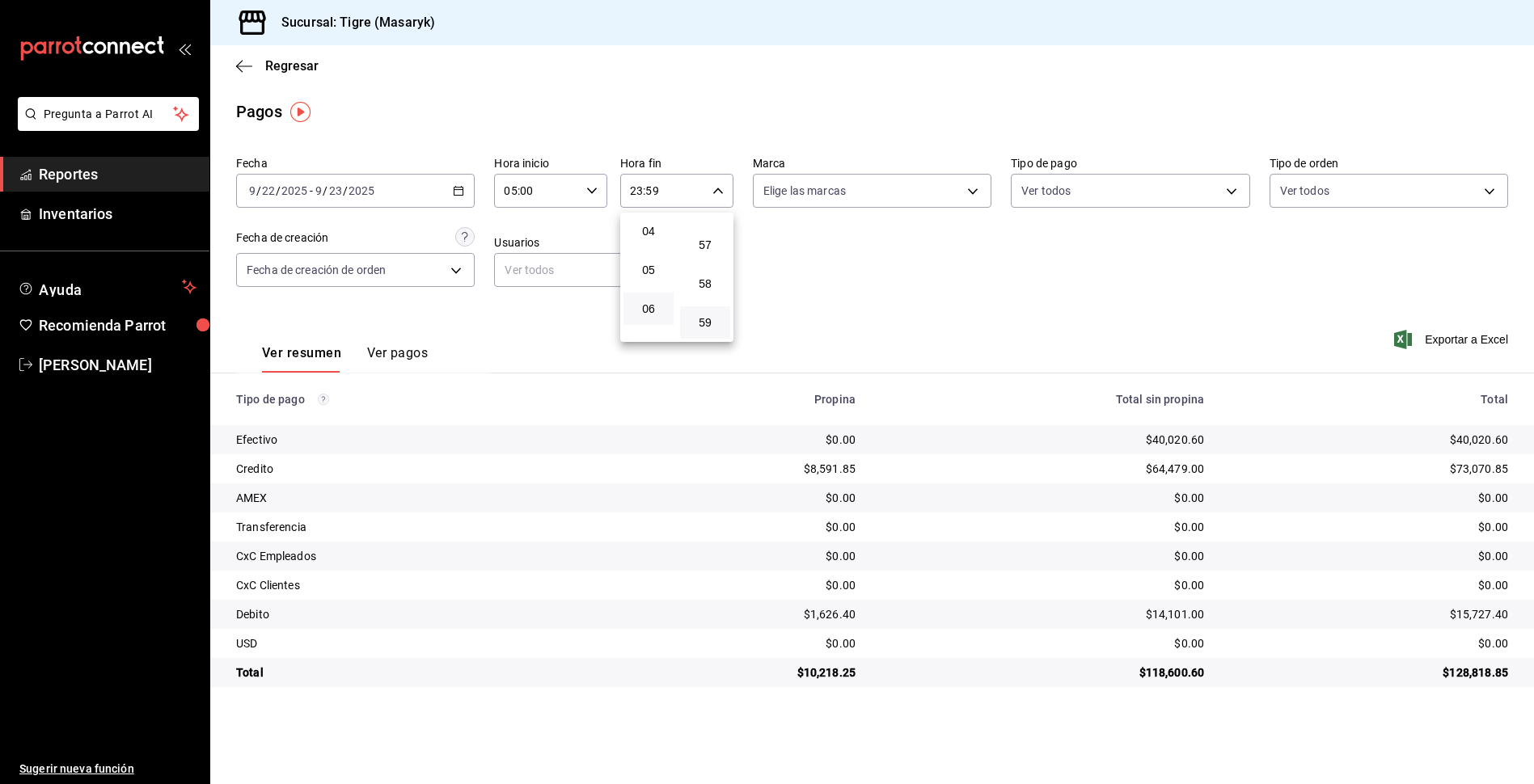
scroll to position [155, 0]
click at [659, 282] on button "05" at bounding box center [648, 270] width 50 height 32
click at [711, 242] on button "00" at bounding box center [705, 232] width 50 height 32
click at [777, 268] on div at bounding box center [767, 392] width 1534 height 784
click at [457, 186] on icon "button" at bounding box center [458, 191] width 11 height 11
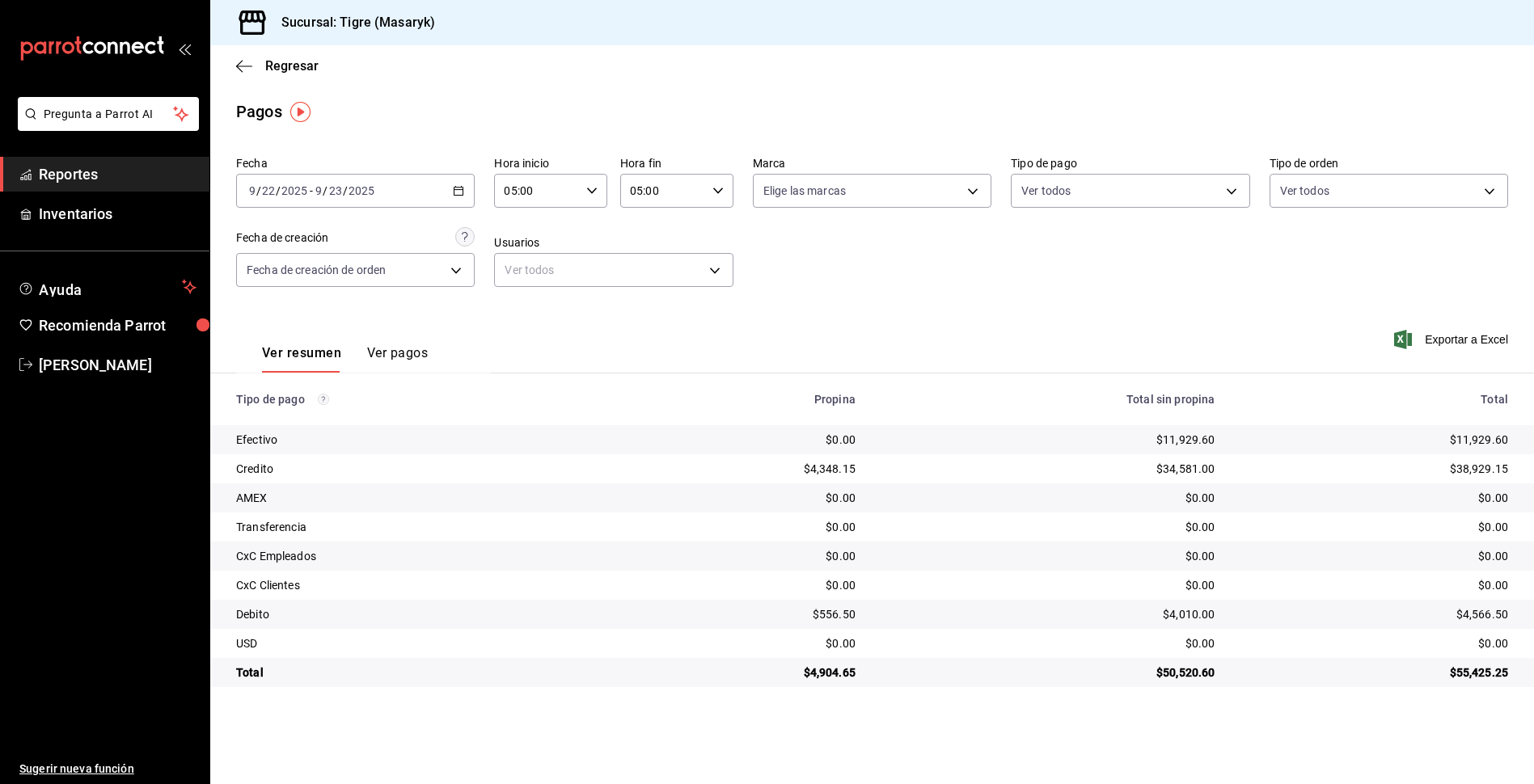
click at [452, 192] on icon "button" at bounding box center [458, 191] width 11 height 11
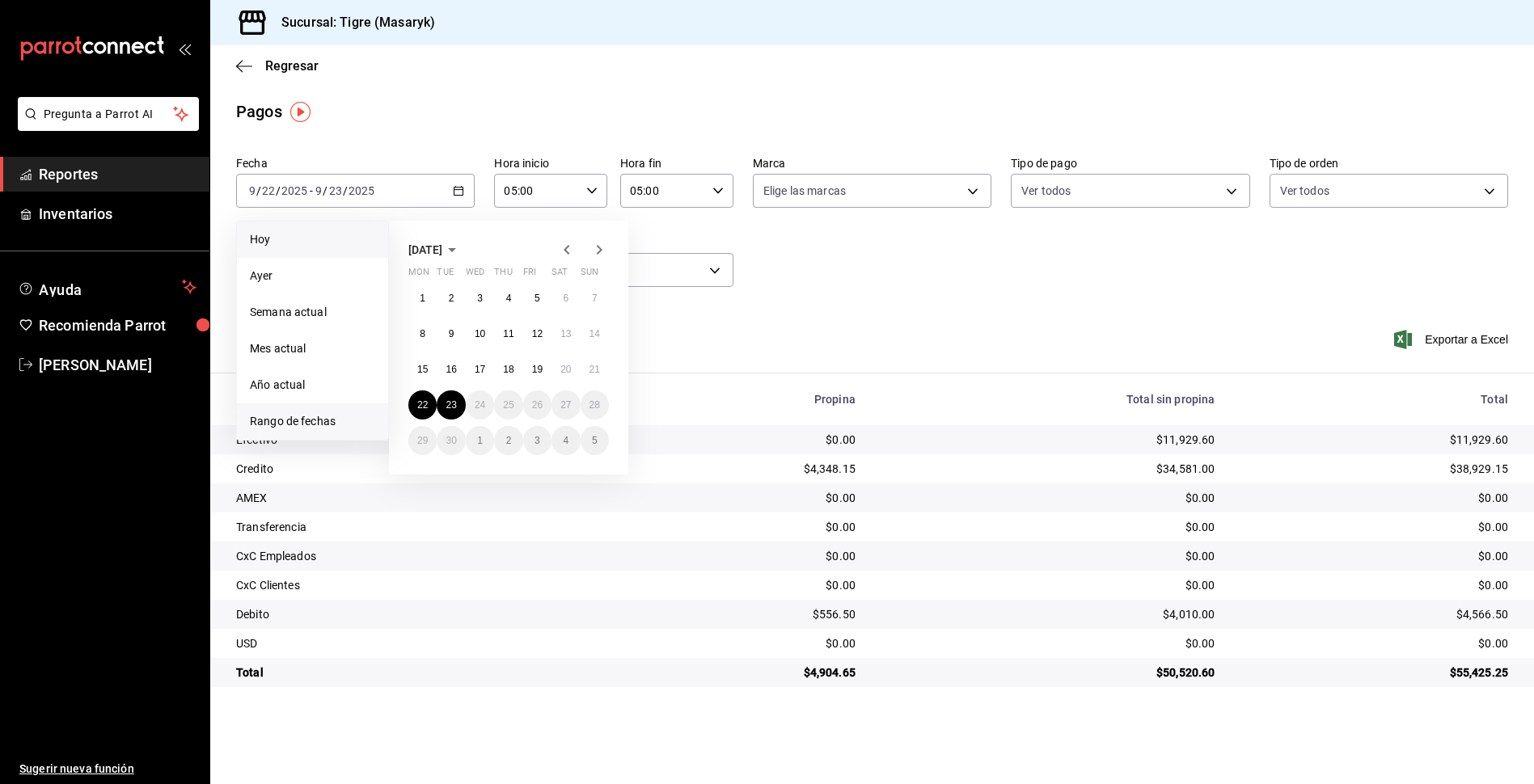
click at [344, 232] on span "Hoy" at bounding box center [312, 240] width 126 height 17
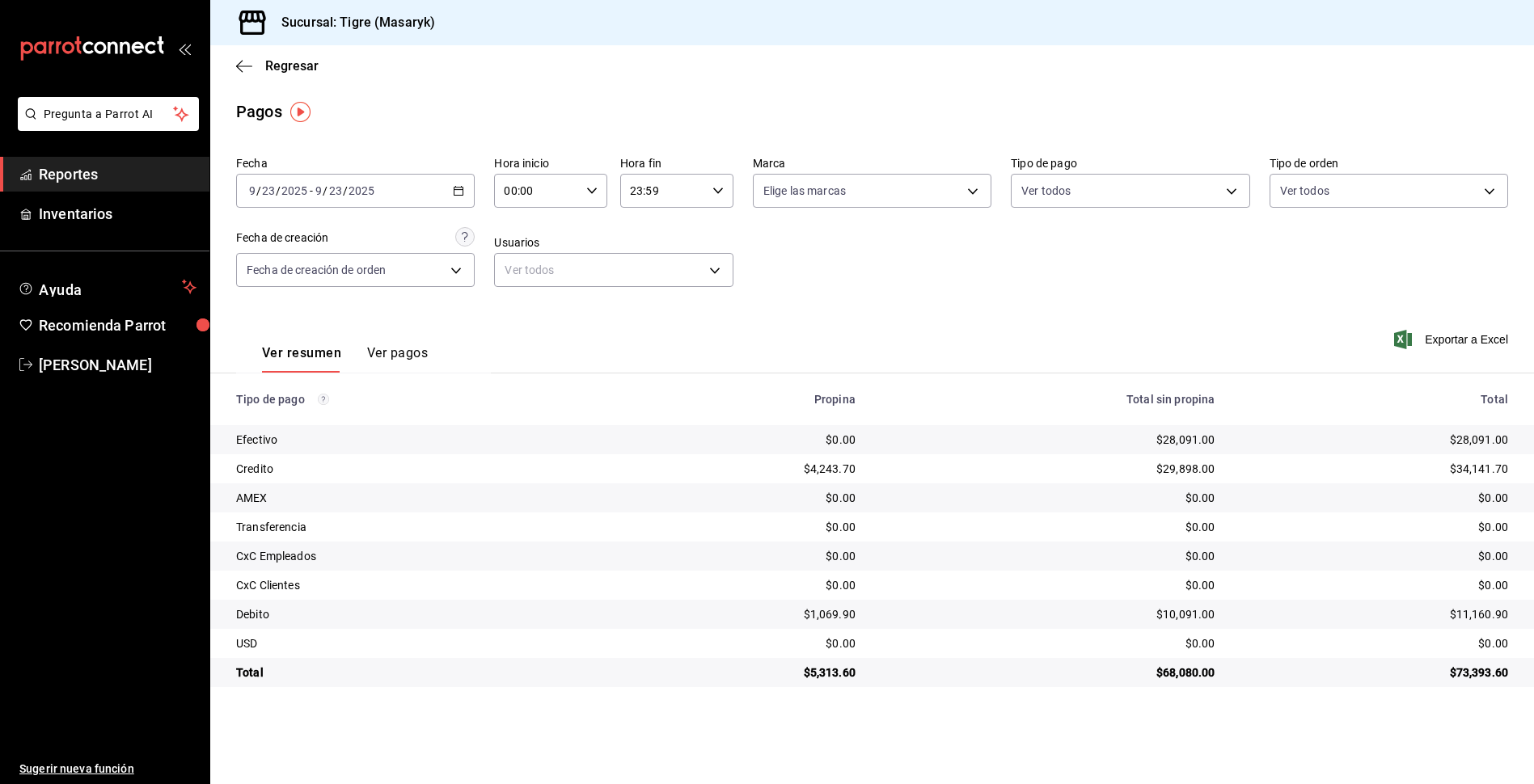
click at [596, 190] on icon "button" at bounding box center [592, 191] width 11 height 11
click at [535, 259] on span "05" at bounding box center [521, 264] width 30 height 13
click at [714, 190] on div at bounding box center [767, 392] width 1534 height 784
click at [714, 190] on icon "button" at bounding box center [719, 191] width 11 height 11
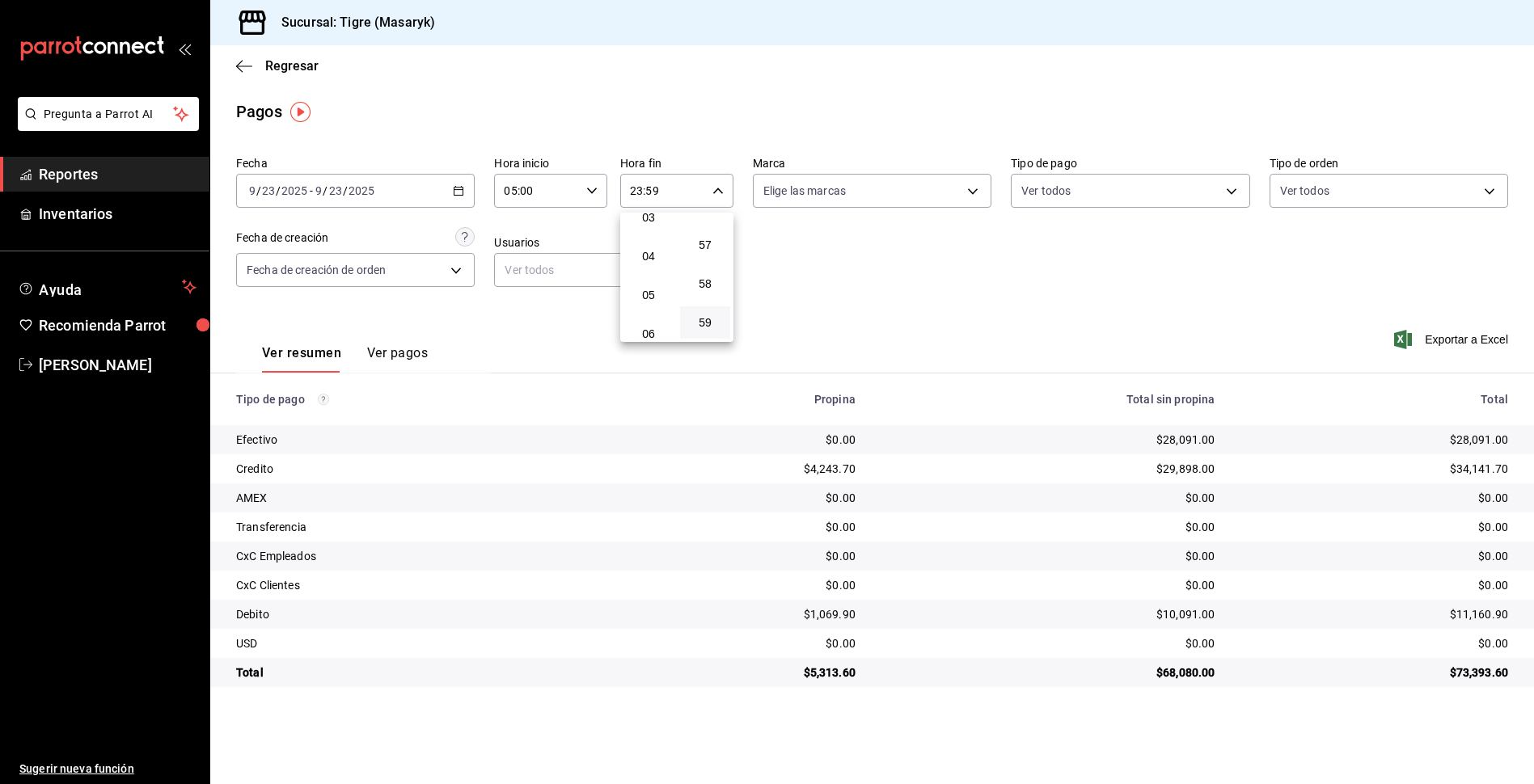
scroll to position [155, 0]
click at [655, 267] on span "05" at bounding box center [648, 271] width 30 height 13
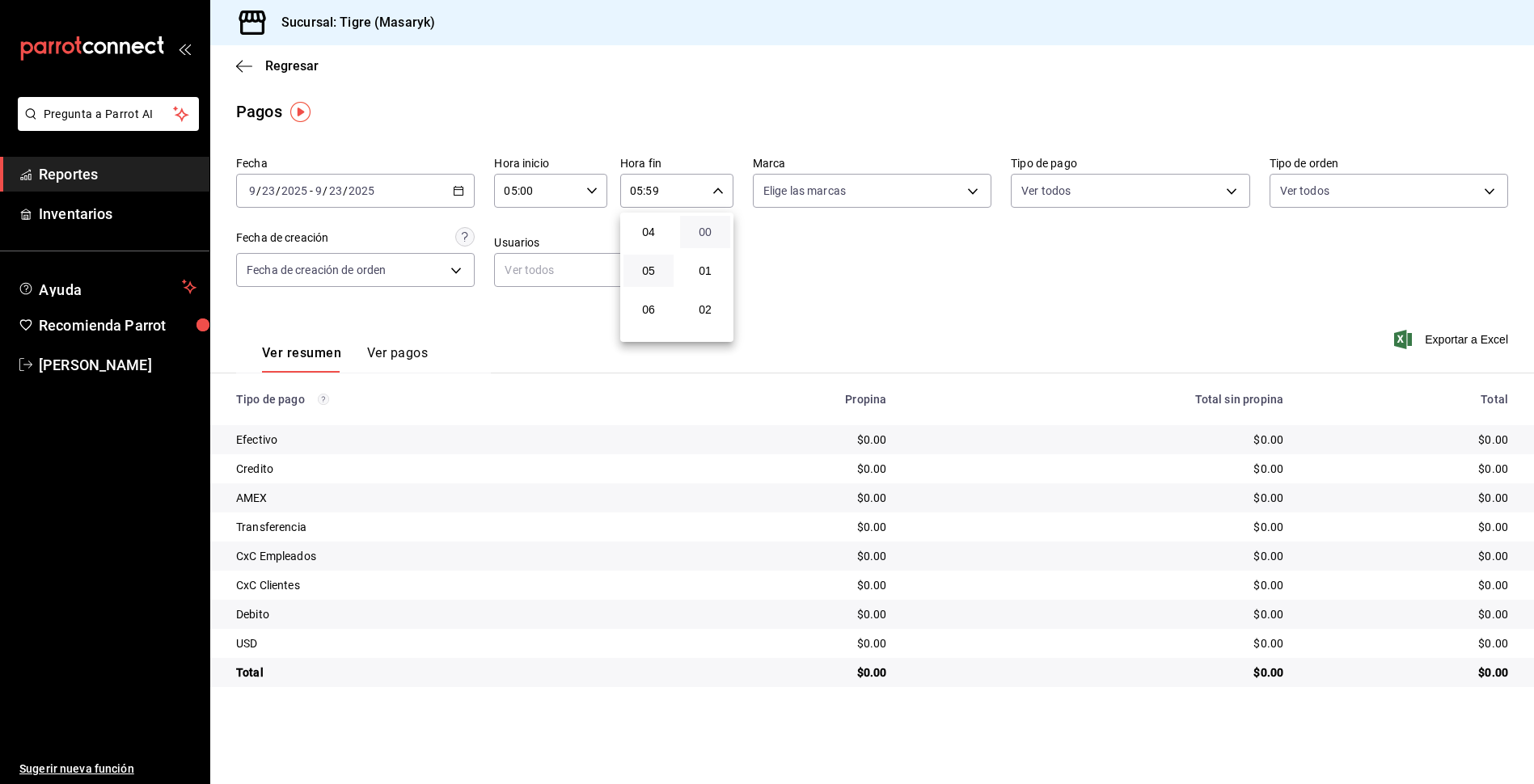
click at [717, 234] on span "00" at bounding box center [705, 232] width 30 height 13
click at [655, 271] on span "05" at bounding box center [648, 271] width 30 height 13
click at [782, 224] on div at bounding box center [767, 392] width 1534 height 784
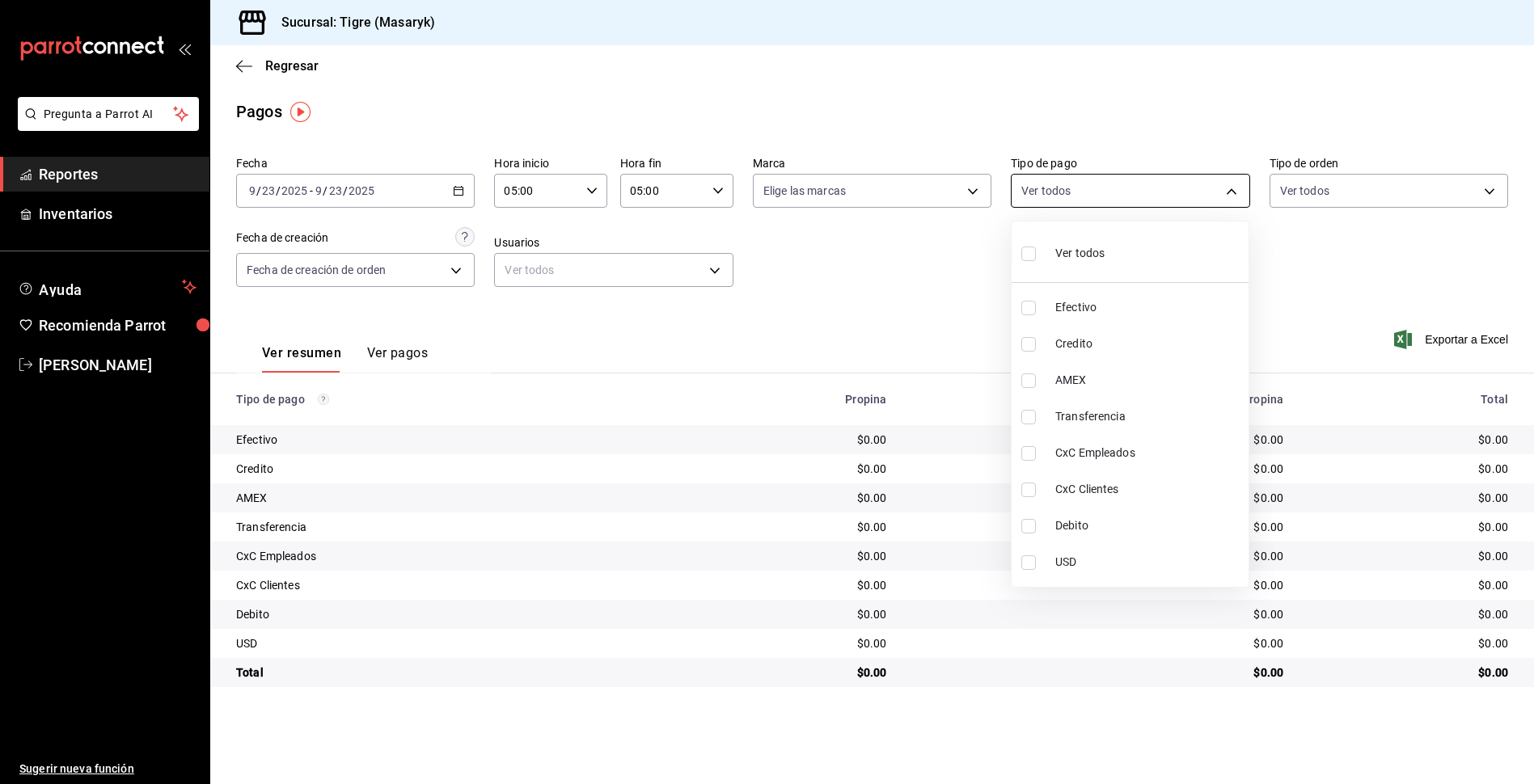
click at [1232, 190] on body "Pregunta a Parrot AI Reportes Inventarios Ayuda Recomienda Parrot Tigre Masaryk…" at bounding box center [767, 392] width 1534 height 784
click at [1018, 250] on li "Ver todos" at bounding box center [1130, 252] width 237 height 48
click at [847, 278] on div at bounding box center [767, 392] width 1534 height 784
click at [458, 197] on div "[DATE] [DATE] - [DATE] [DATE]" at bounding box center [356, 190] width 238 height 34
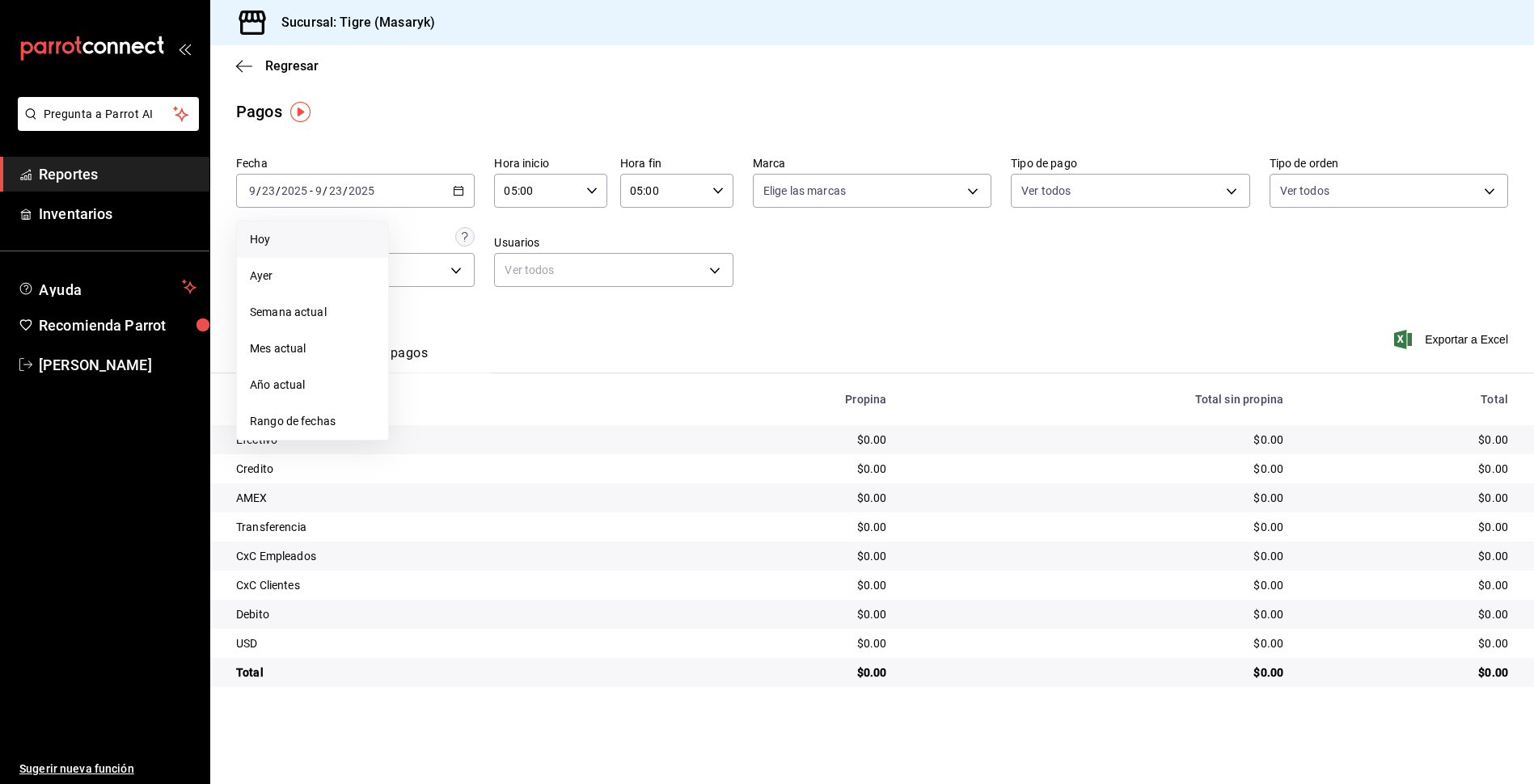
click at [324, 236] on span "Hoy" at bounding box center [312, 240] width 126 height 17
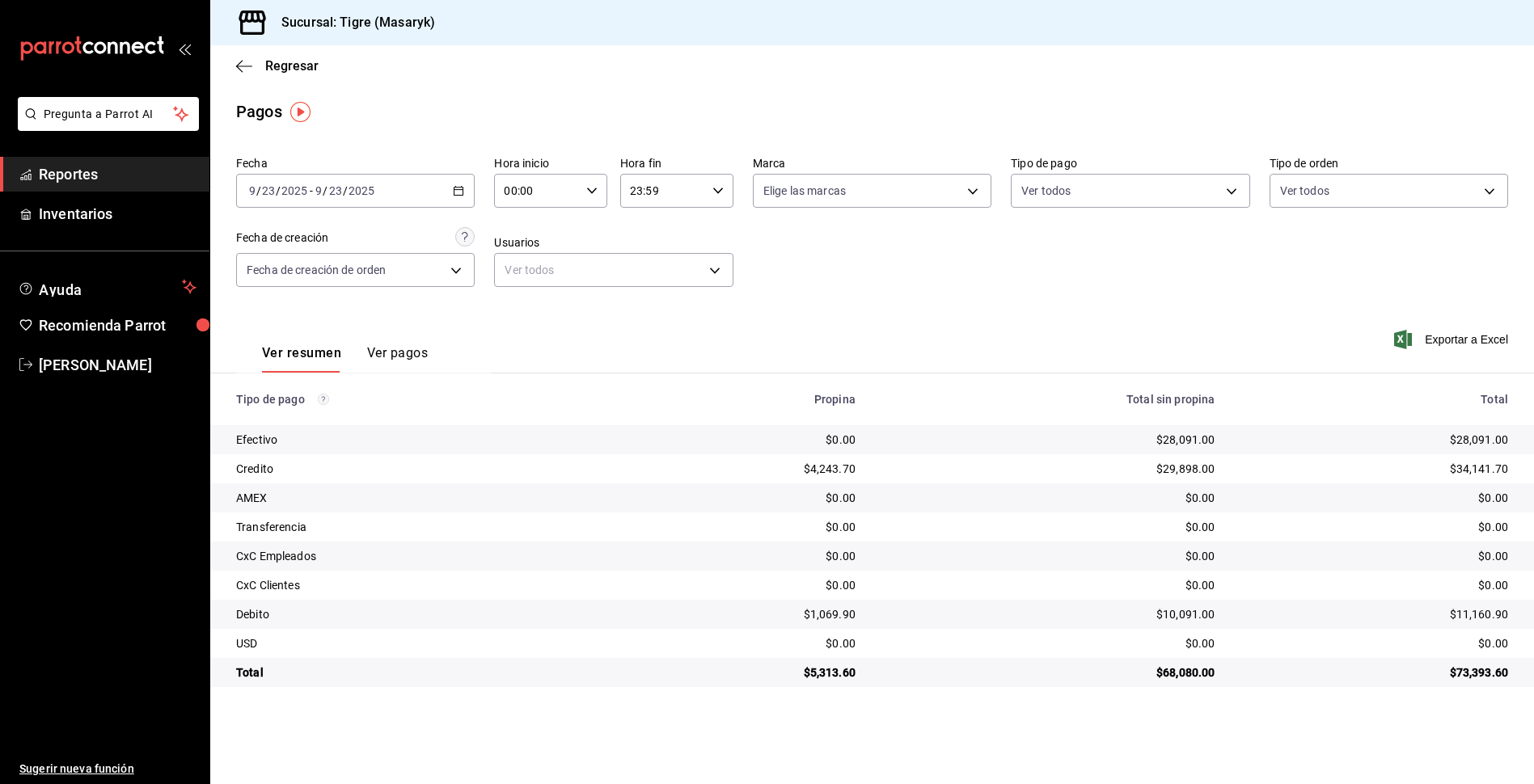
click at [450, 186] on div "[DATE] [DATE] - [DATE] [DATE]" at bounding box center [356, 190] width 238 height 34
click at [313, 415] on span "Rango de fechas" at bounding box center [312, 421] width 126 height 17
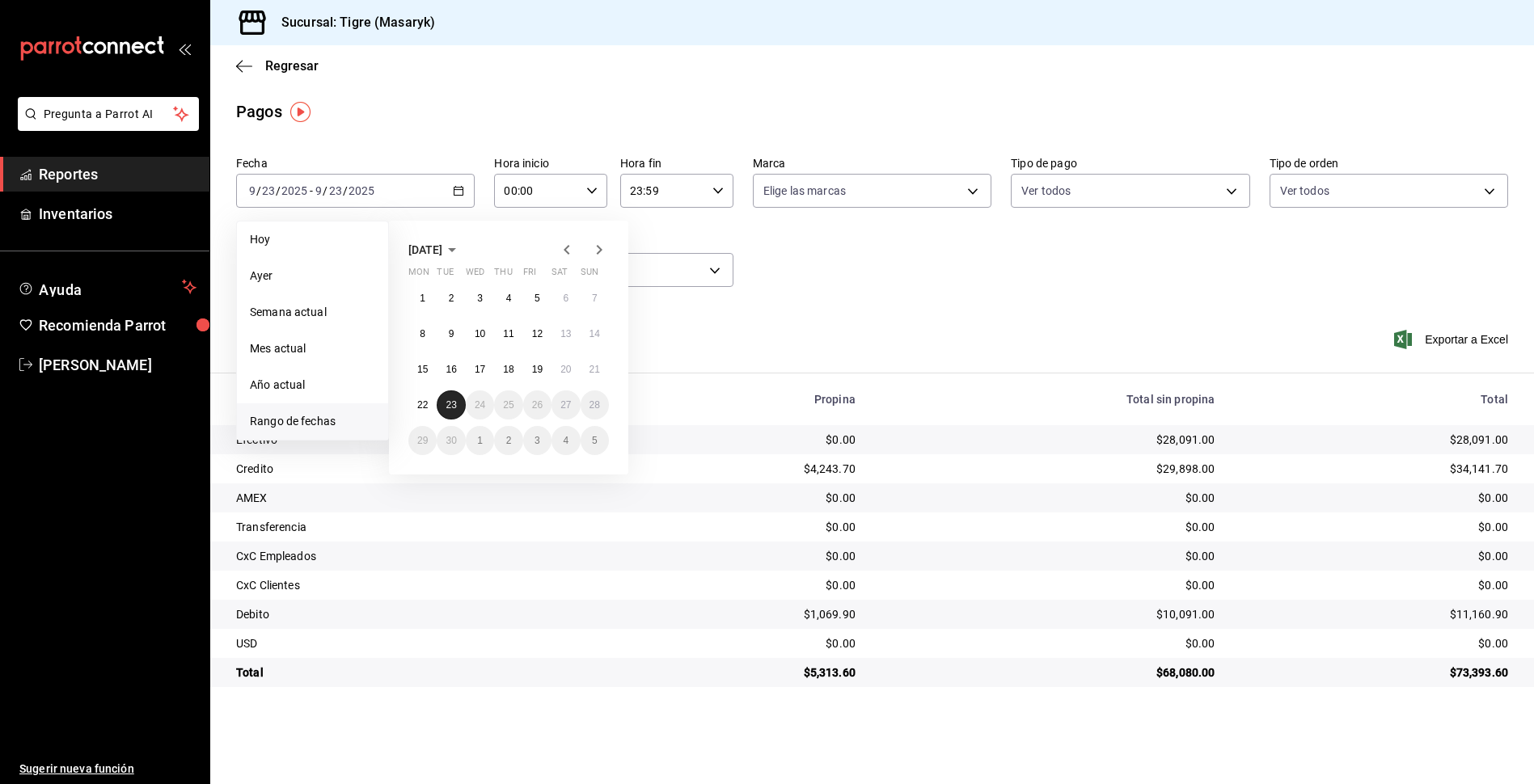
click at [459, 410] on button "23" at bounding box center [451, 405] width 28 height 29
click at [461, 407] on button "23" at bounding box center [451, 405] width 28 height 29
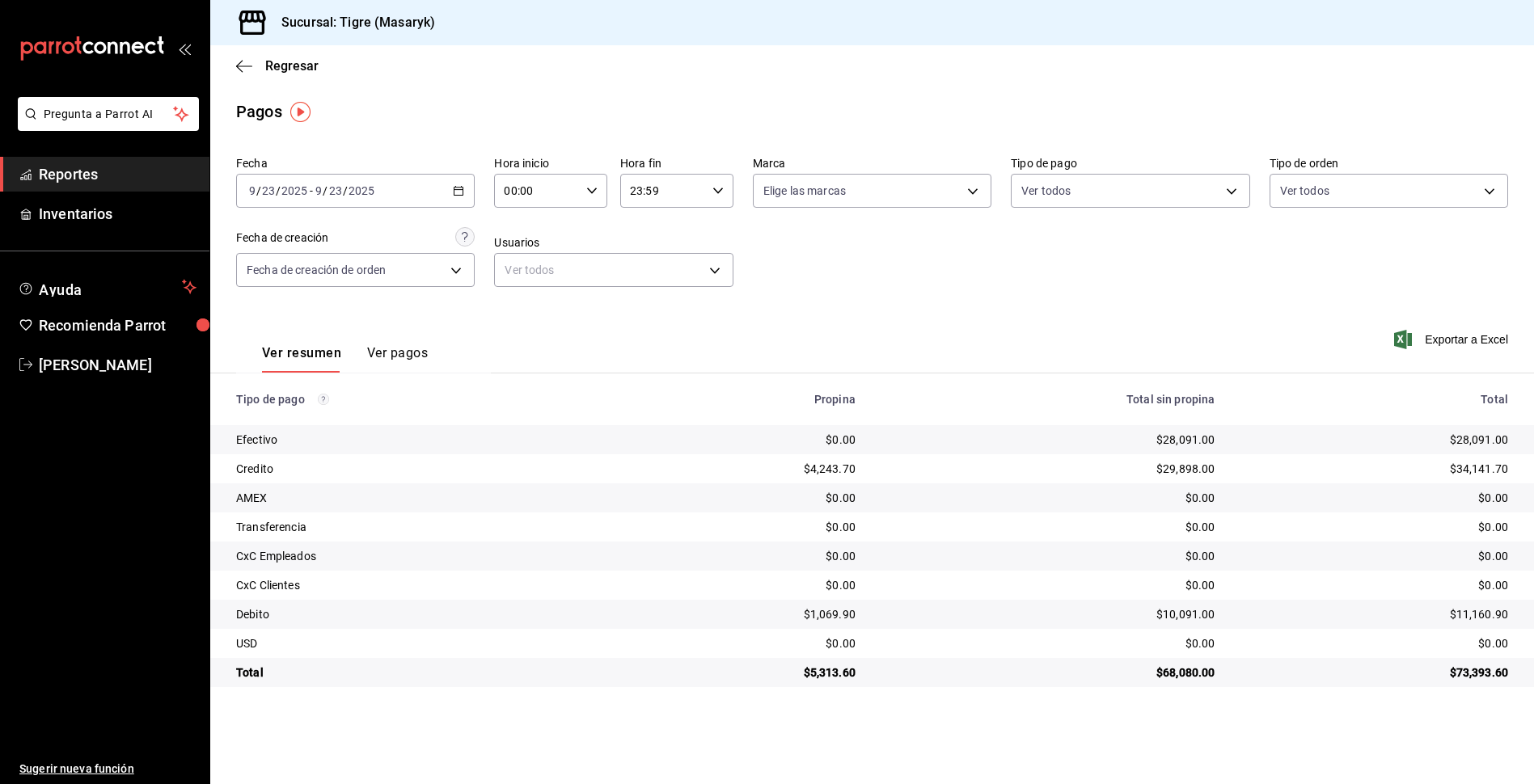
click at [644, 333] on div "Ver resumen Ver pagos Exportar a Excel" at bounding box center [872, 349] width 1324 height 85
click at [597, 192] on icon "button" at bounding box center [592, 191] width 11 height 11
click at [522, 259] on span "05" at bounding box center [521, 264] width 30 height 13
click at [705, 189] on div at bounding box center [767, 392] width 1534 height 784
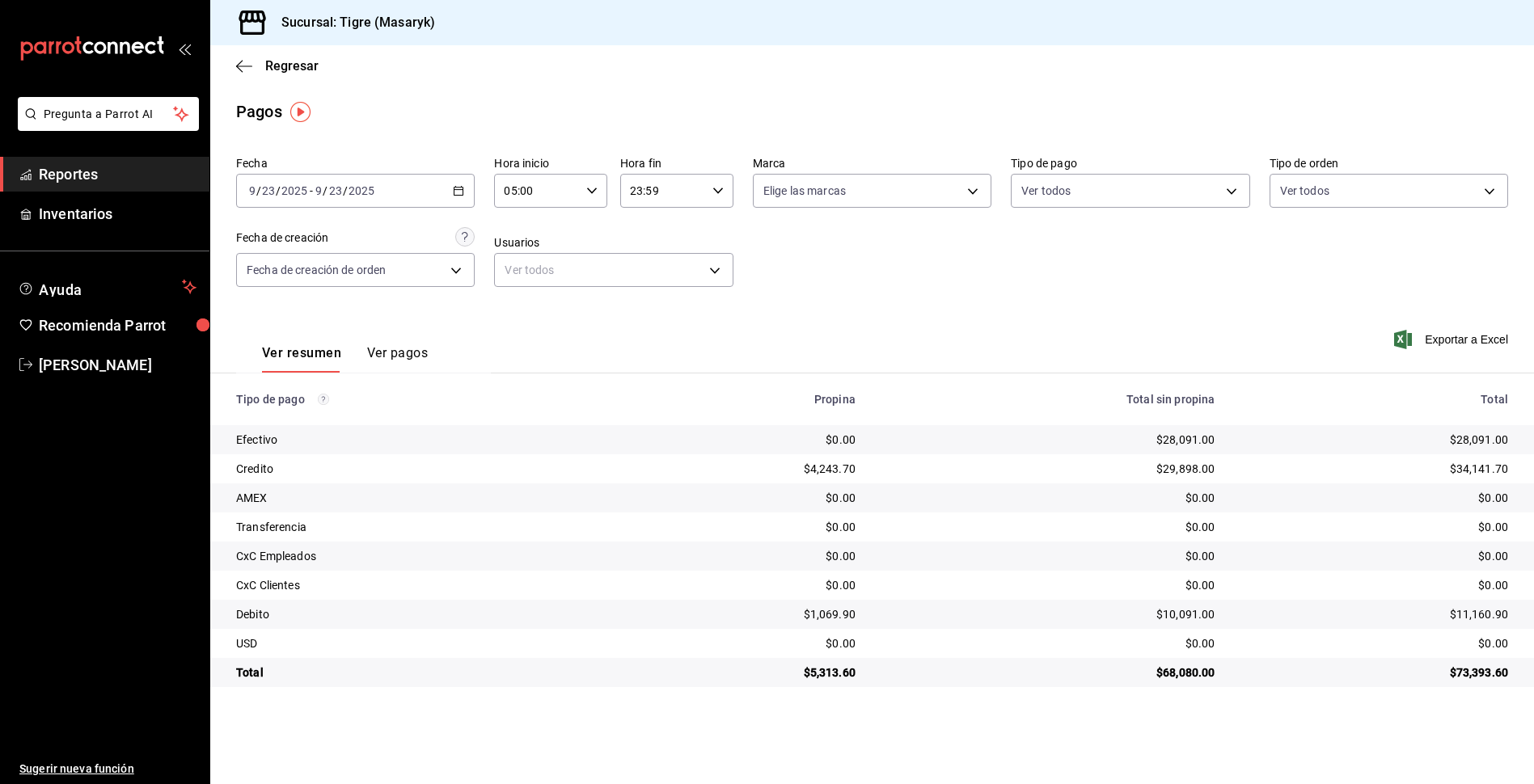
click at [710, 189] on div "23:59 Hora fin" at bounding box center [677, 190] width 113 height 34
click at [654, 268] on span "05" at bounding box center [648, 264] width 30 height 13
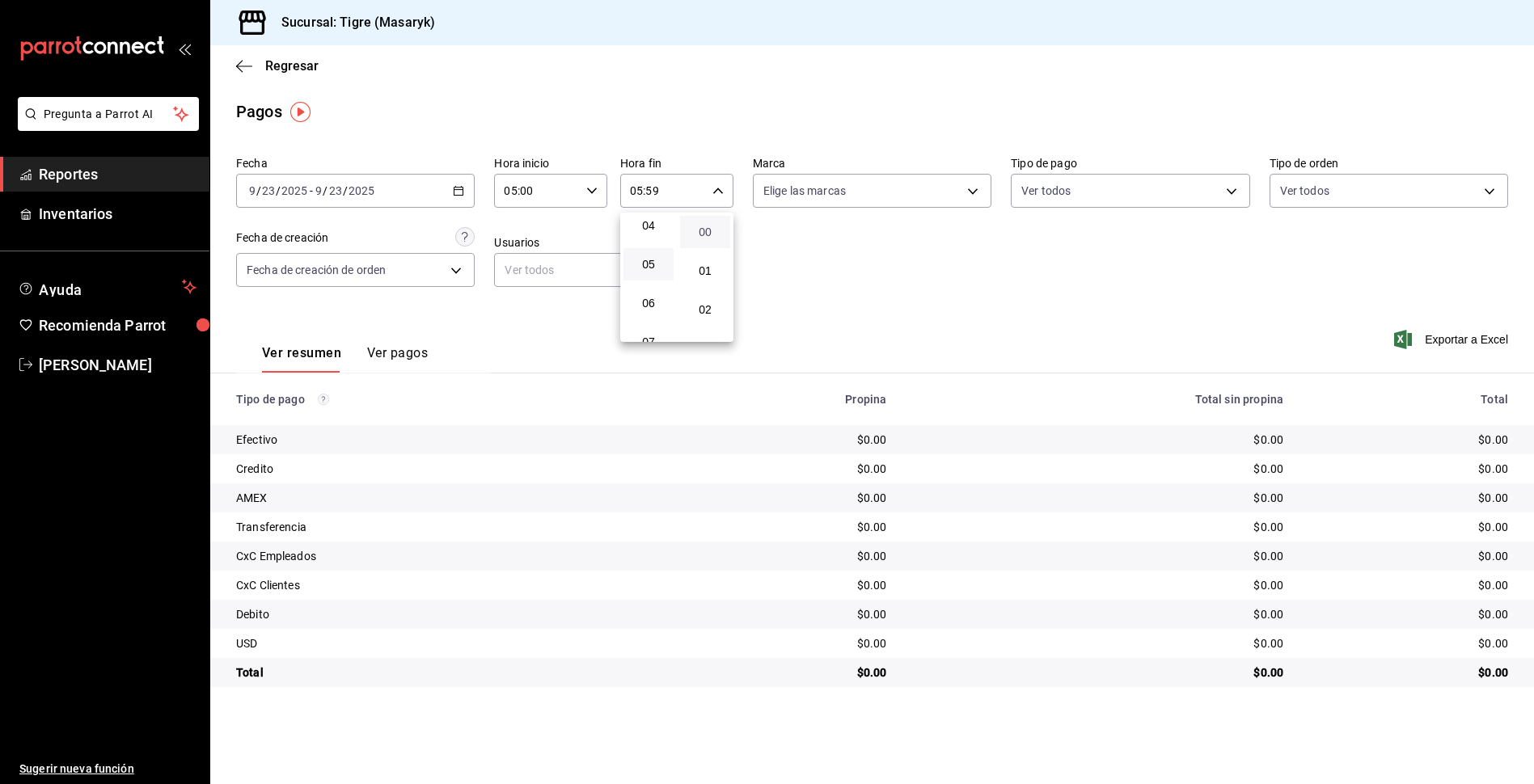
click at [700, 233] on span "00" at bounding box center [705, 232] width 30 height 13
click at [874, 249] on div at bounding box center [767, 392] width 1534 height 784
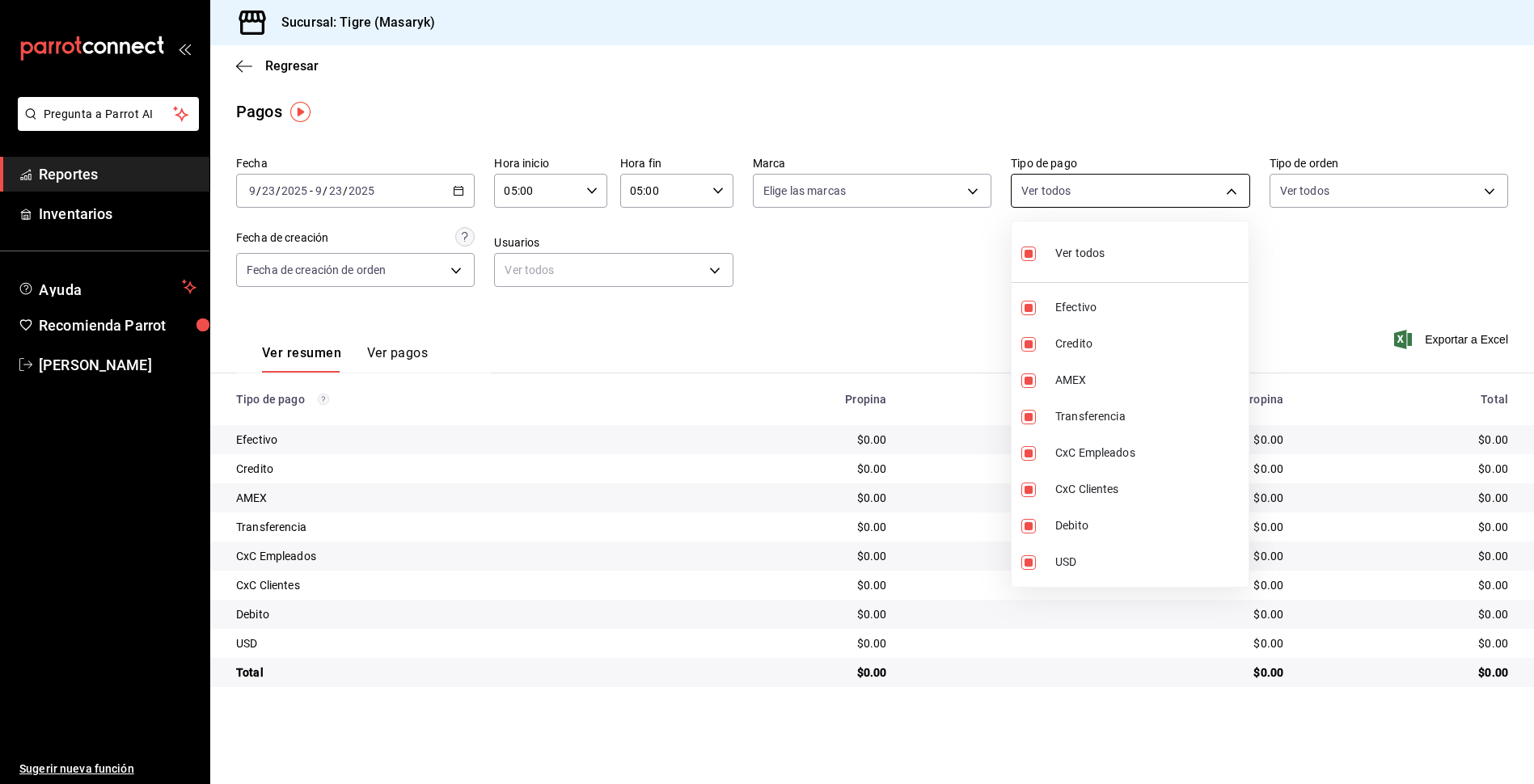
click at [1235, 190] on body "Pregunta a Parrot AI Reportes Inventarios Ayuda Recomienda Parrot Tigre Masaryk…" at bounding box center [767, 392] width 1534 height 784
click at [1033, 249] on input "checkbox" at bounding box center [1029, 254] width 15 height 15
click at [880, 270] on div at bounding box center [767, 392] width 1534 height 784
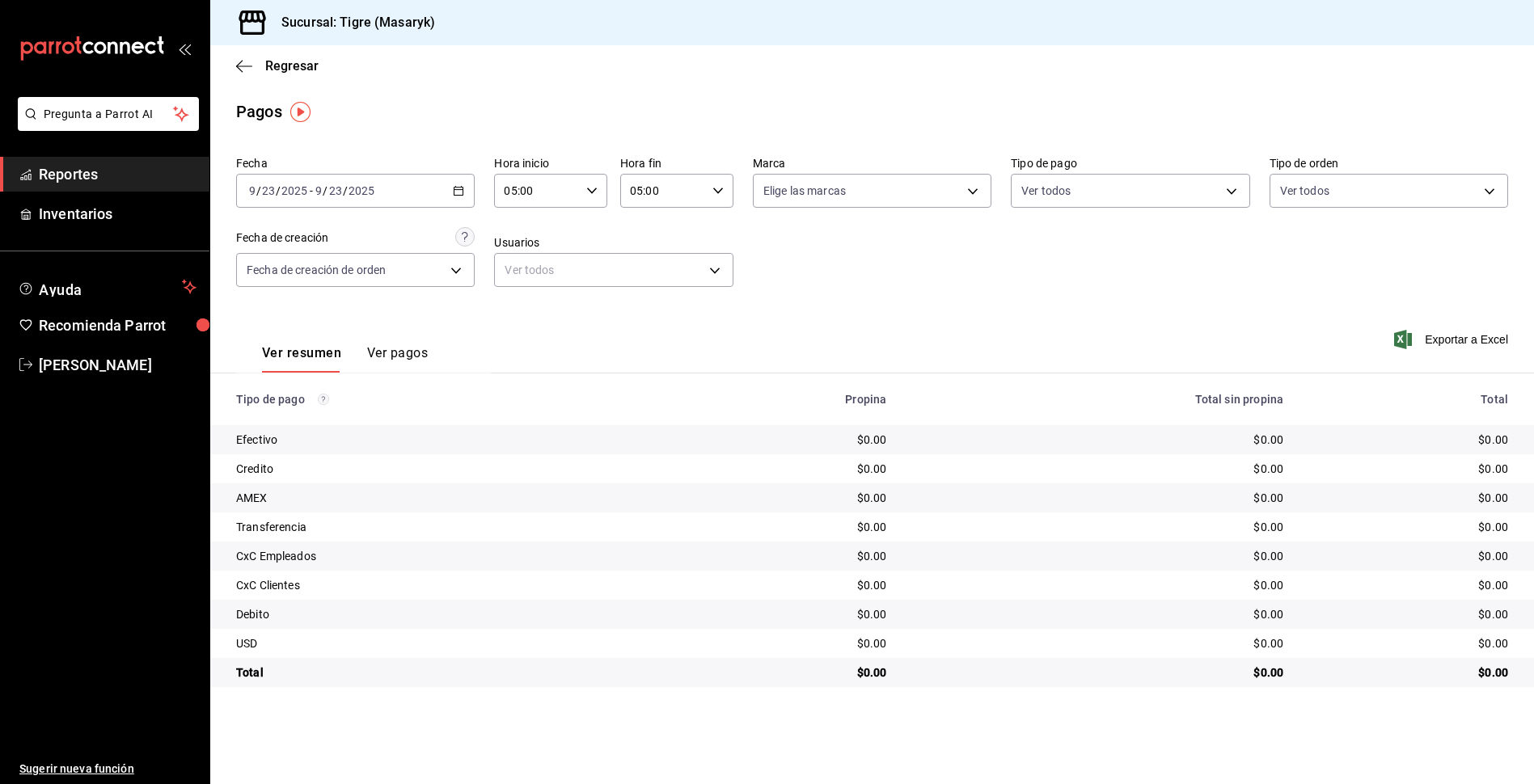
click at [444, 199] on div "[DATE] [DATE] - [DATE] [DATE]" at bounding box center [356, 190] width 238 height 34
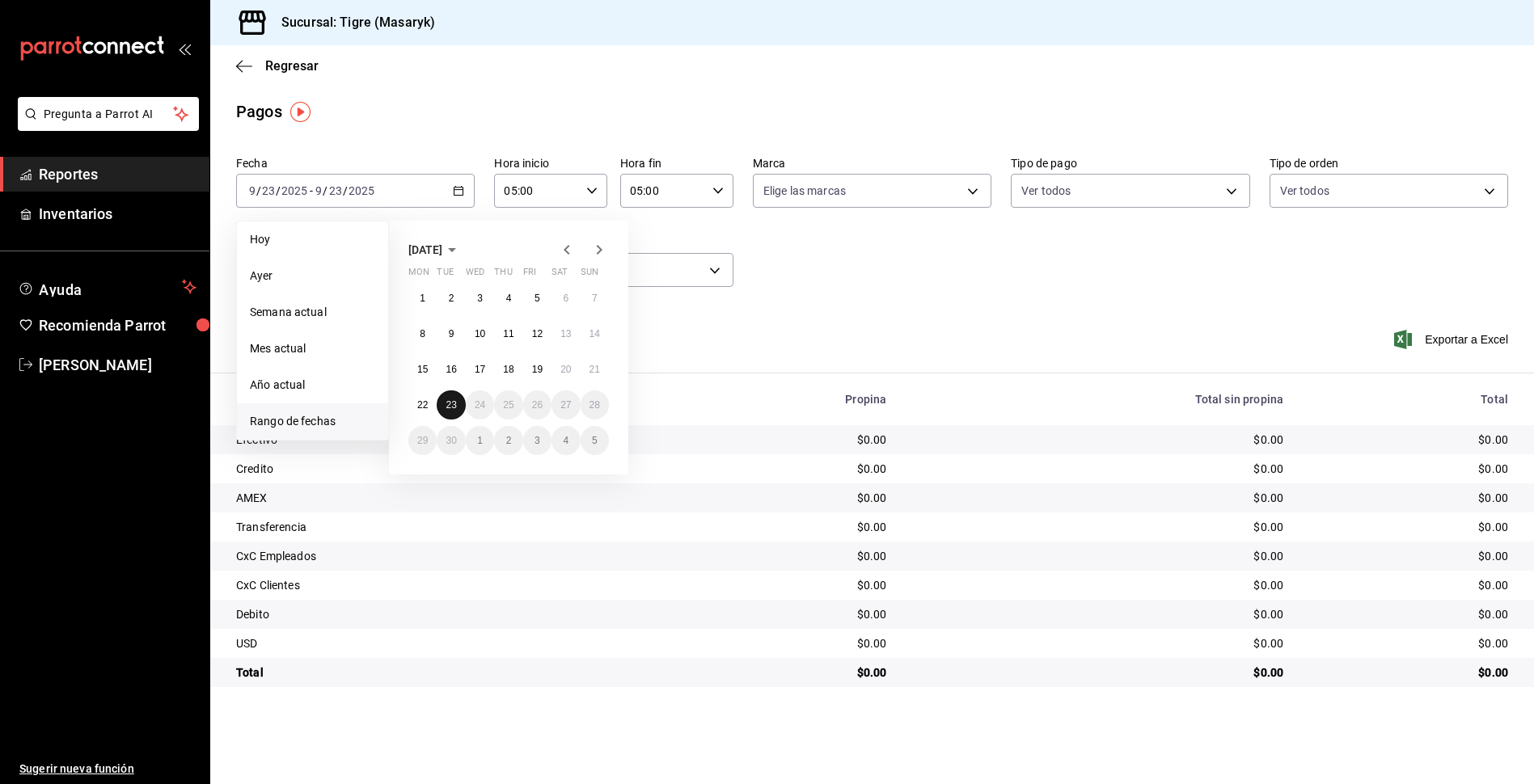
click at [452, 409] on abbr "23" at bounding box center [451, 405] width 11 height 11
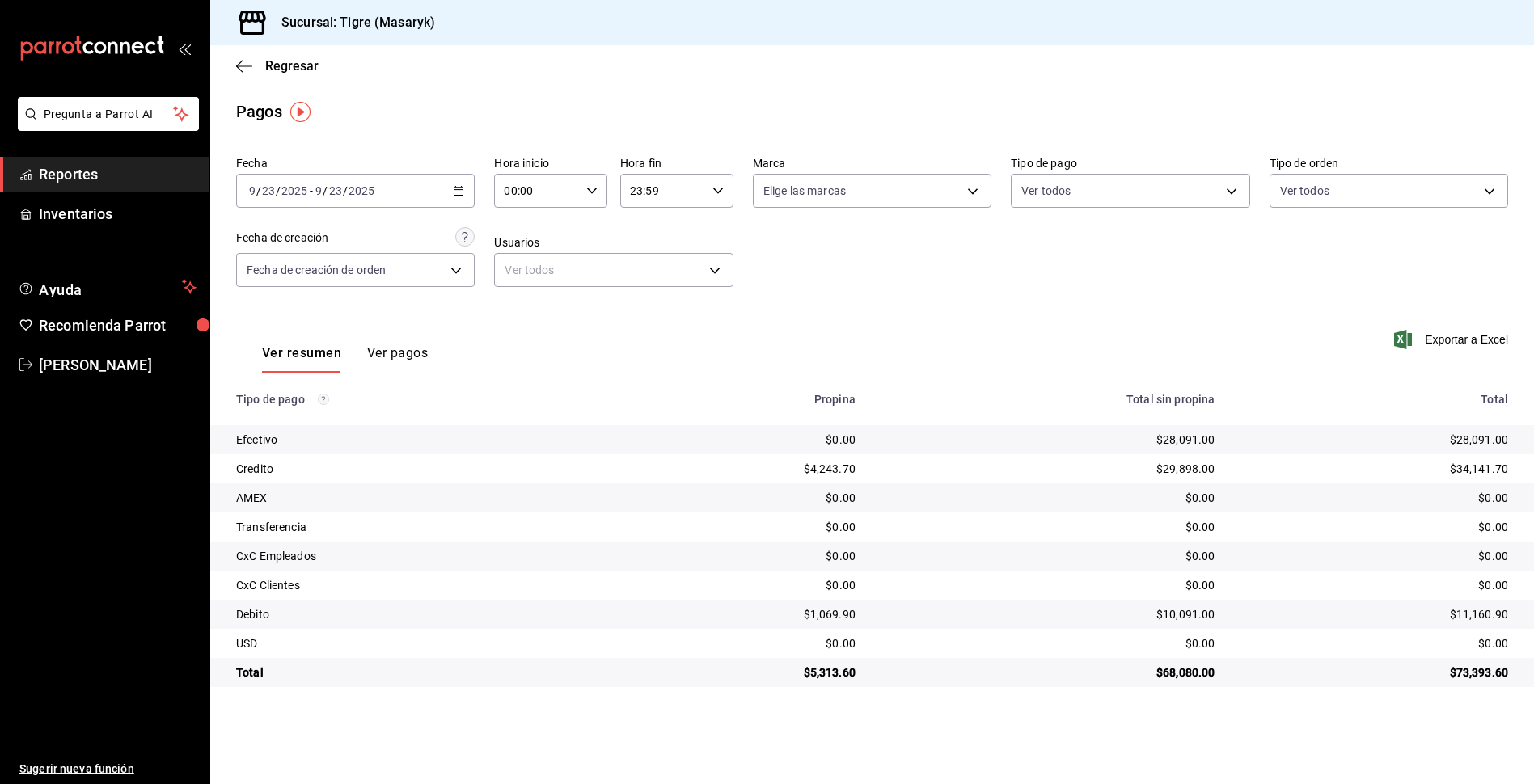
click at [584, 190] on div "00:00 Hora inicio" at bounding box center [551, 190] width 113 height 34
click at [530, 254] on span "13" at bounding box center [521, 251] width 30 height 13
click at [704, 191] on div at bounding box center [767, 392] width 1534 height 784
click at [827, 250] on div "Fecha [DATE] [DATE] - [DATE] [DATE] Hora inicio 13:00 Hora inicio Hora fin 23:5…" at bounding box center [872, 227] width 1272 height 157
